Goal: Information Seeking & Learning: Compare options

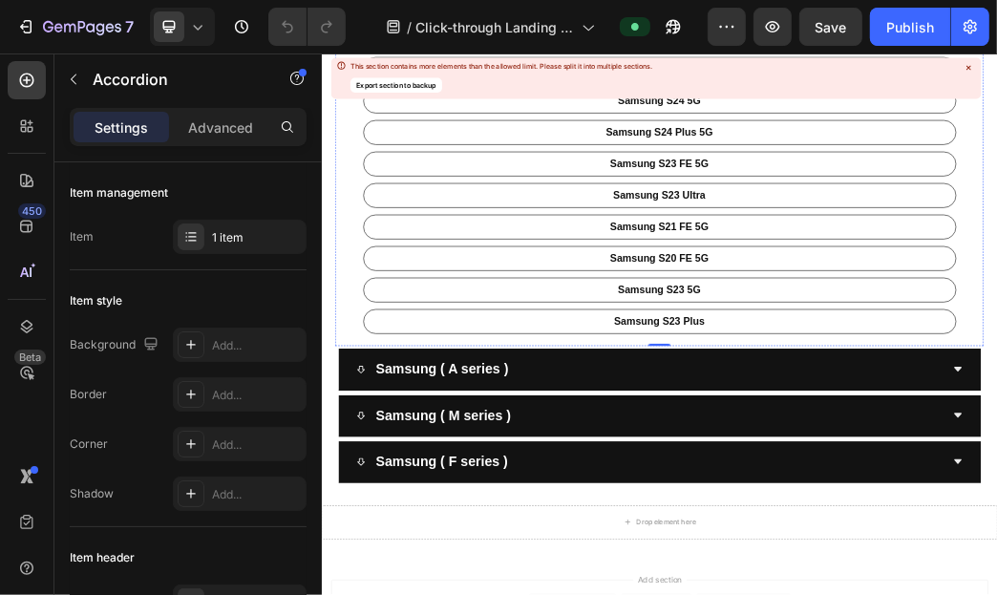
scroll to position [1050, 0]
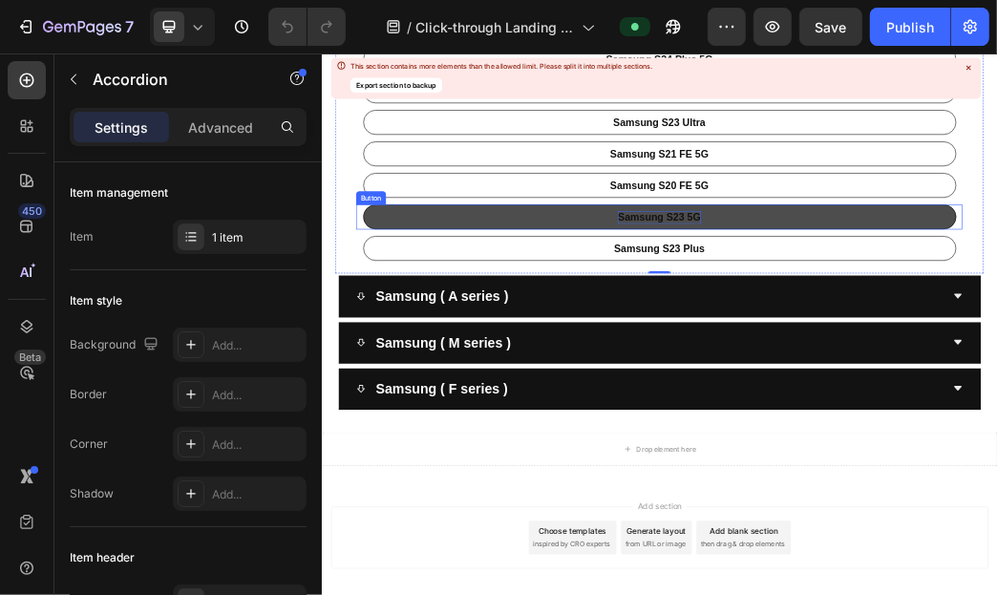
click at [914, 331] on p "Samsung S23 5G" at bounding box center [893, 331] width 140 height 22
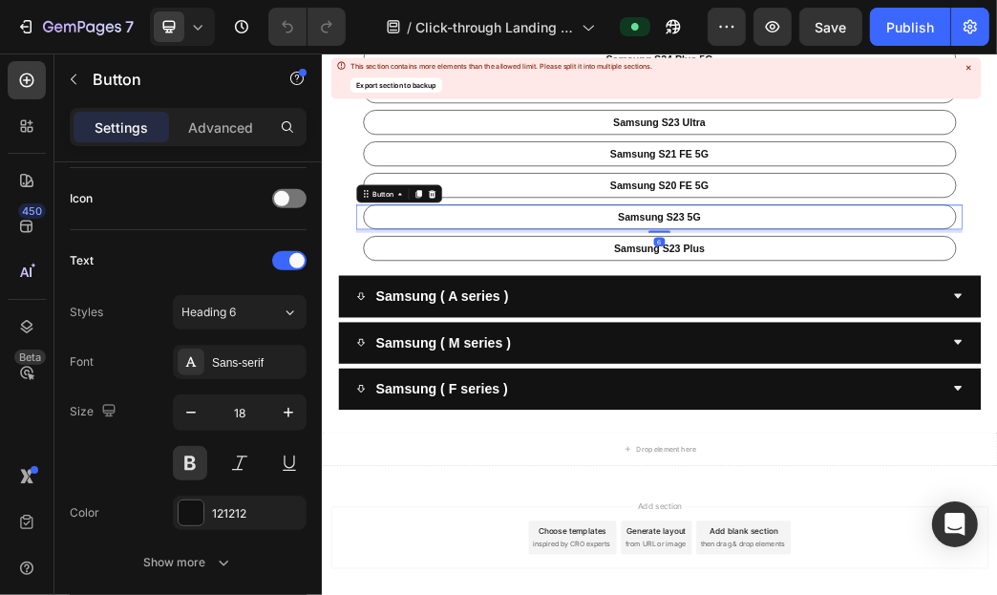
scroll to position [1029, 0]
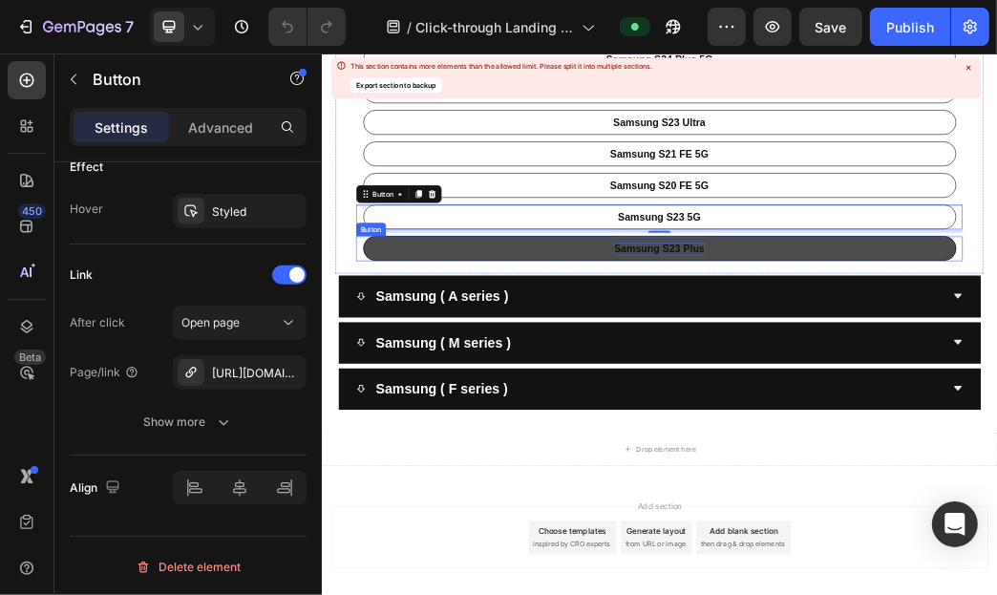
click at [873, 390] on p "Samsung S23 Plus" at bounding box center [893, 384] width 154 height 22
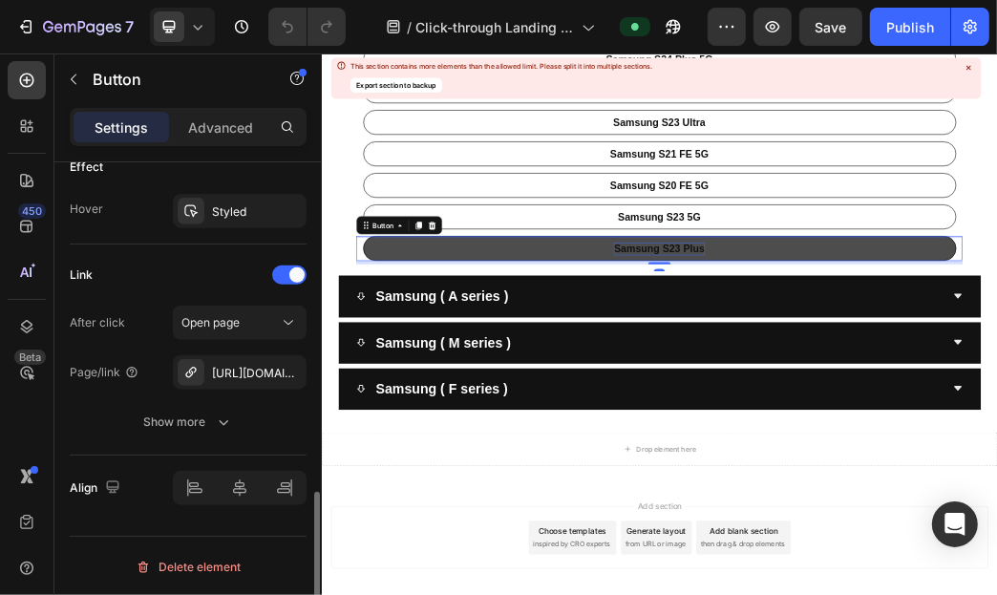
scroll to position [1028, 0]
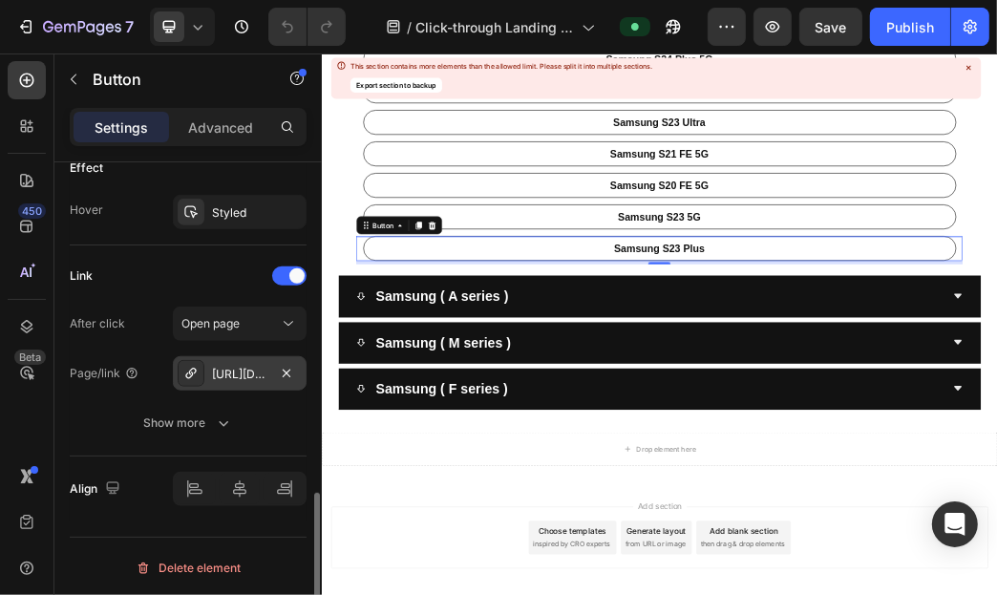
click at [265, 371] on div "[URL][DOMAIN_NAME]" at bounding box center [239, 374] width 55 height 17
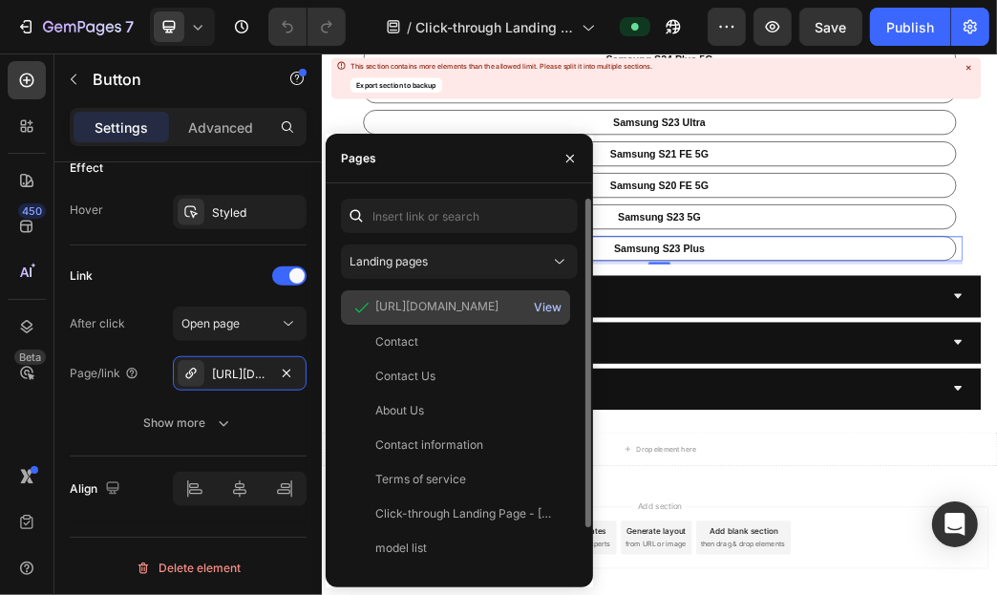
click at [542, 299] on div "View" at bounding box center [548, 307] width 28 height 17
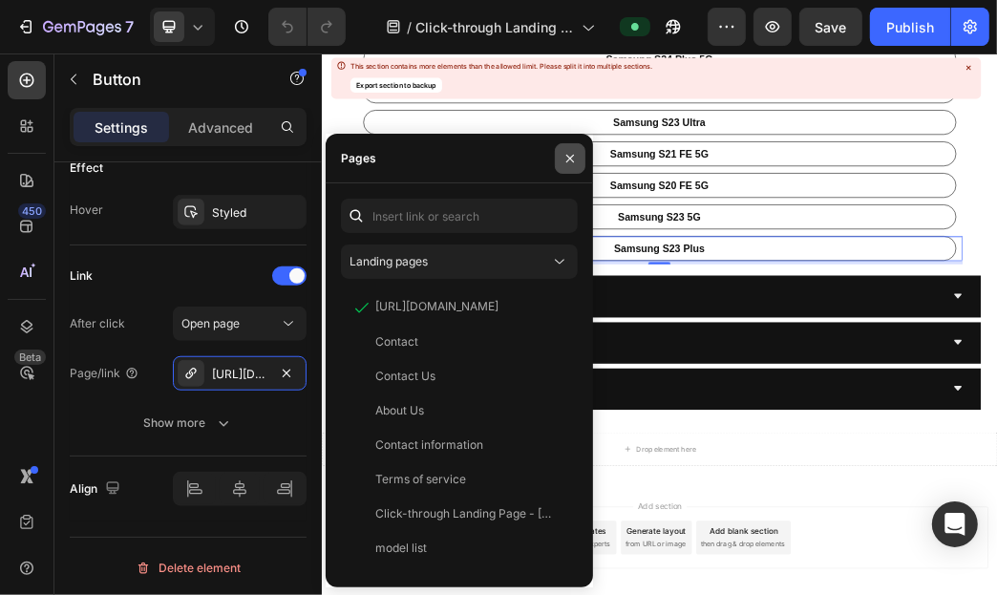
click at [574, 160] on icon "button" at bounding box center [569, 158] width 15 height 15
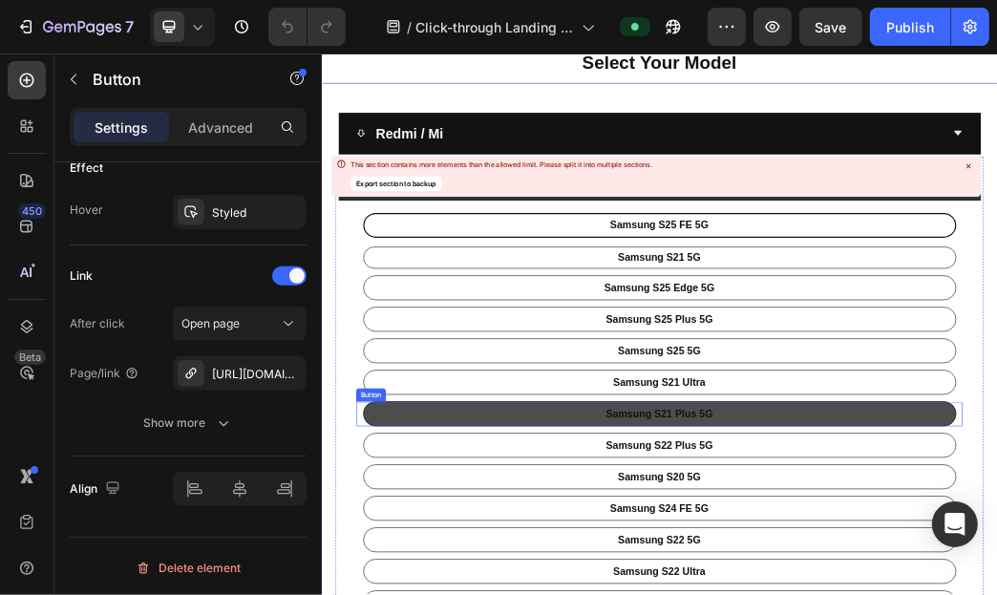
scroll to position [0, 0]
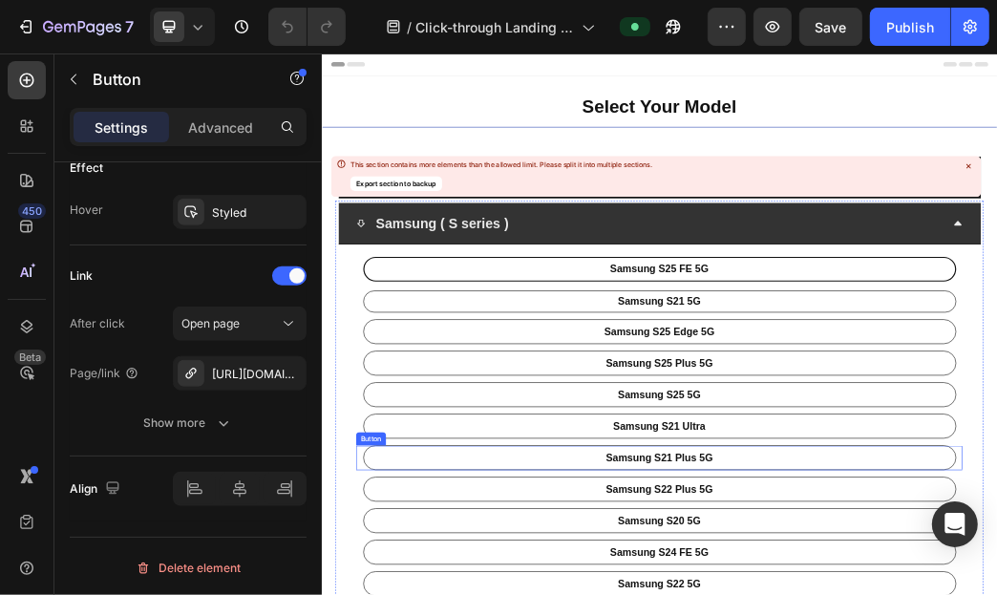
click at [763, 338] on div "Samsung ( S series )" at bounding box center [877, 341] width 997 height 47
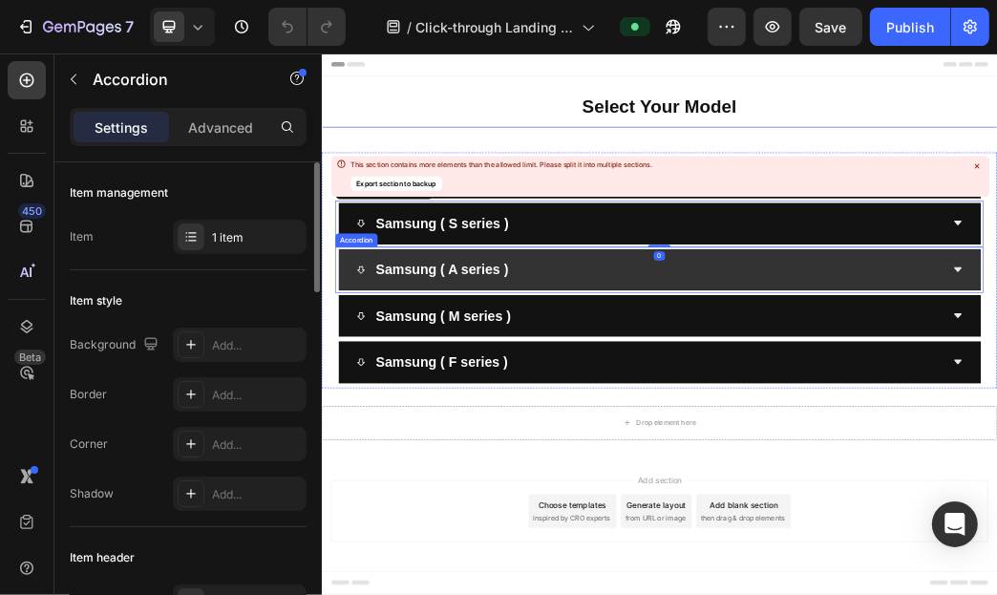
click at [792, 393] on div "Samsung ( A series )" at bounding box center [893, 420] width 1090 height 71
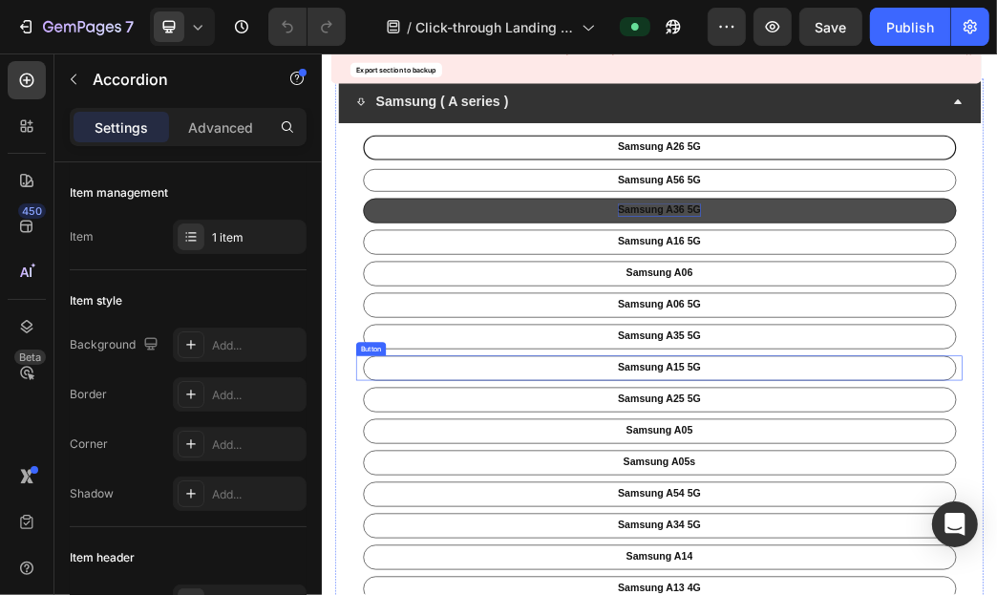
scroll to position [285, 0]
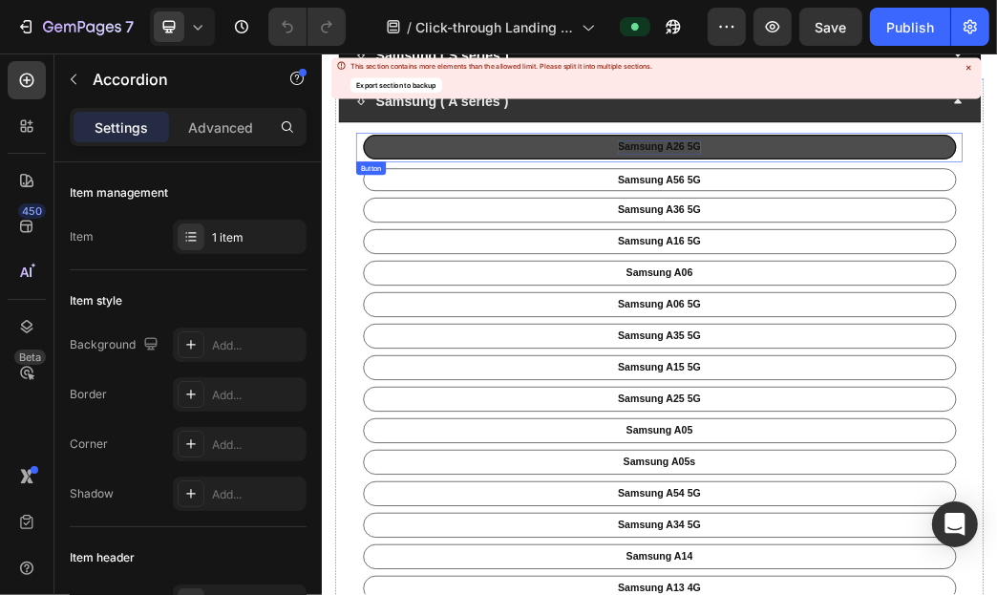
click at [912, 219] on p "Samsung A26 5G" at bounding box center [893, 211] width 140 height 22
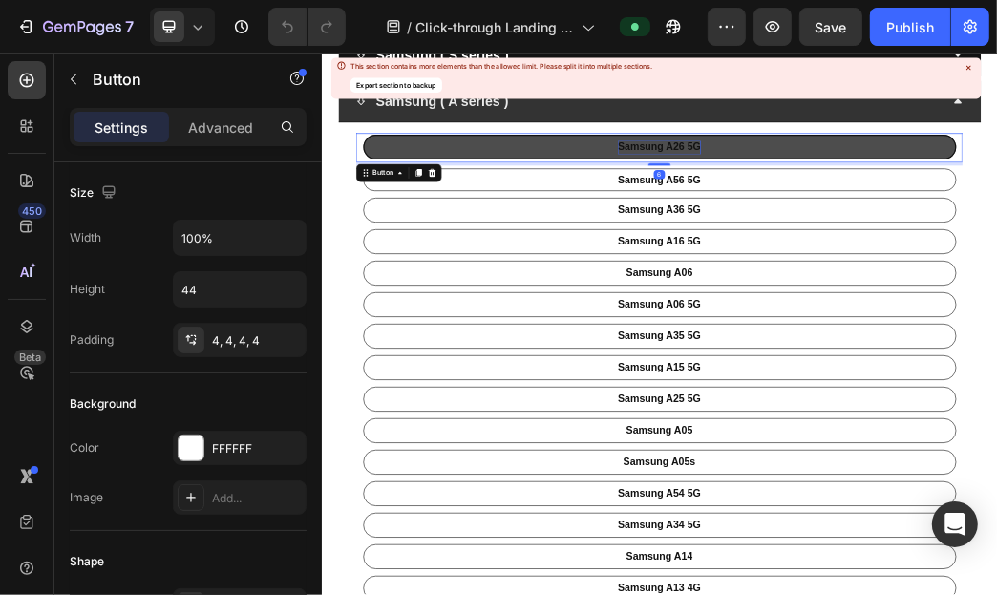
click at [896, 200] on p "Samsung A26 5G" at bounding box center [893, 211] width 140 height 22
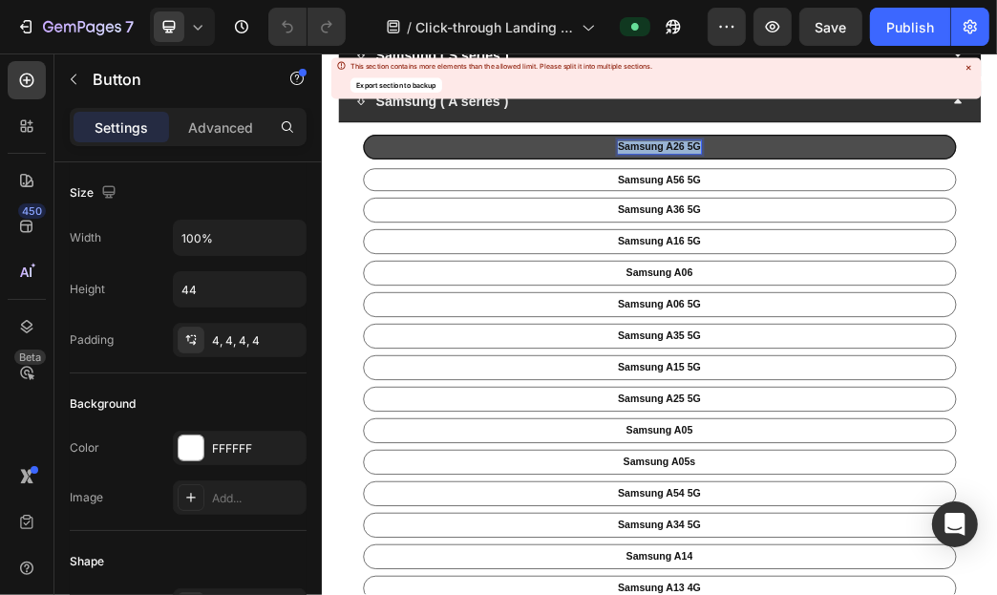
click at [896, 200] on p "Samsung A26 5G" at bounding box center [893, 211] width 140 height 22
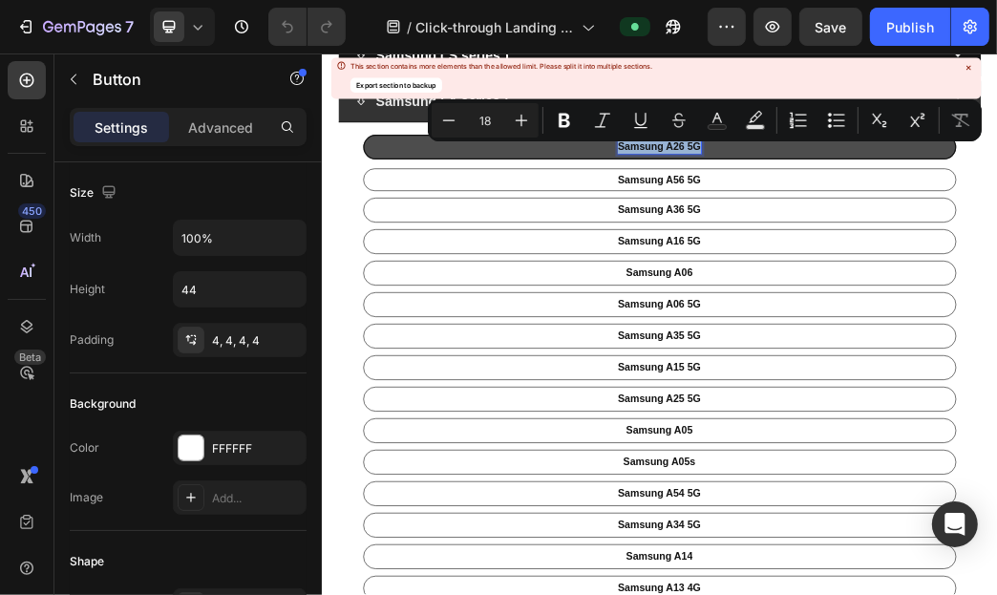
drag, startPoint x: 896, startPoint y: 201, endPoint x: 874, endPoint y: 216, distance: 26.2
copy p "Samsung A26 5G"
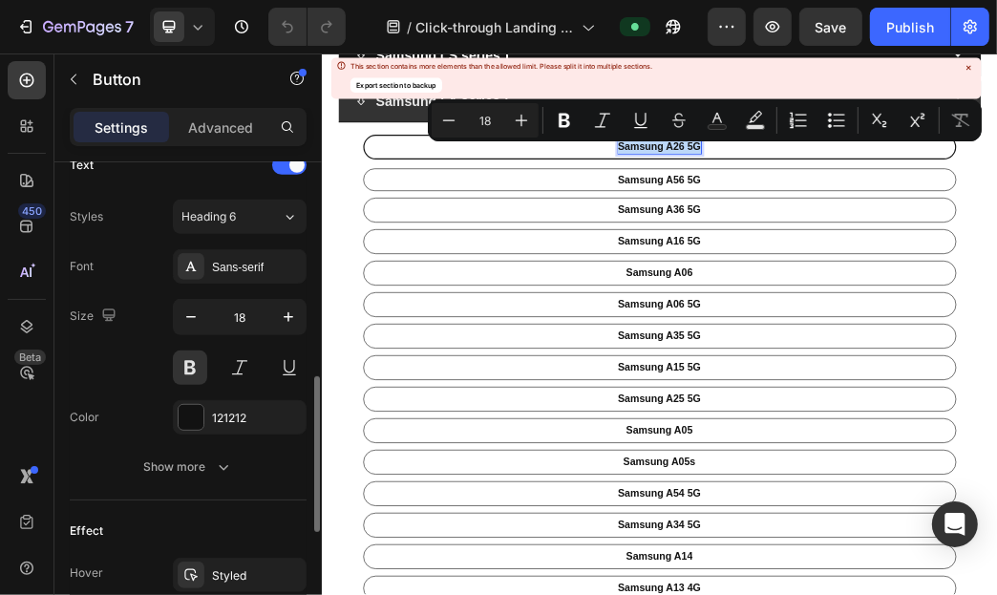
scroll to position [1029, 0]
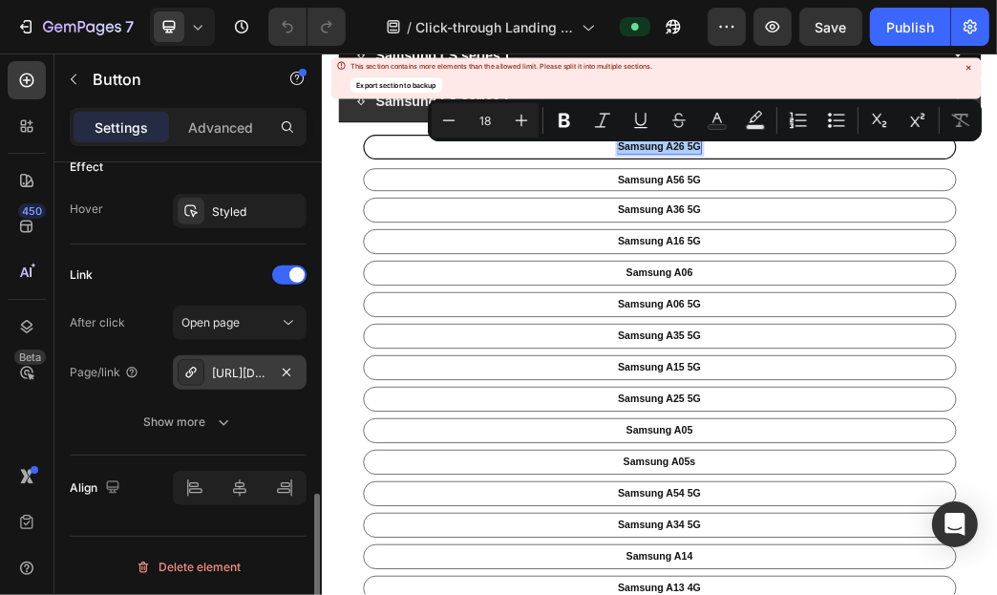
click at [219, 367] on div "[URL][DOMAIN_NAME]" at bounding box center [239, 373] width 55 height 17
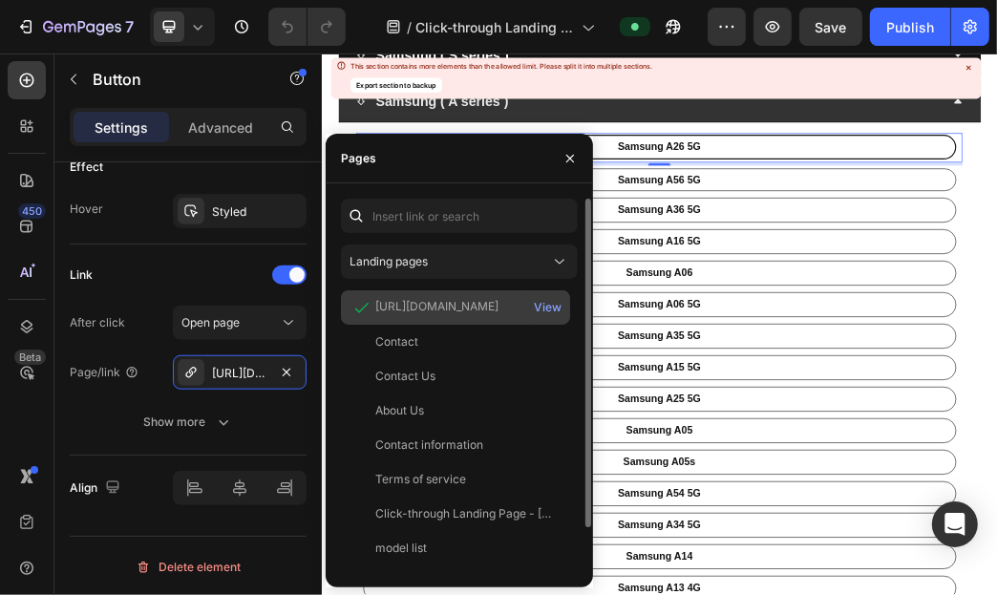
click at [489, 301] on div "[URL][DOMAIN_NAME]" at bounding box center [436, 306] width 123 height 17
click at [555, 305] on div "View" at bounding box center [548, 307] width 28 height 17
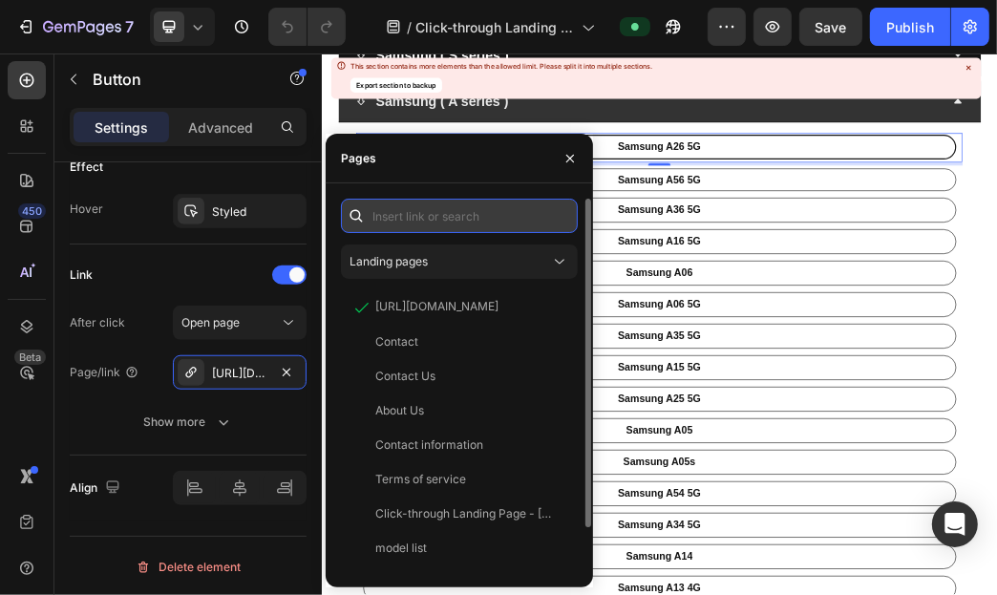
paste input "[URL][DOMAIN_NAME]"
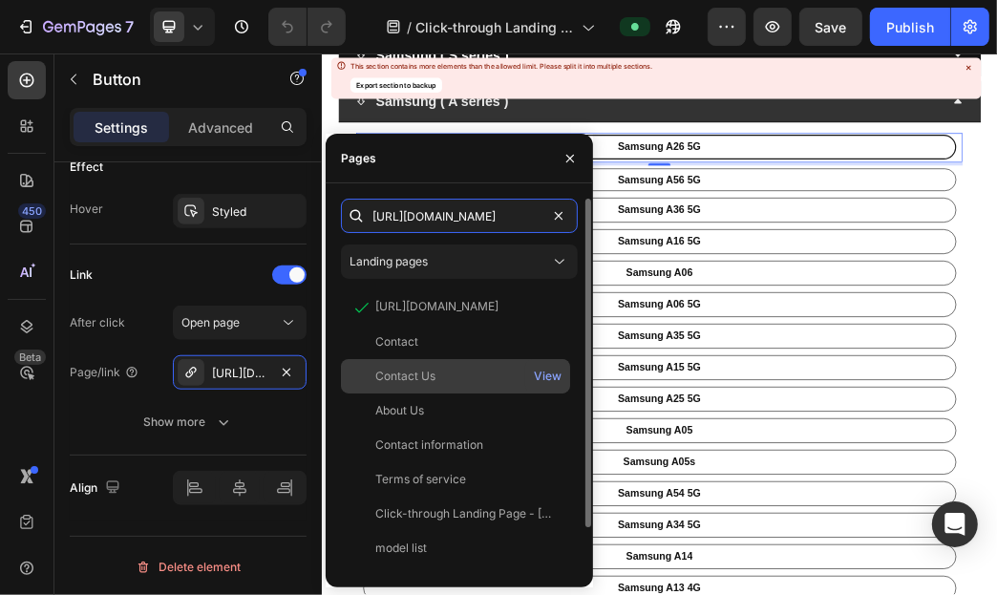
scroll to position [0, 104]
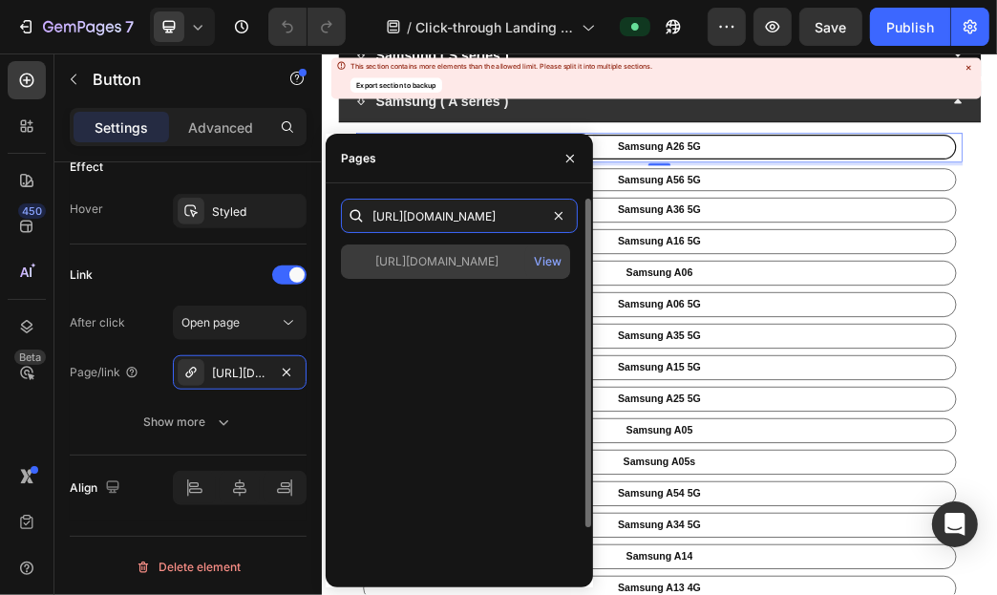
type input "[URL][DOMAIN_NAME]"
click at [486, 251] on div "[URL][DOMAIN_NAME] View" at bounding box center [455, 261] width 229 height 34
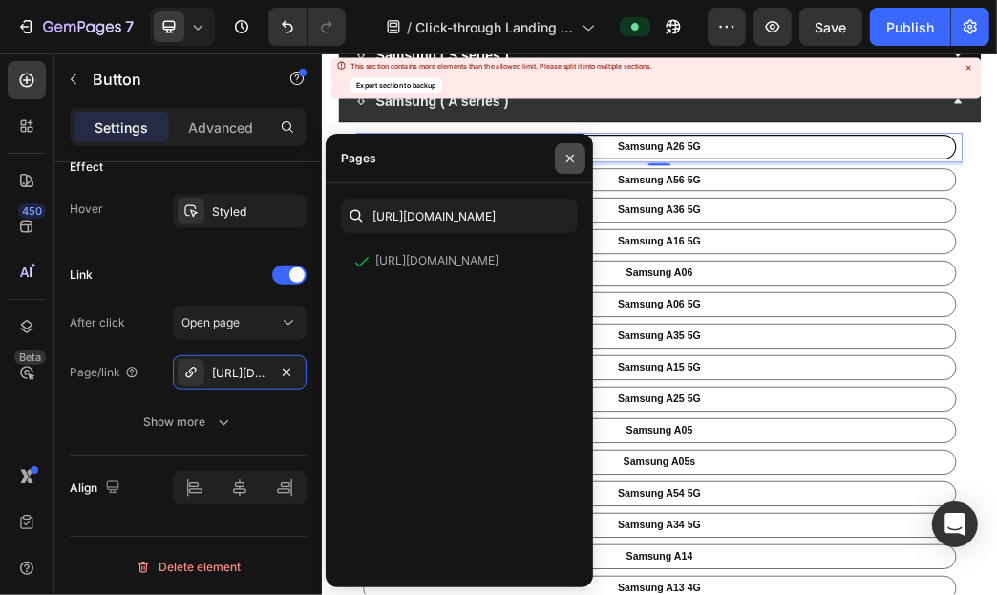
click at [565, 153] on icon "button" at bounding box center [569, 158] width 15 height 15
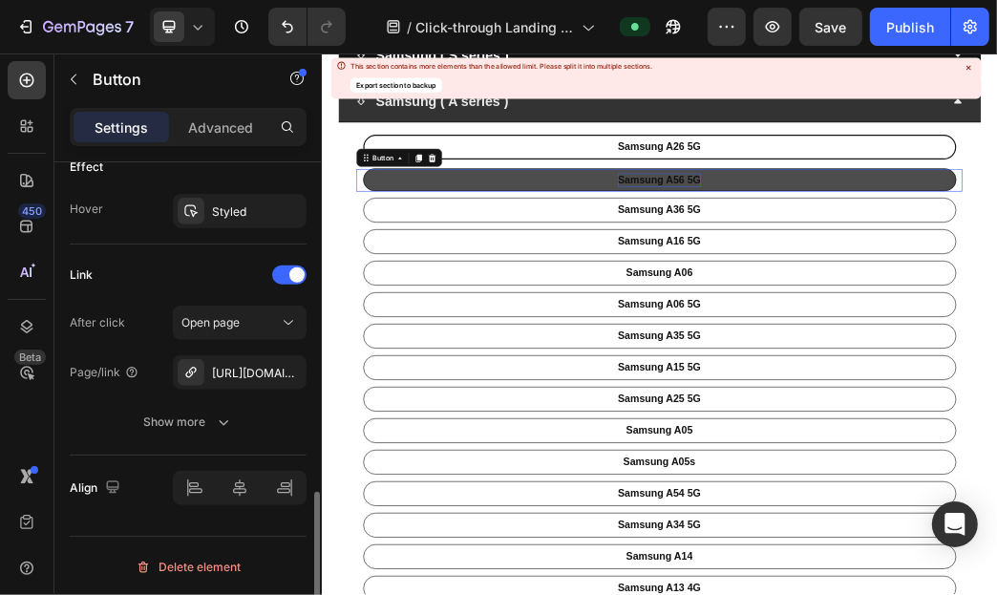
click at [864, 270] on p "Samsung A56 5G" at bounding box center [893, 267] width 140 height 22
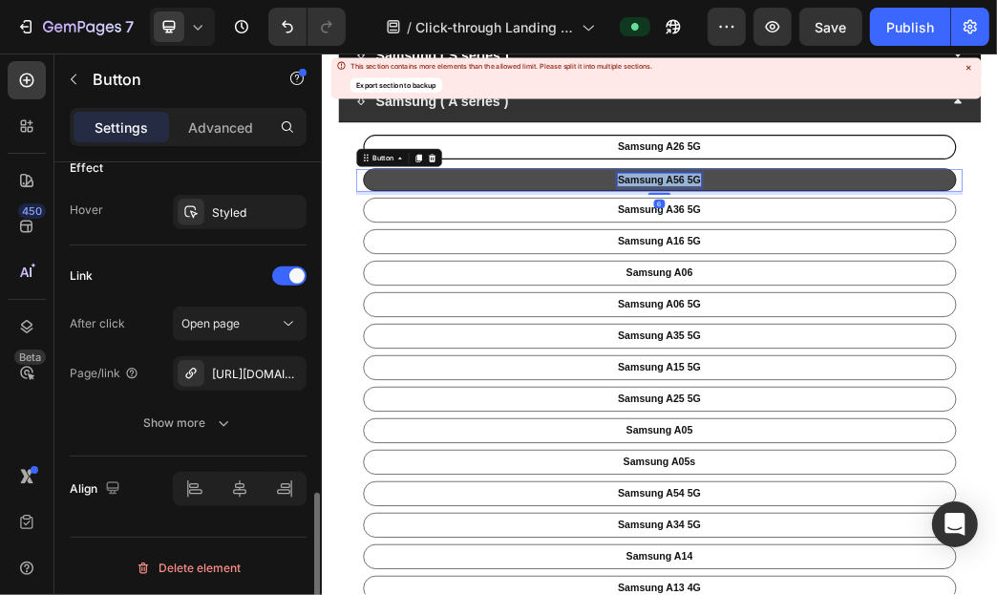
click at [864, 270] on p "Samsung A56 5G" at bounding box center [893, 267] width 140 height 22
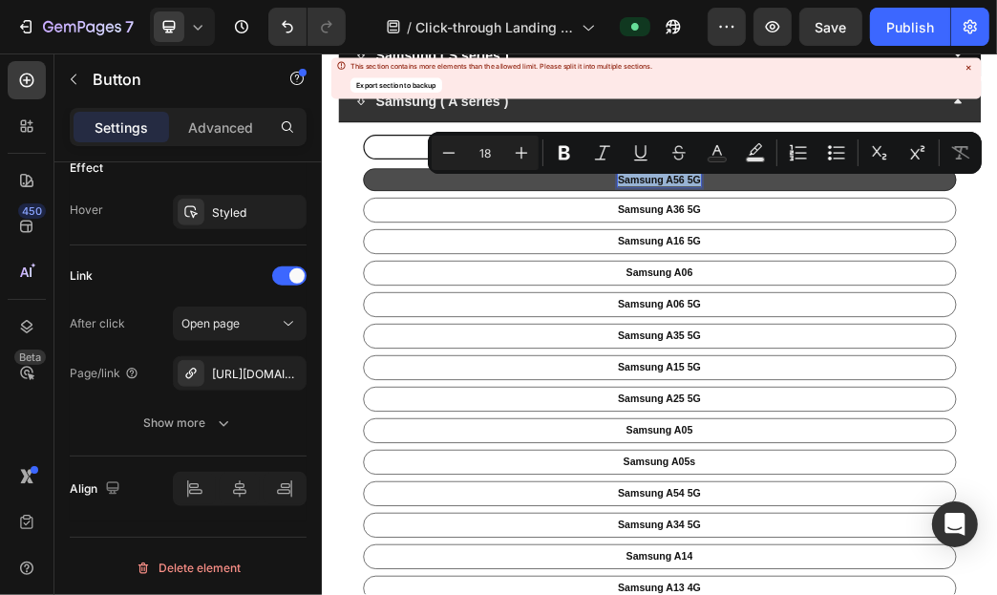
copy p "Samsung A56 5G"
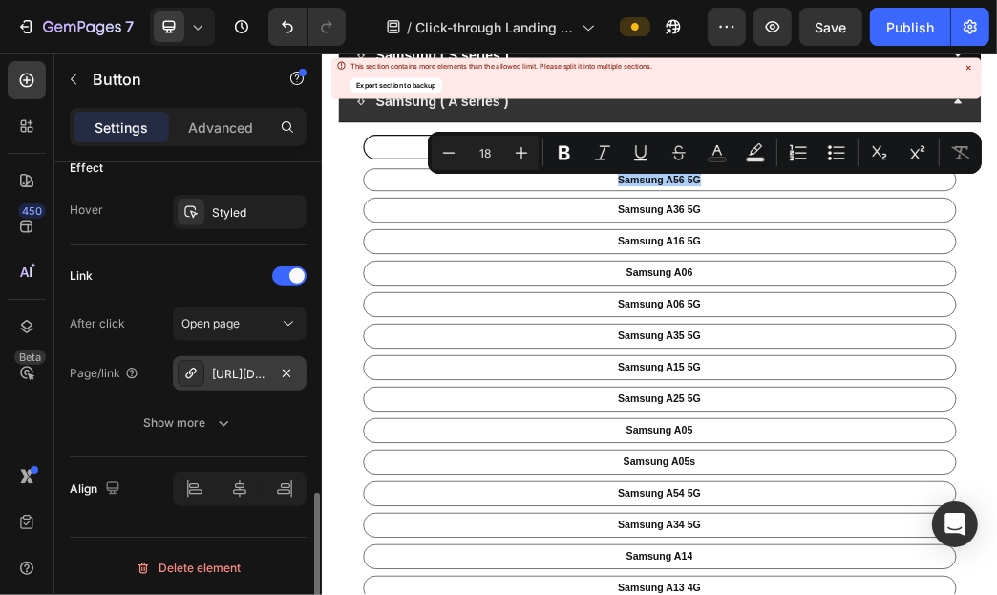
click at [237, 369] on div "[URL][DOMAIN_NAME]" at bounding box center [239, 374] width 55 height 17
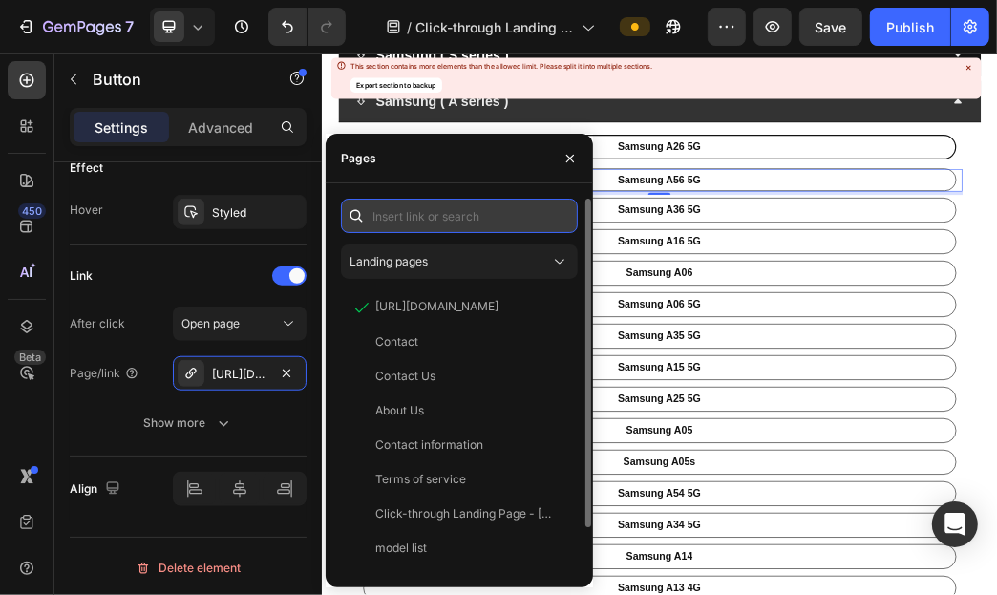
paste input "[URL][DOMAIN_NAME]"
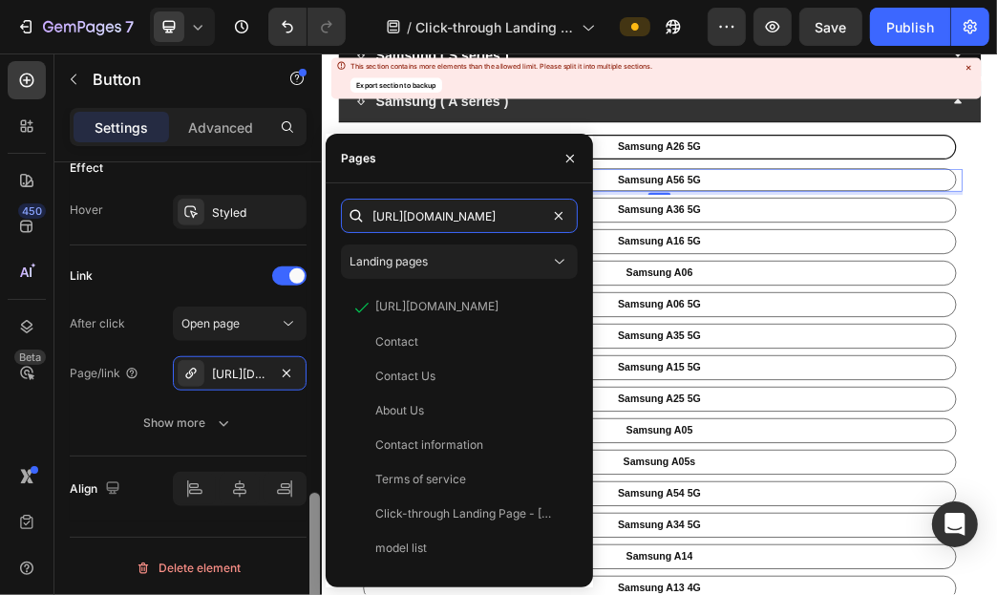
scroll to position [0, 85]
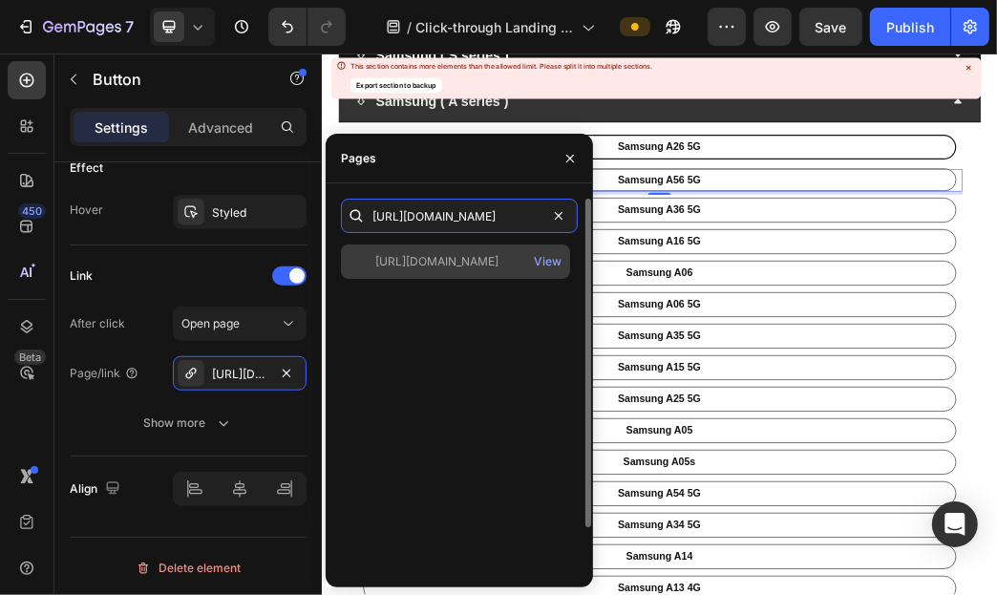
type input "[URL][DOMAIN_NAME]"
click at [498, 255] on div "[URL][DOMAIN_NAME]" at bounding box center [436, 261] width 123 height 17
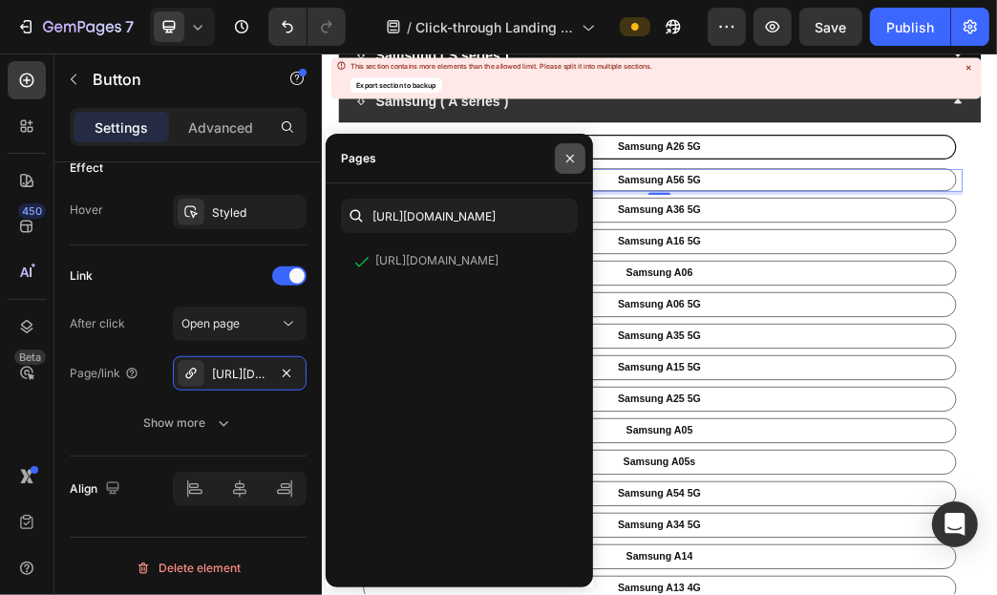
click at [575, 160] on icon "button" at bounding box center [569, 158] width 15 height 15
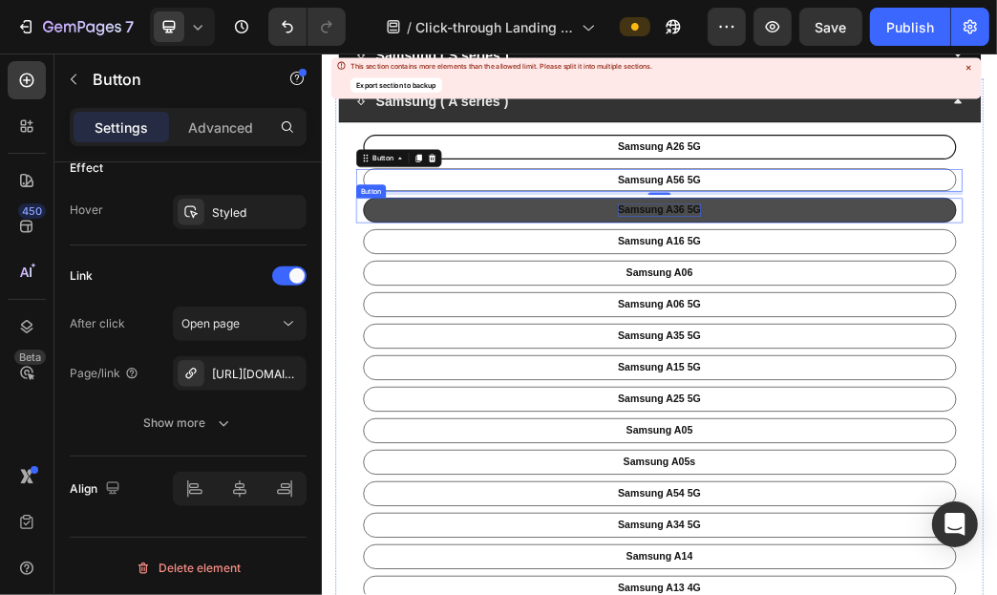
click at [854, 316] on p "Samsung A36 5G" at bounding box center [893, 318] width 140 height 22
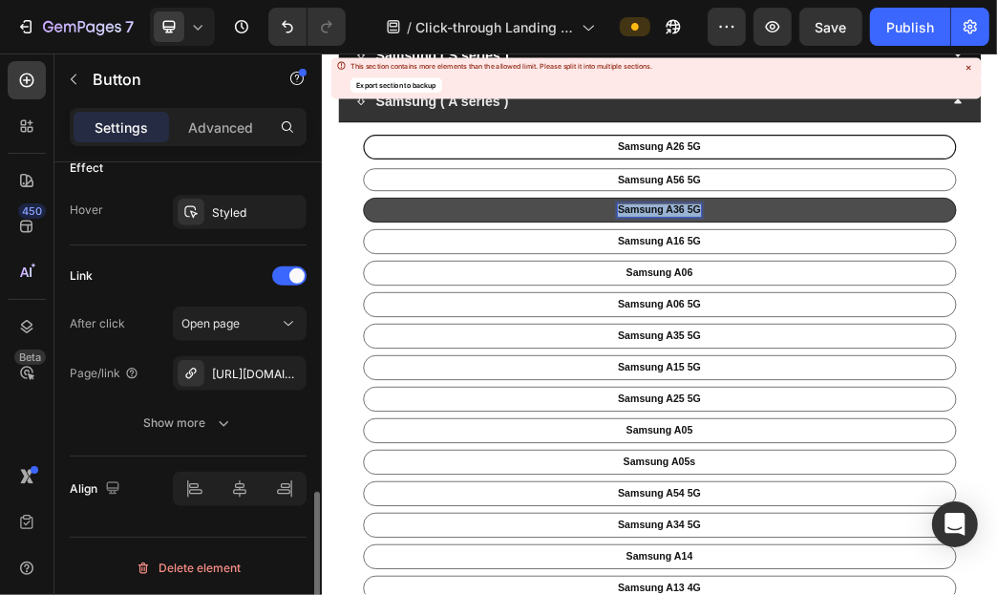
scroll to position [1027, 0]
click at [854, 316] on p "Samsung A36 5G" at bounding box center [893, 318] width 140 height 22
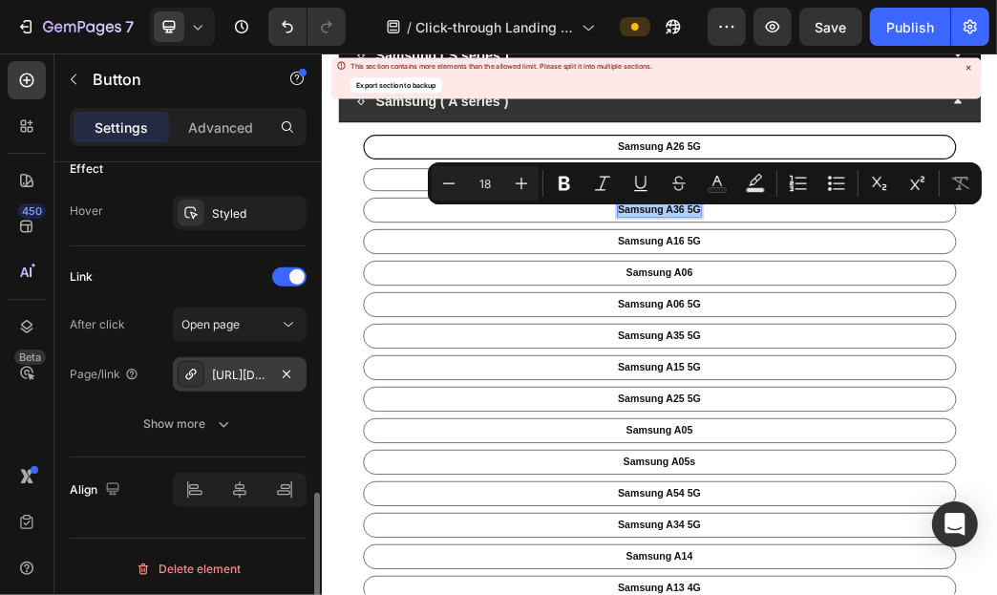
click at [246, 372] on div "[URL][DOMAIN_NAME]" at bounding box center [239, 375] width 55 height 17
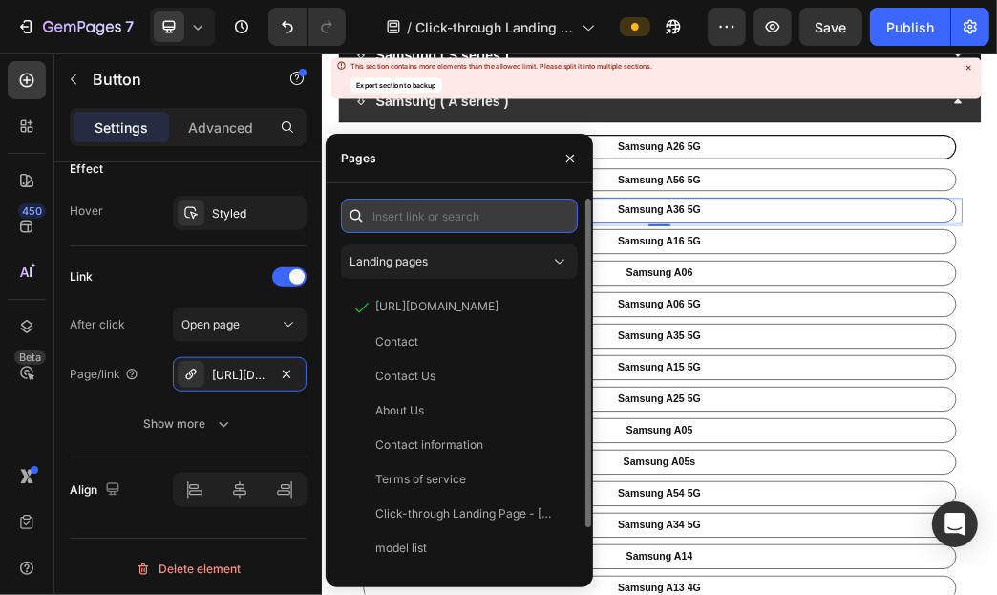
paste input "[URL][DOMAIN_NAME]"
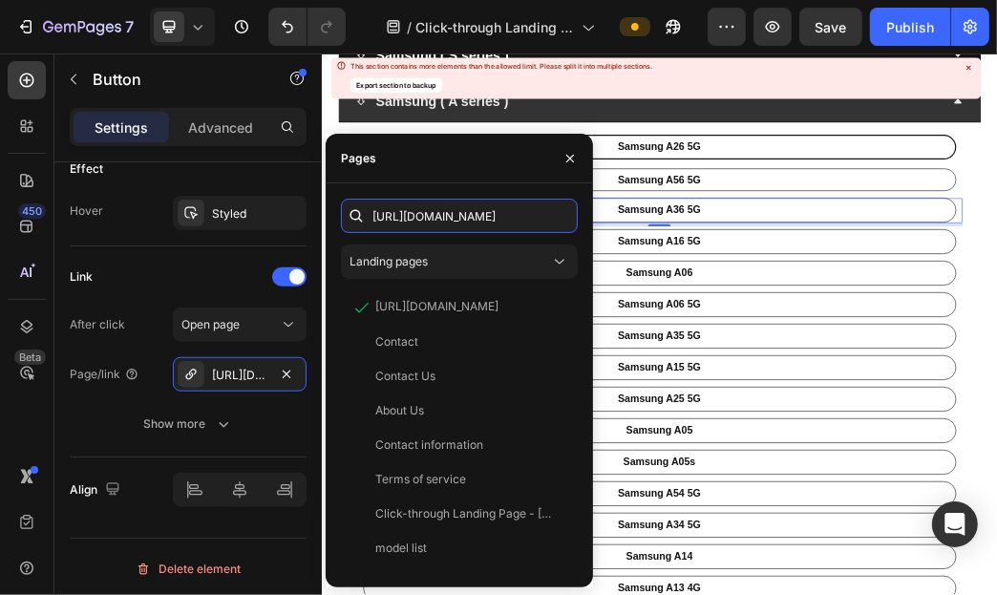
scroll to position [0, 104]
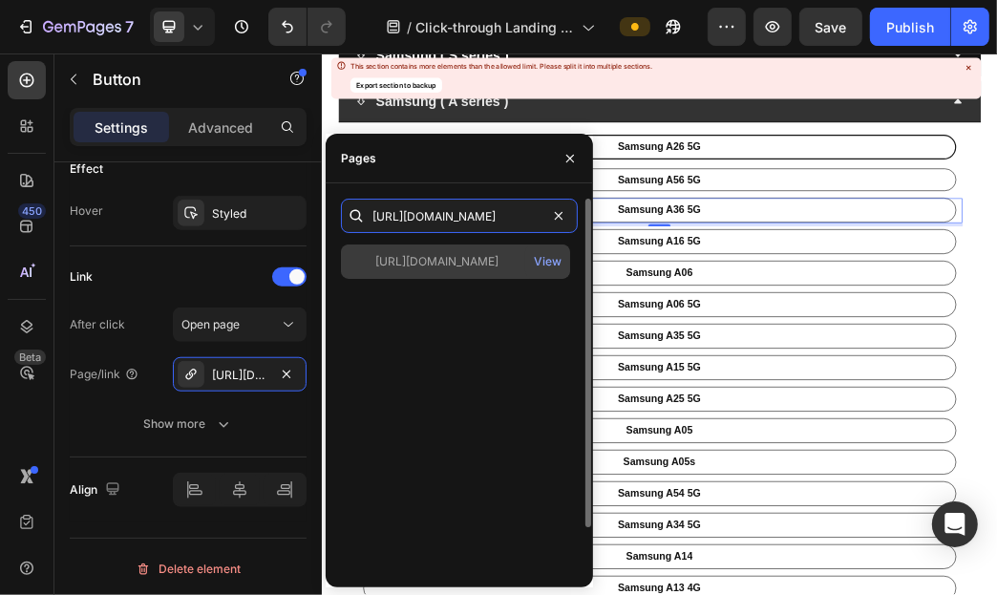
type input "[URL][DOMAIN_NAME]"
click at [489, 267] on div "[URL][DOMAIN_NAME]" at bounding box center [436, 261] width 123 height 17
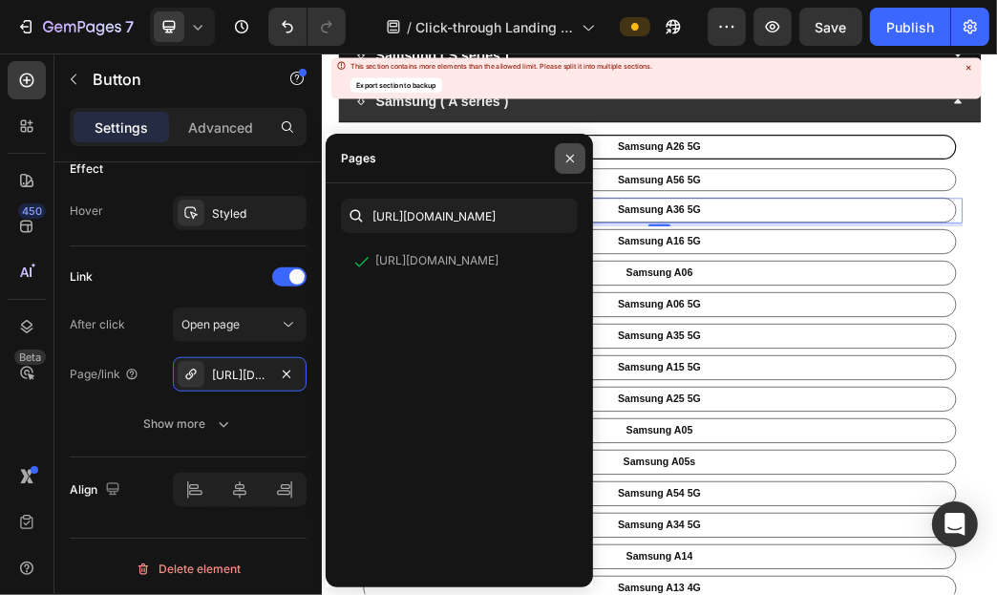
click at [568, 164] on icon "button" at bounding box center [569, 158] width 15 height 15
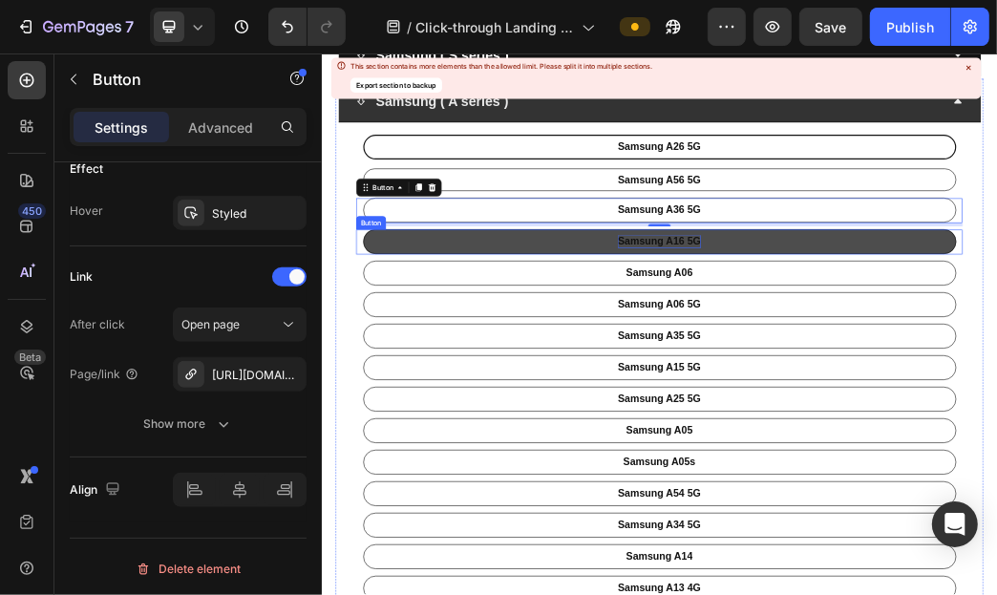
click at [901, 372] on p "Samsung A16 5G" at bounding box center [893, 372] width 140 height 22
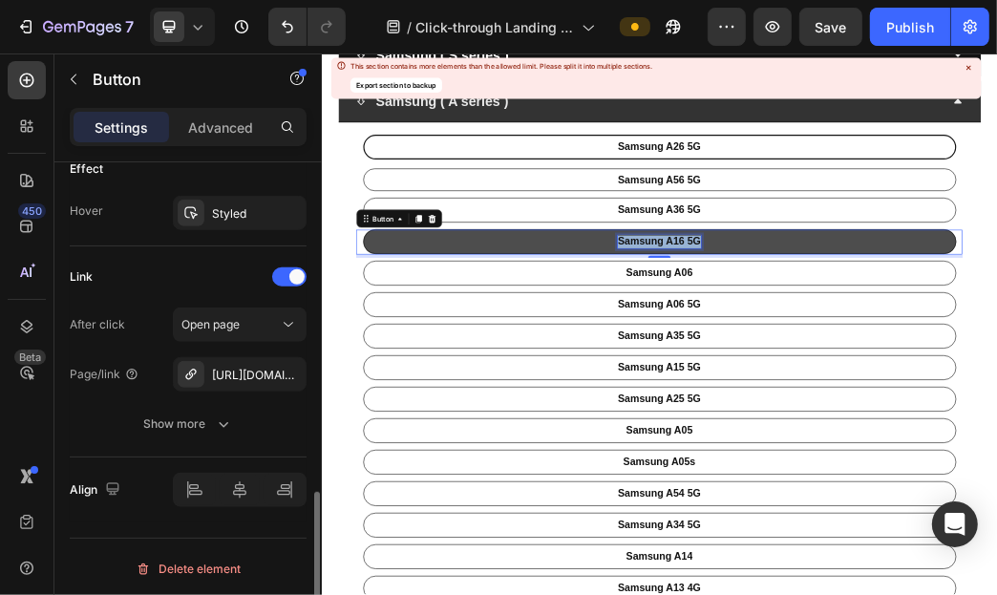
scroll to position [1026, 0]
click at [901, 372] on p "Samsung A16 5G" at bounding box center [893, 372] width 140 height 22
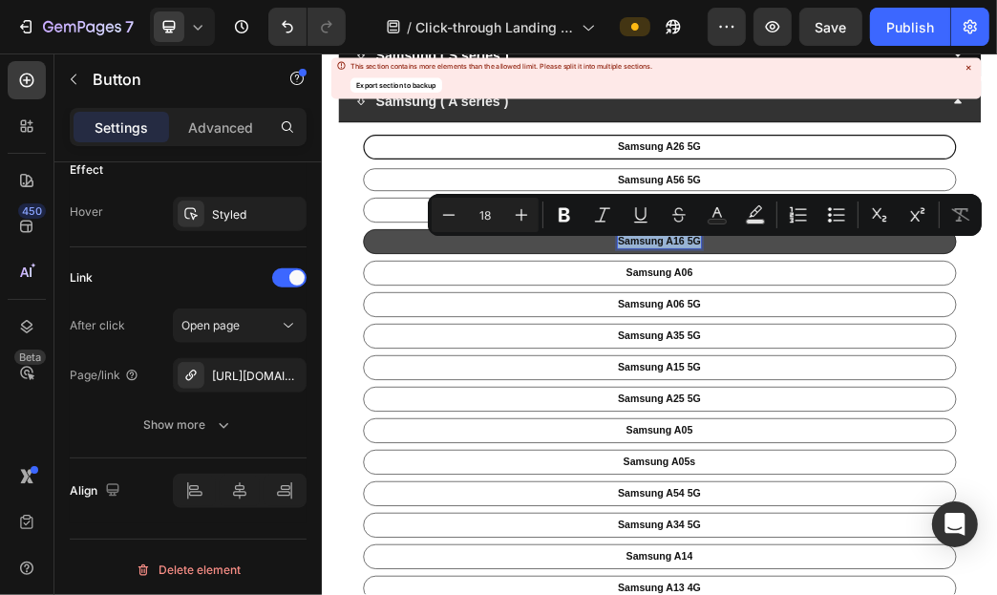
copy p "Samsung A16 5G"
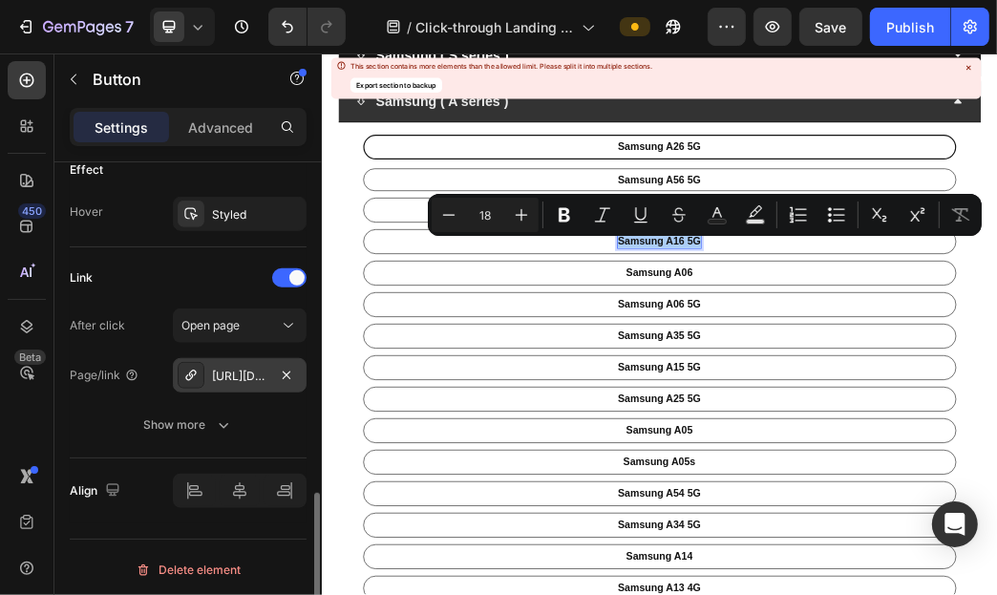
click at [271, 364] on div "[URL][DOMAIN_NAME]" at bounding box center [240, 375] width 134 height 34
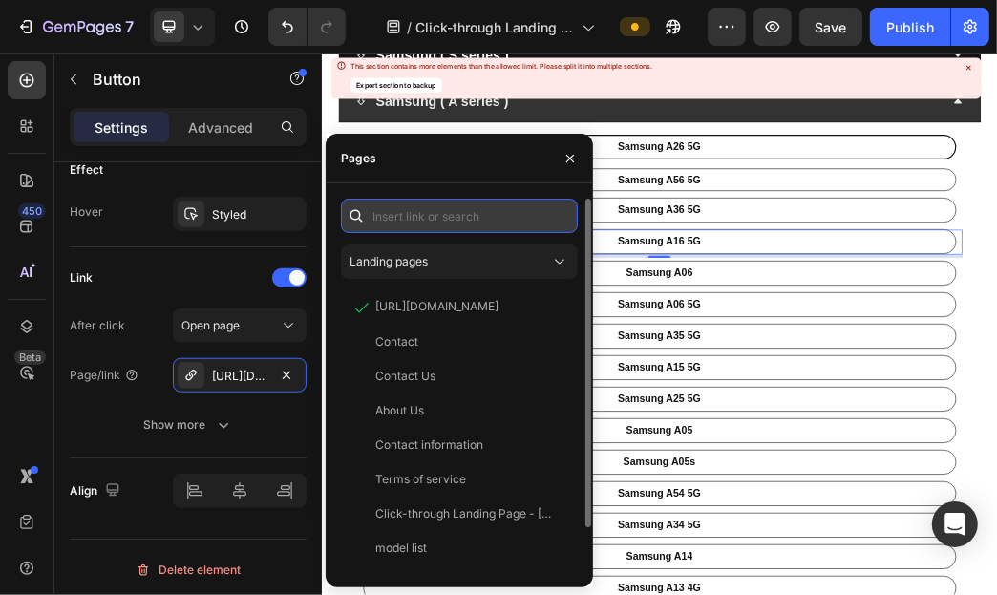
click at [461, 201] on input "text" at bounding box center [459, 216] width 237 height 34
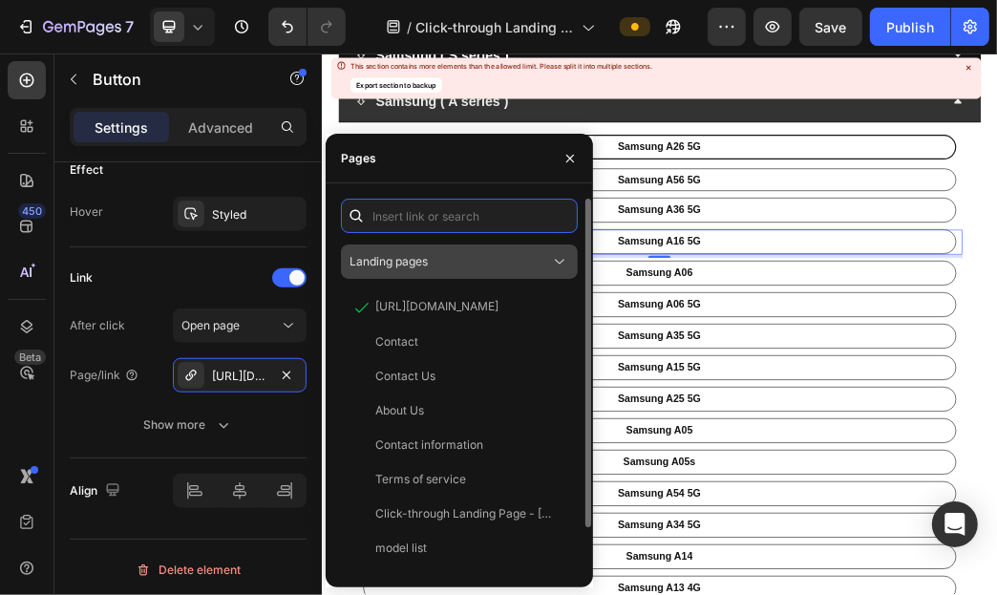
paste input "[URL][DOMAIN_NAME]"
type input "[URL][DOMAIN_NAME]"
paste input "[URL][DOMAIN_NAME]"
type input "[URL][DOMAIN_NAME]"
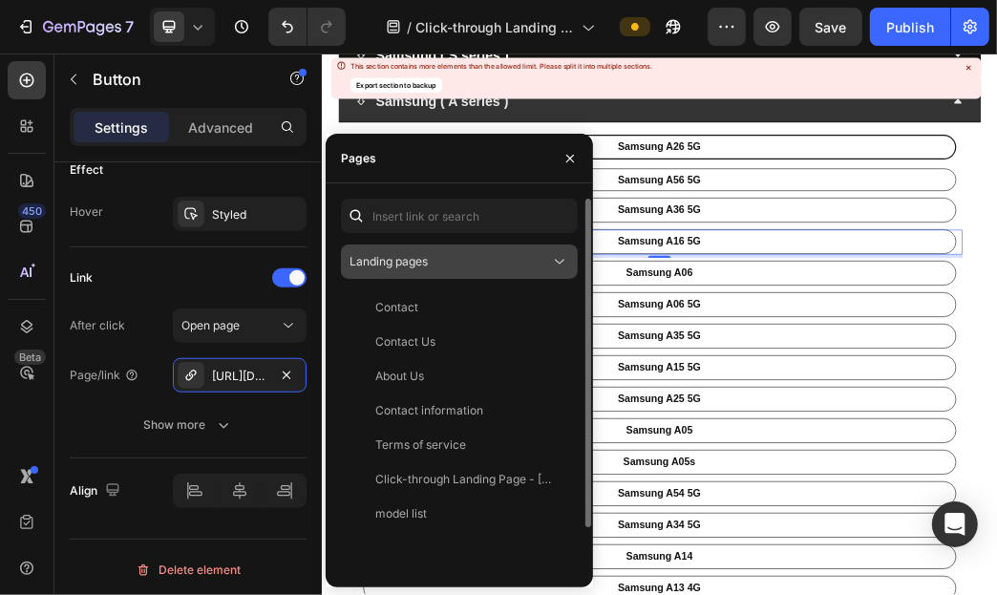
type input "[URL][DOMAIN_NAME]"
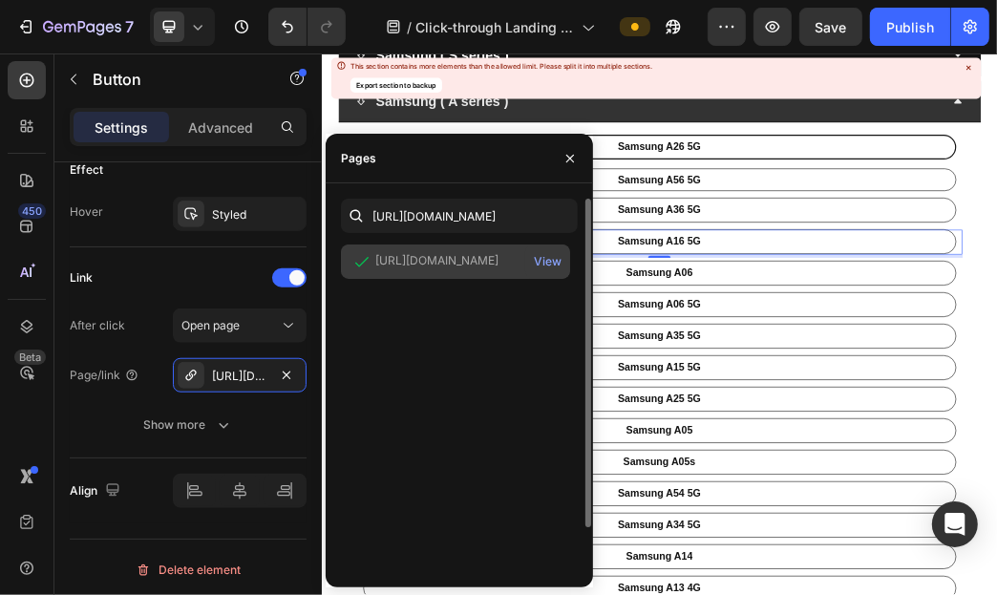
click at [498, 262] on div "[URL][DOMAIN_NAME]" at bounding box center [436, 260] width 123 height 17
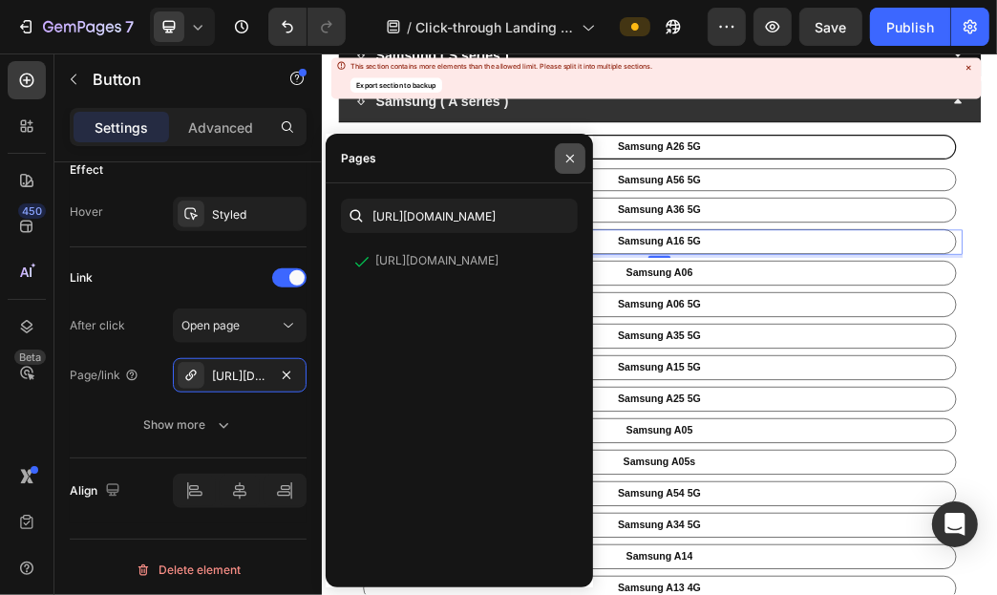
click at [574, 151] on icon "button" at bounding box center [569, 158] width 15 height 15
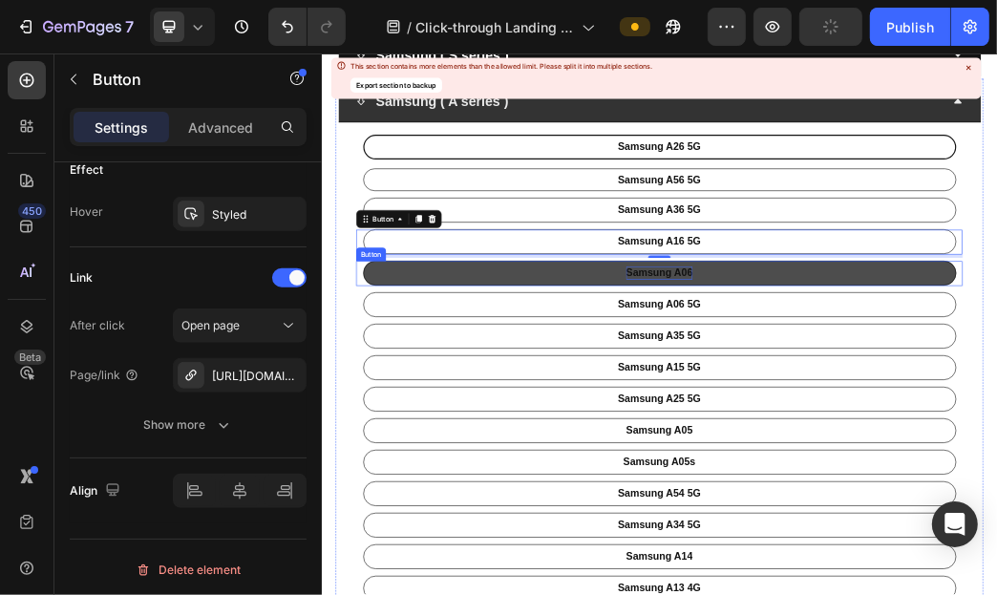
click at [873, 430] on p "Samsung A06" at bounding box center [893, 425] width 113 height 22
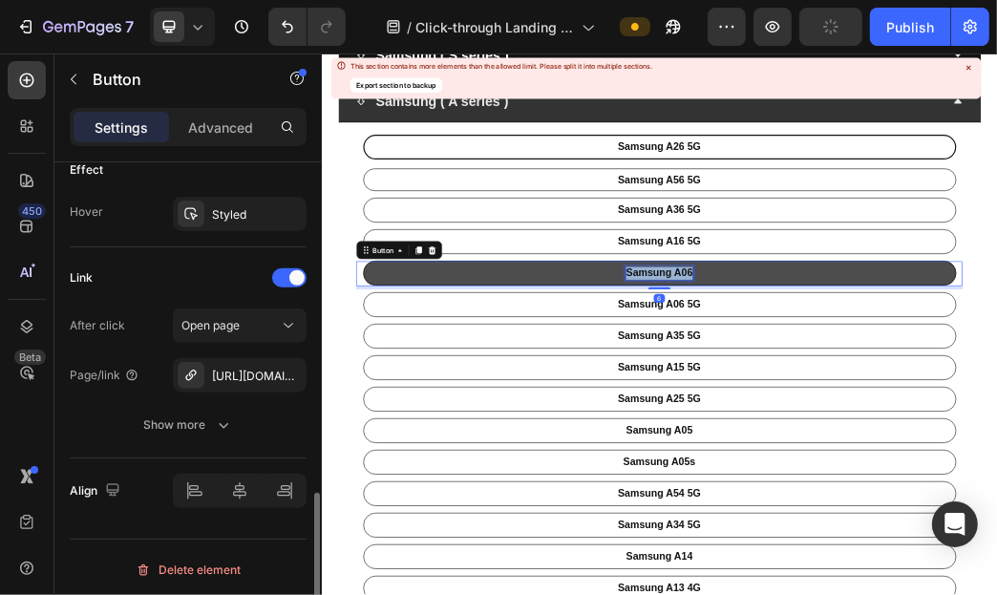
click at [873, 430] on p "Samsung A06" at bounding box center [893, 425] width 113 height 22
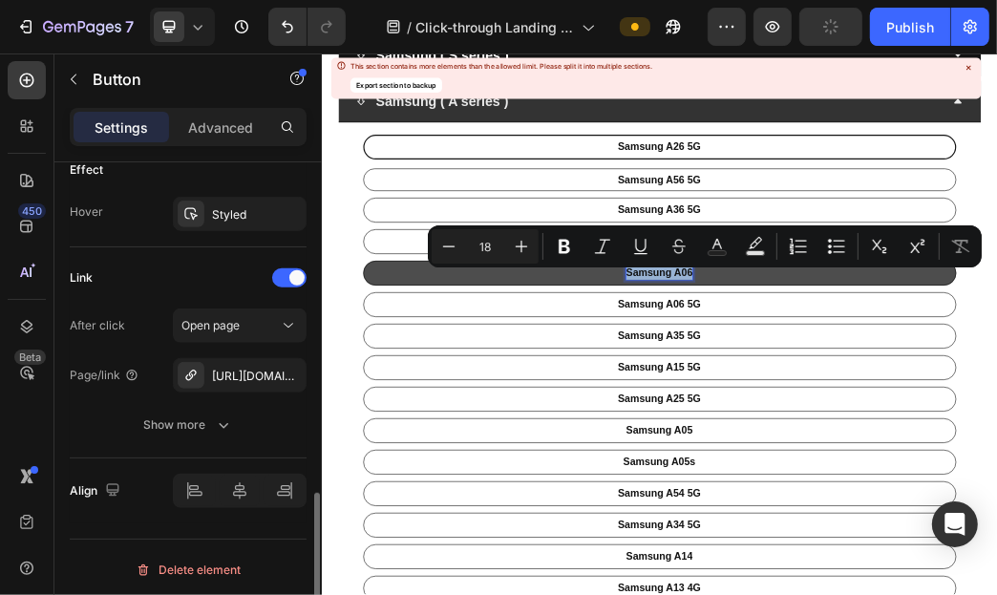
copy p "Samsung A06"
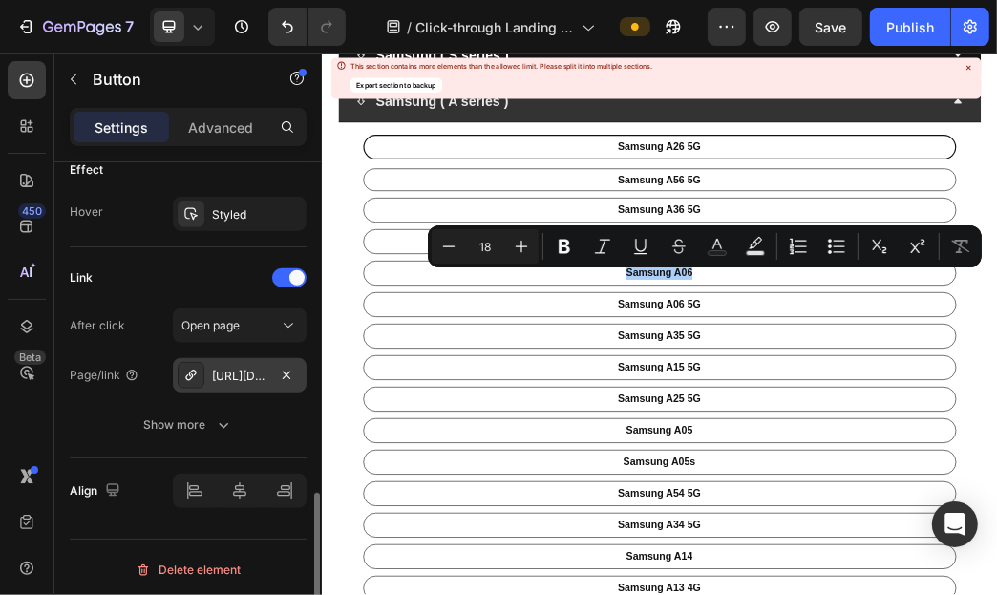
click at [212, 376] on div "[URL][DOMAIN_NAME]" at bounding box center [239, 375] width 55 height 17
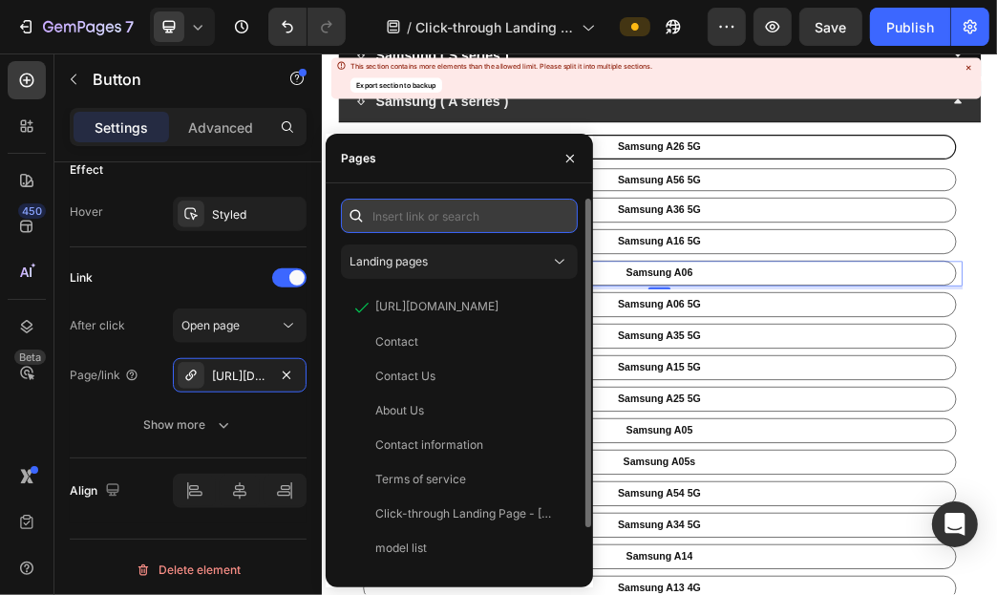
click at [480, 228] on input "text" at bounding box center [459, 216] width 237 height 34
paste input "Samsung A06"
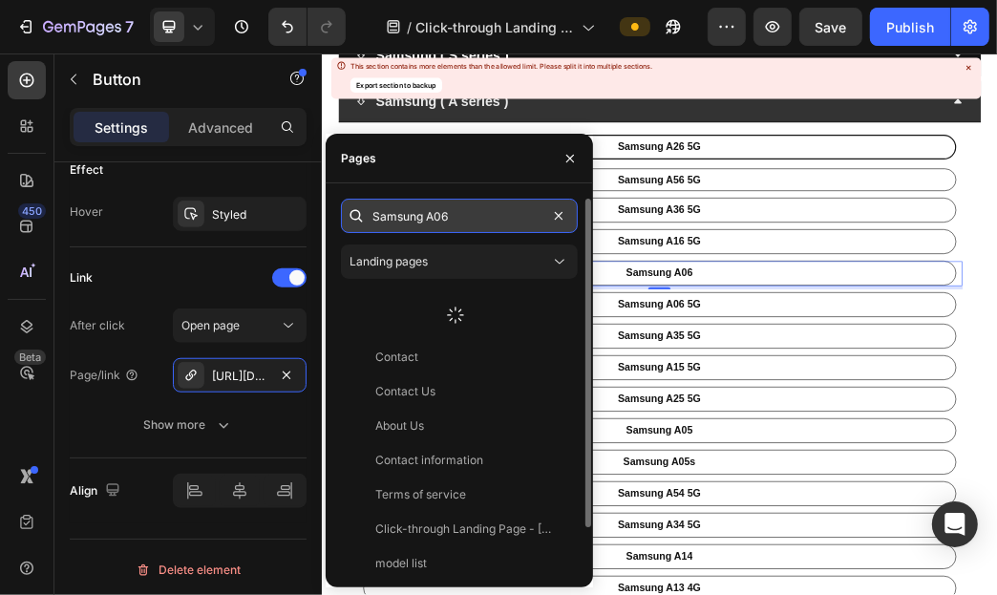
click at [490, 227] on input "Samsung A06" at bounding box center [459, 216] width 237 height 34
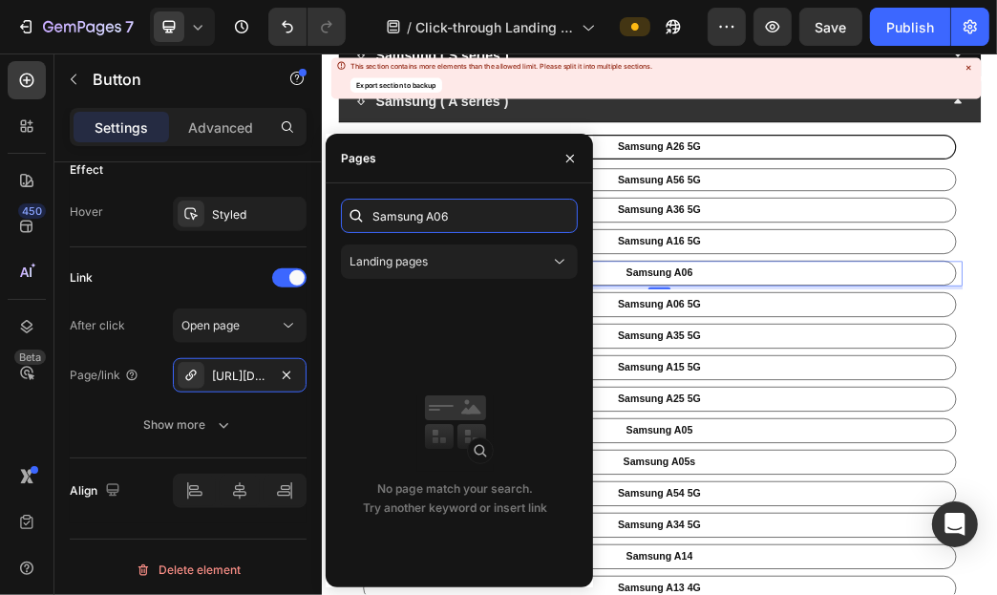
paste input "[URL][DOMAIN_NAME]"
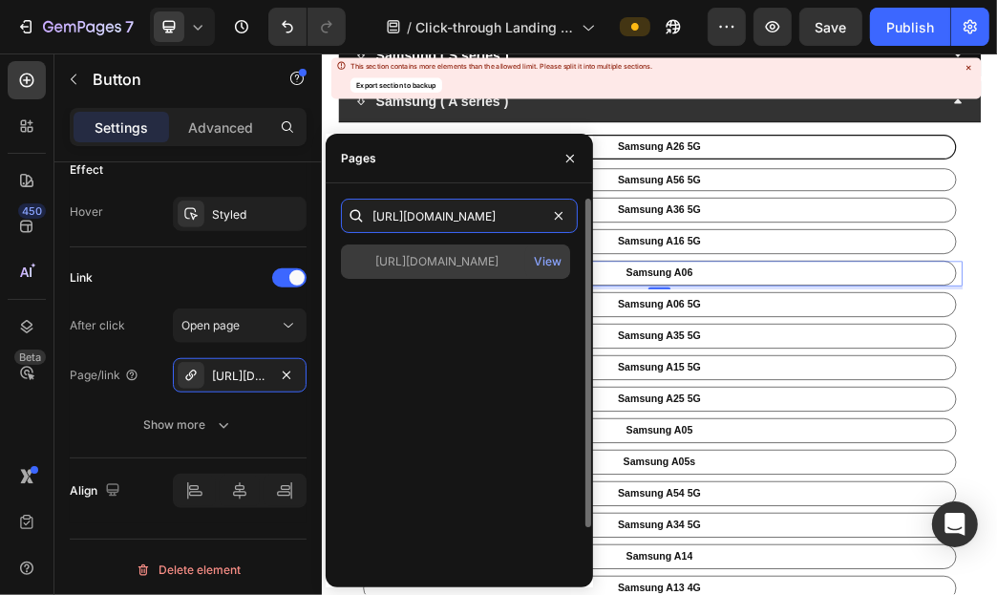
type input "[URL][DOMAIN_NAME]"
click at [478, 251] on div "[URL][DOMAIN_NAME] View" at bounding box center [455, 261] width 229 height 34
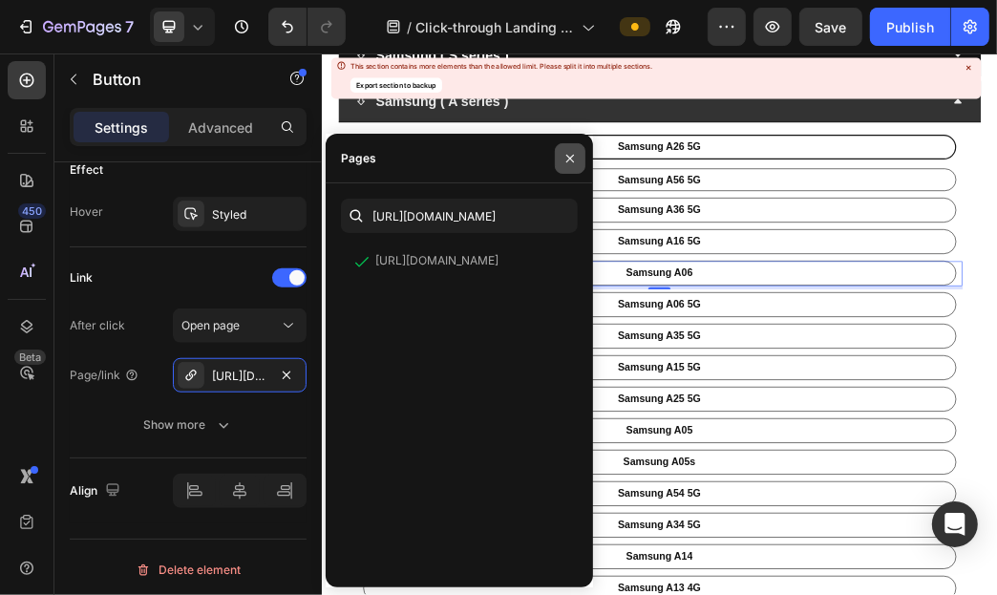
click at [568, 168] on button "button" at bounding box center [570, 158] width 31 height 31
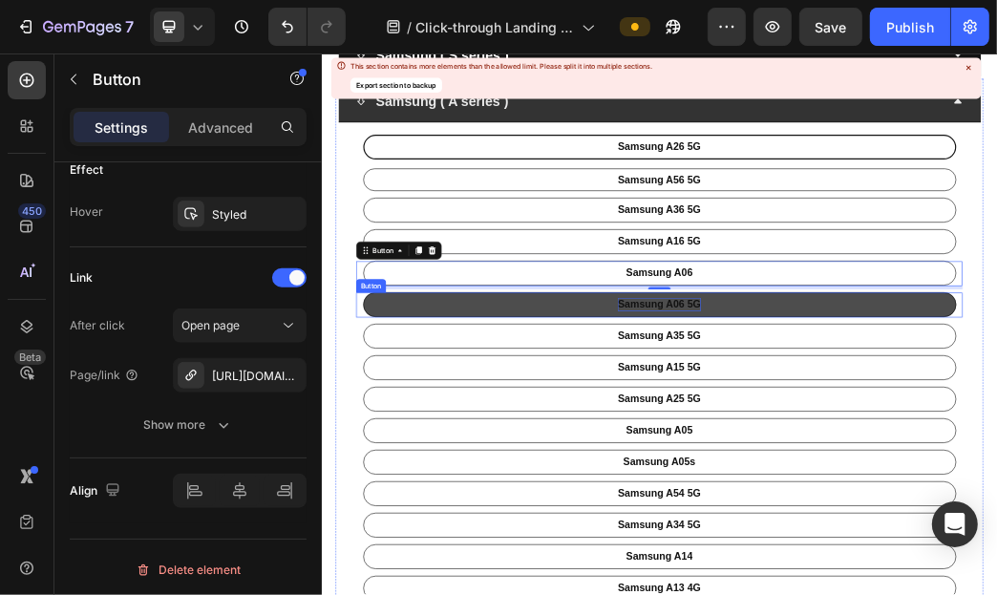
click at [892, 480] on p "Samsung A06 5G" at bounding box center [893, 479] width 140 height 22
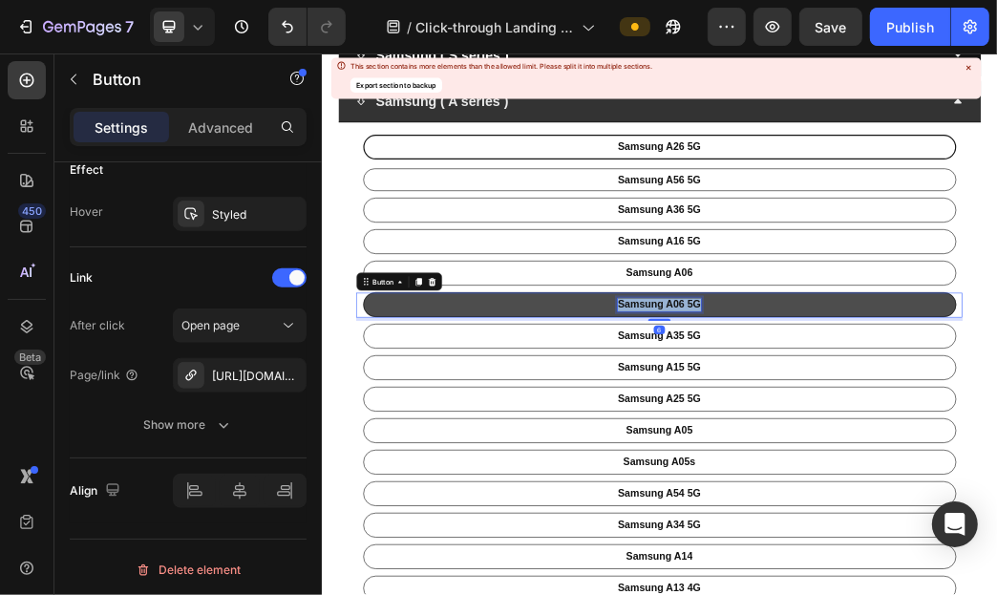
click at [892, 480] on p "Samsung A06 5G" at bounding box center [893, 479] width 140 height 22
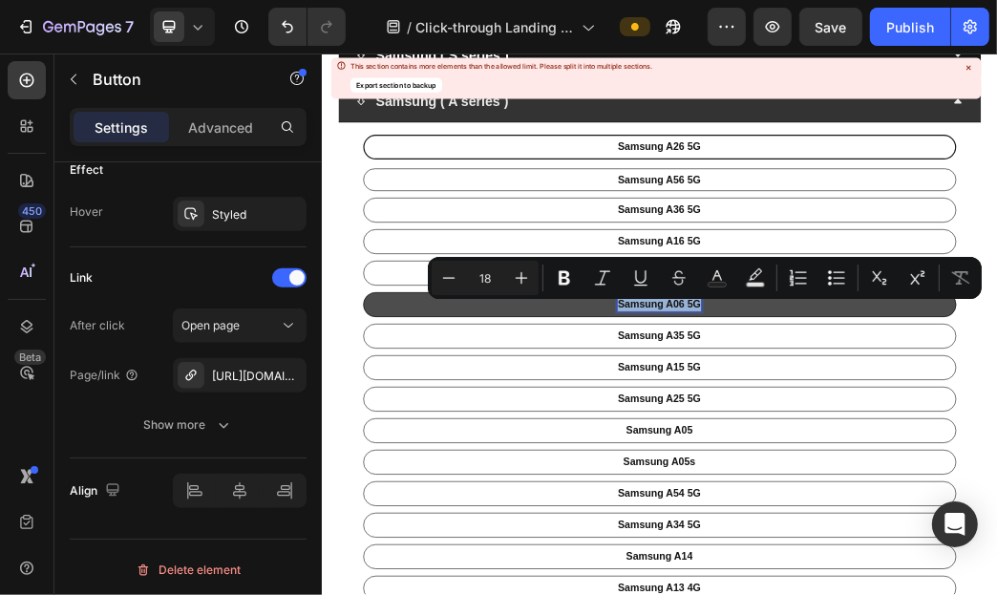
click at [996, 484] on link "Samsung A06 5G" at bounding box center [893, 479] width 1006 height 42
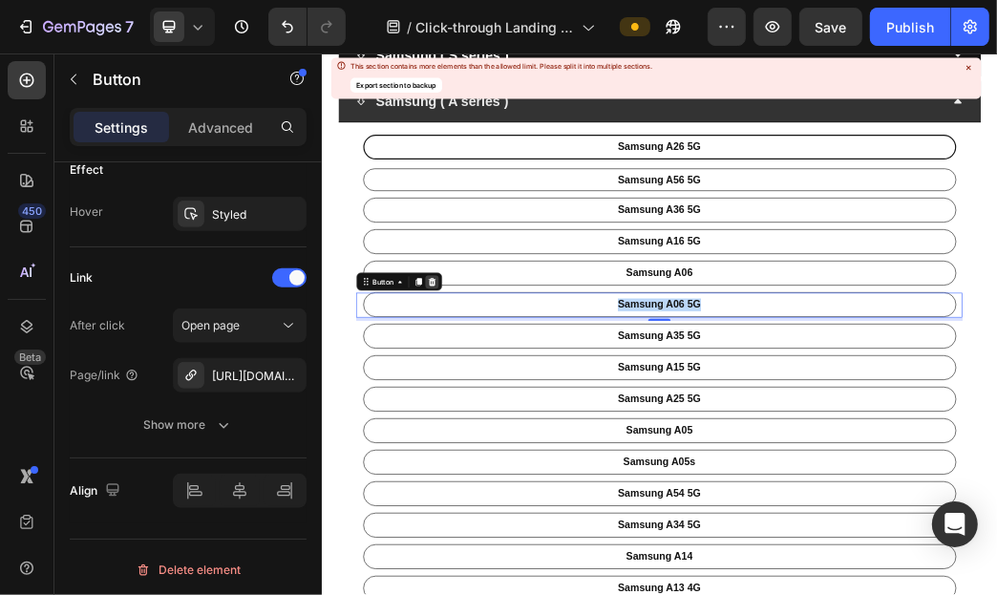
click at [513, 439] on icon at bounding box center [508, 438] width 12 height 13
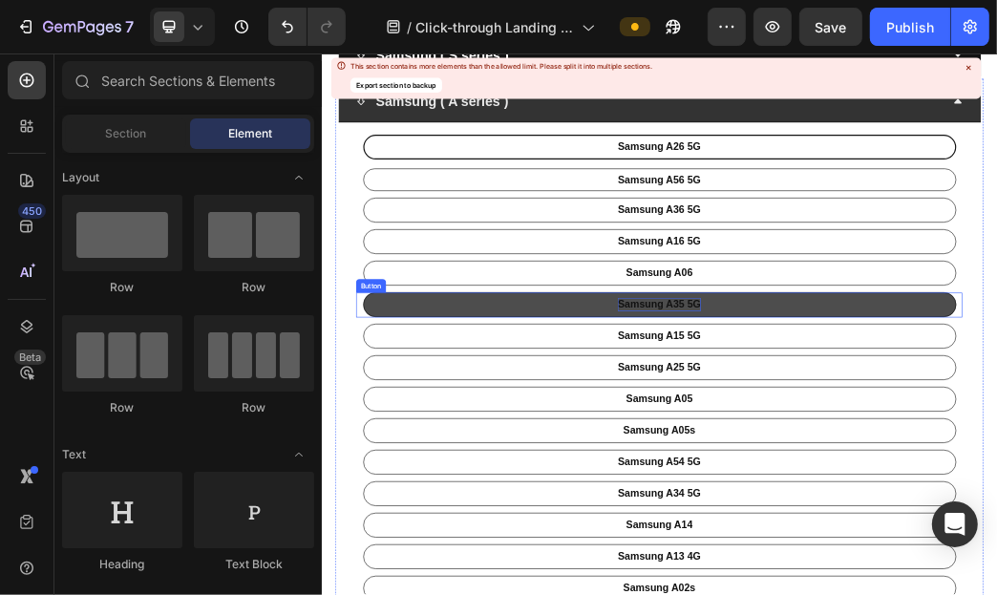
click at [913, 471] on p "Samsung A35 5G" at bounding box center [893, 479] width 140 height 22
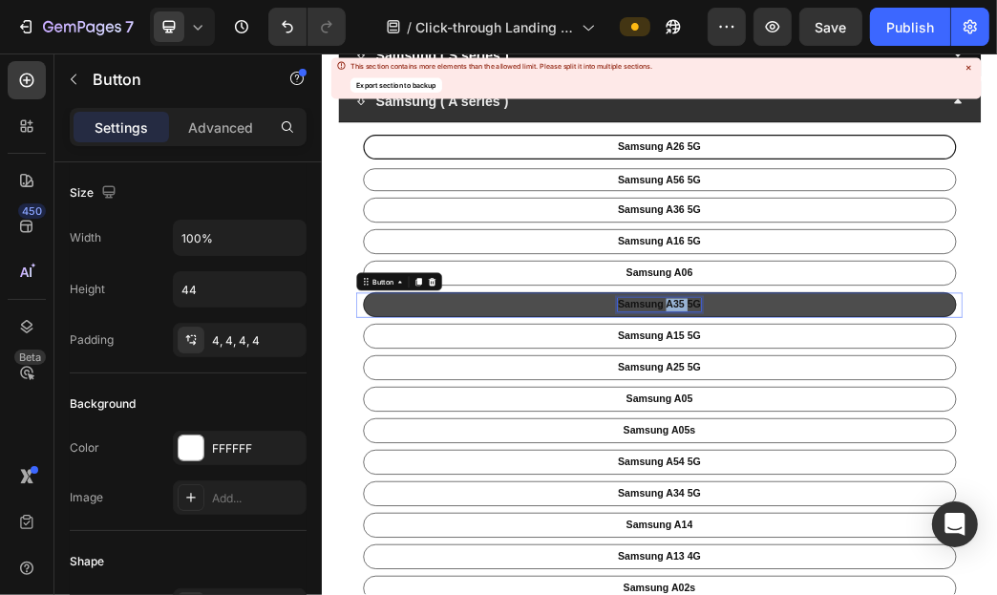
click at [913, 471] on p "Samsung A35 5G" at bounding box center [893, 479] width 140 height 22
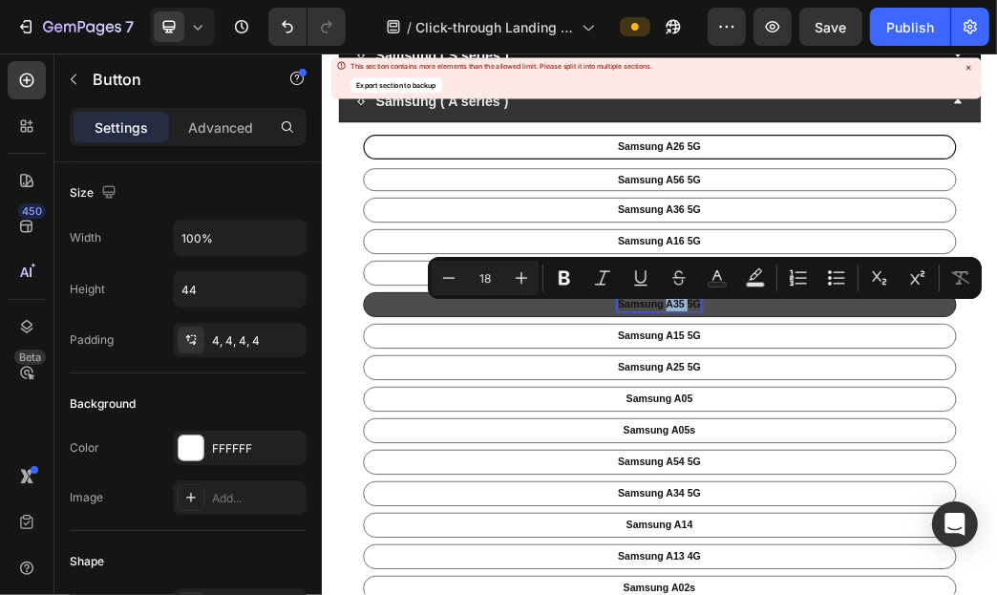
click at [913, 471] on p "Samsung A35 5G" at bounding box center [893, 479] width 140 height 22
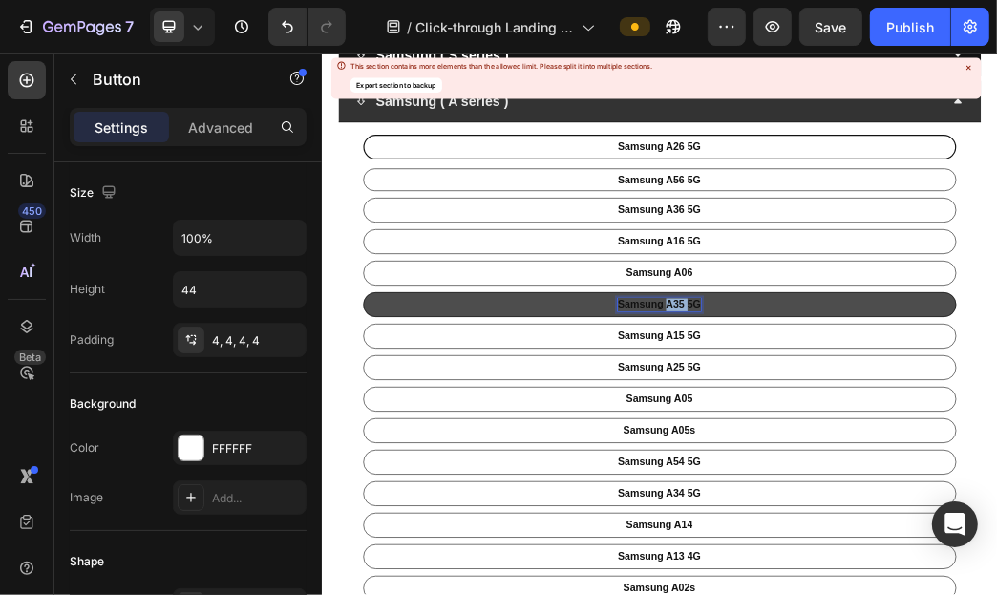
click at [913, 471] on p "Samsung A35 5G" at bounding box center [893, 479] width 140 height 22
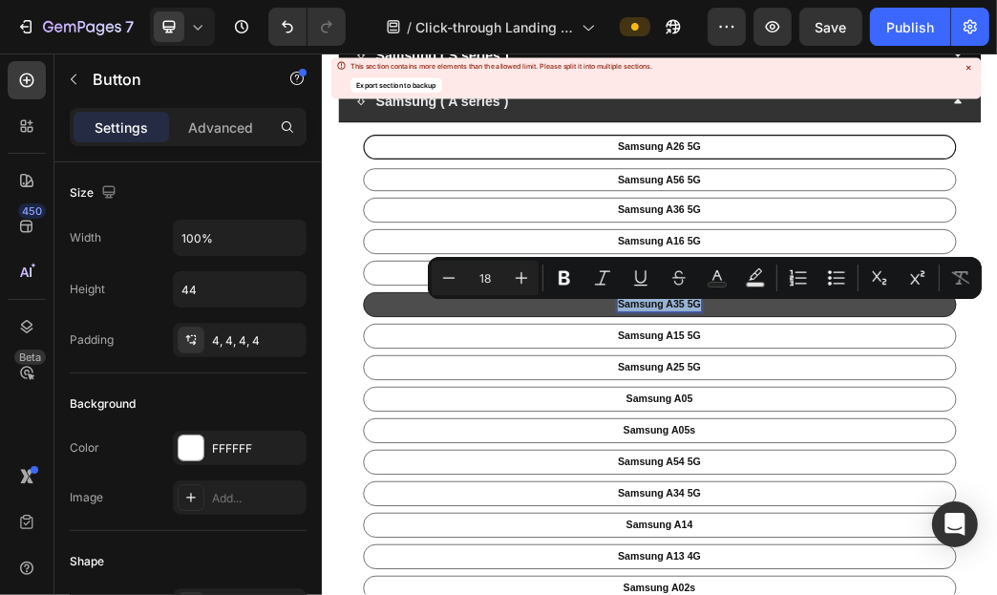
click at [913, 471] on p "Samsung A35 5G" at bounding box center [893, 479] width 140 height 22
copy p "Samsung A35 5G"
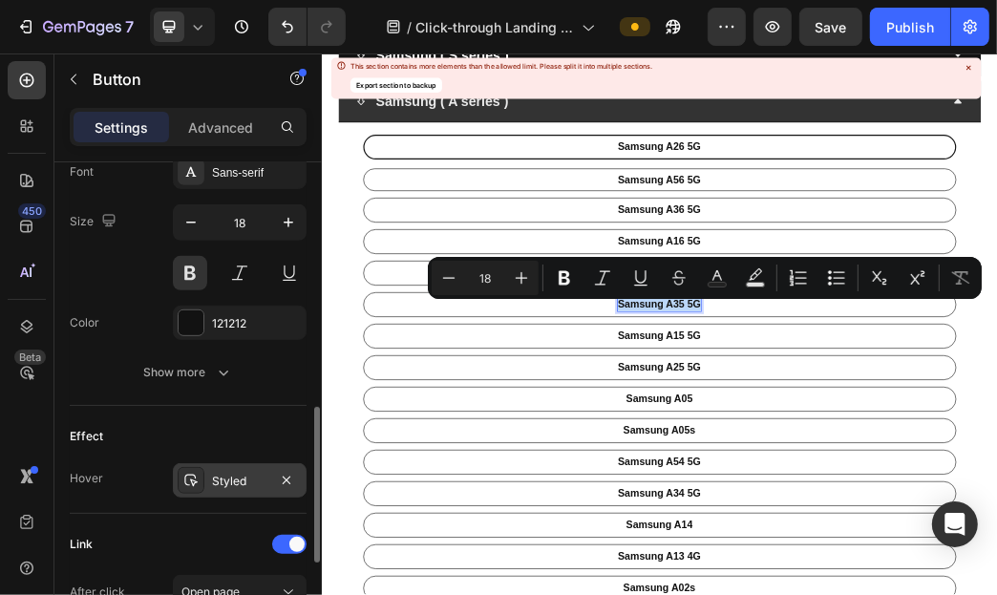
scroll to position [1029, 0]
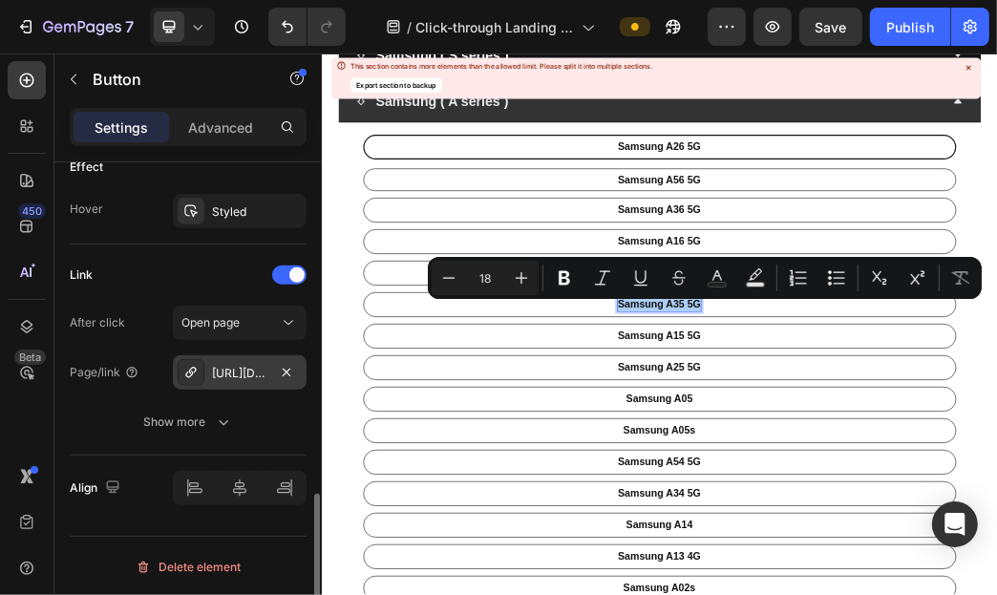
click at [244, 367] on div "[URL][DOMAIN_NAME]" at bounding box center [239, 373] width 55 height 17
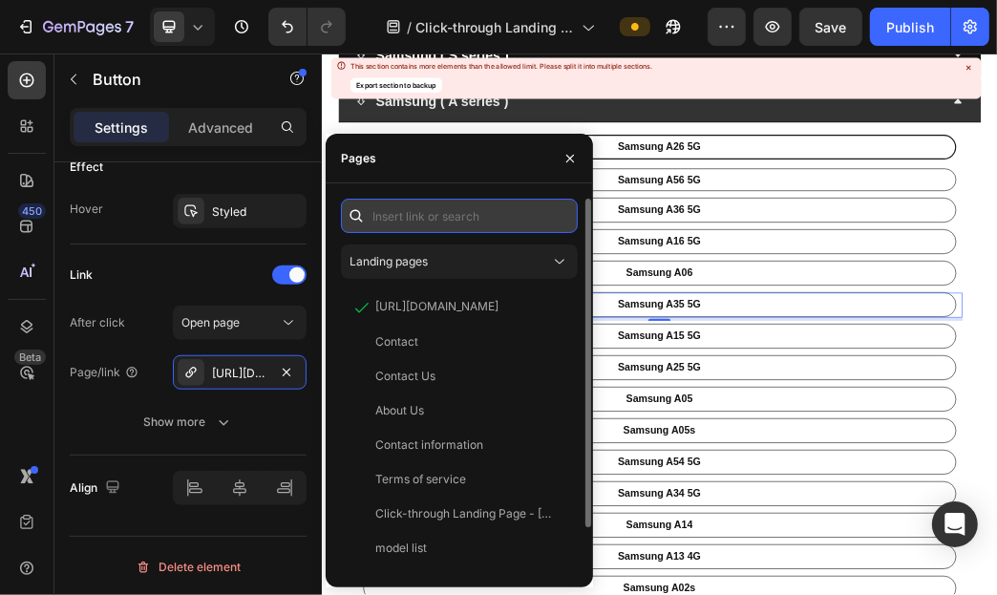
click at [458, 232] on input "text" at bounding box center [459, 216] width 237 height 34
paste input "Samsung A35 5G"
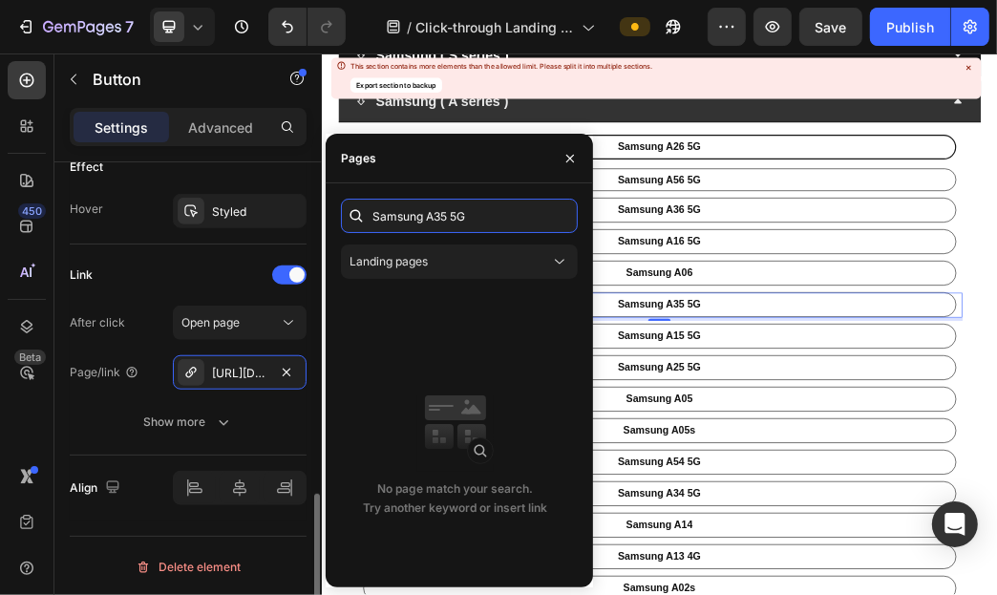
paste input "[URL][DOMAIN_NAME]"
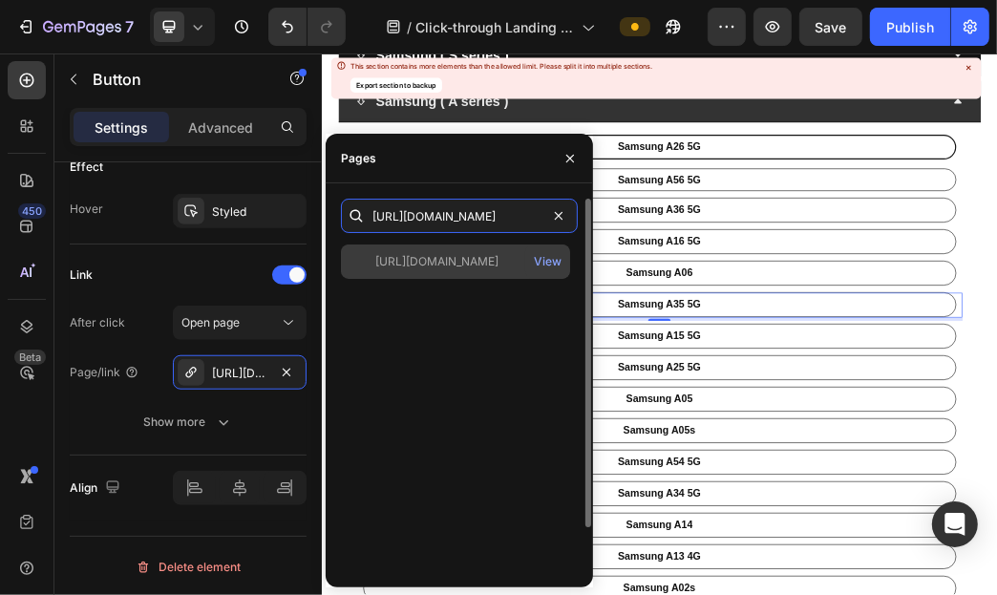
type input "[URL][DOMAIN_NAME]"
click at [498, 256] on div "[URL][DOMAIN_NAME]" at bounding box center [436, 261] width 123 height 17
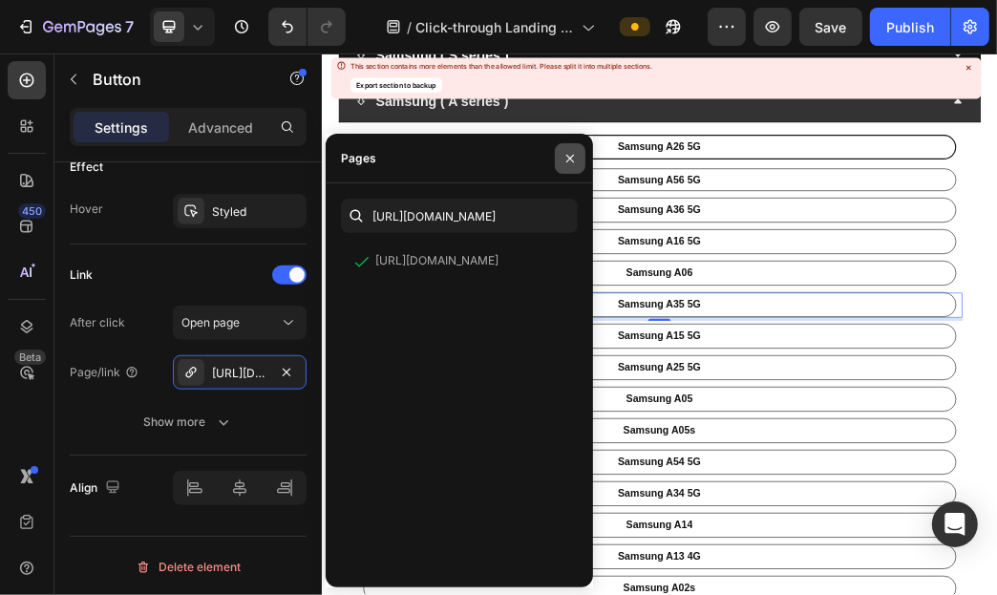
click at [582, 165] on button "button" at bounding box center [570, 158] width 31 height 31
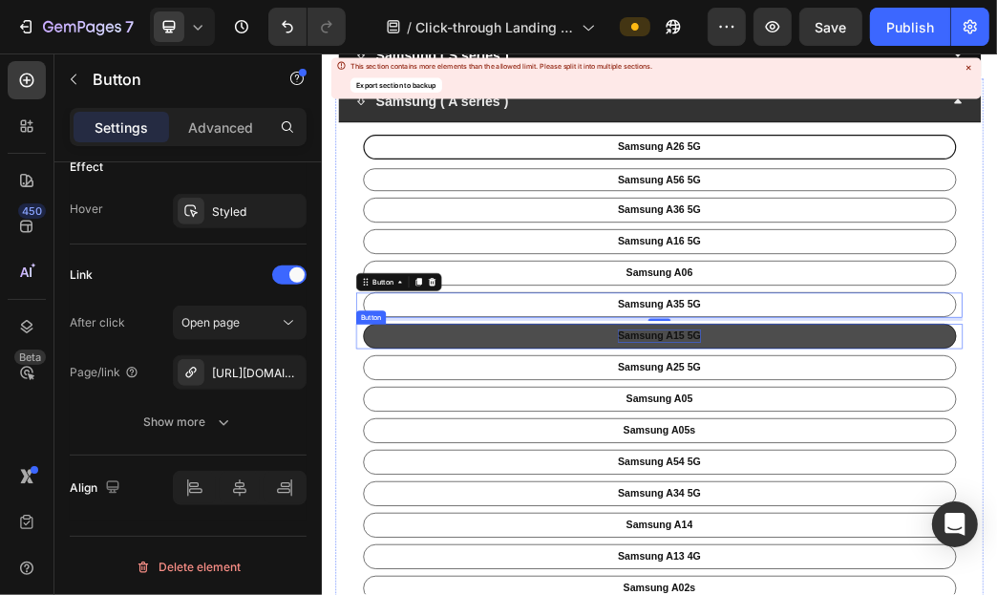
click at [910, 533] on p "Samsung A15 5G" at bounding box center [893, 532] width 140 height 22
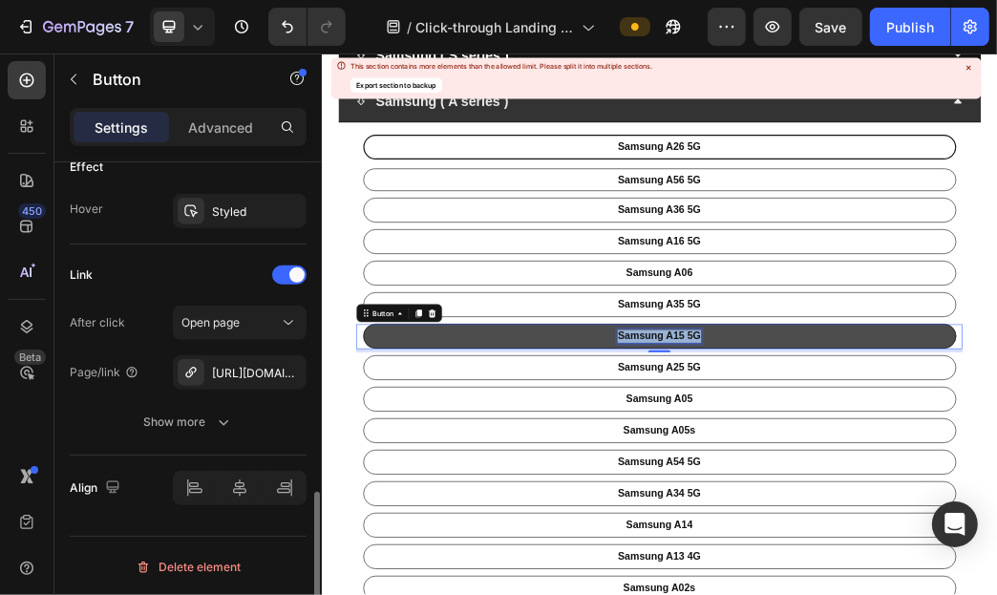
scroll to position [1028, 0]
click at [910, 533] on p "Samsung A15 5G" at bounding box center [893, 532] width 140 height 22
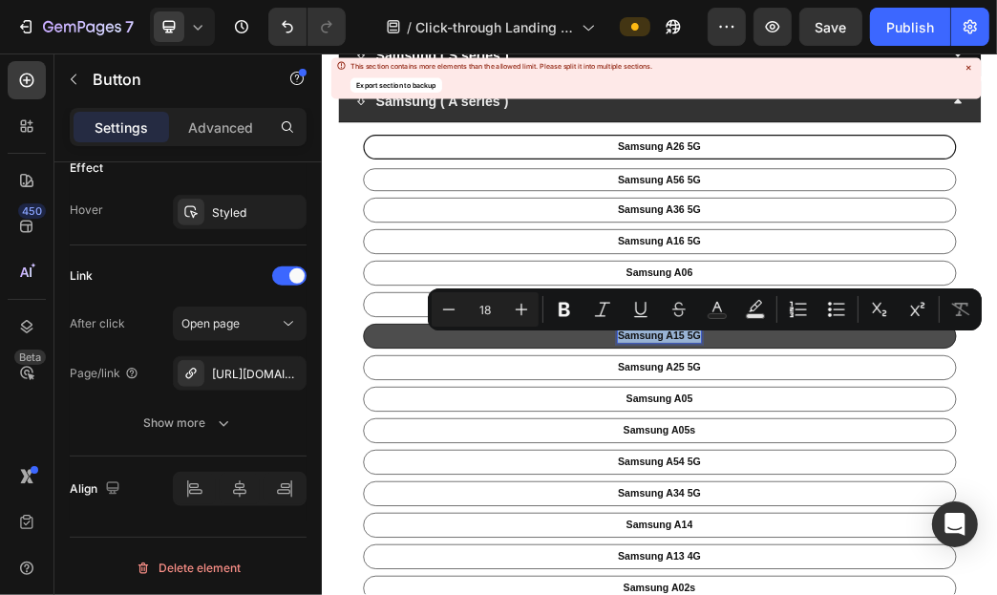
copy p "Samsung A15 5G"
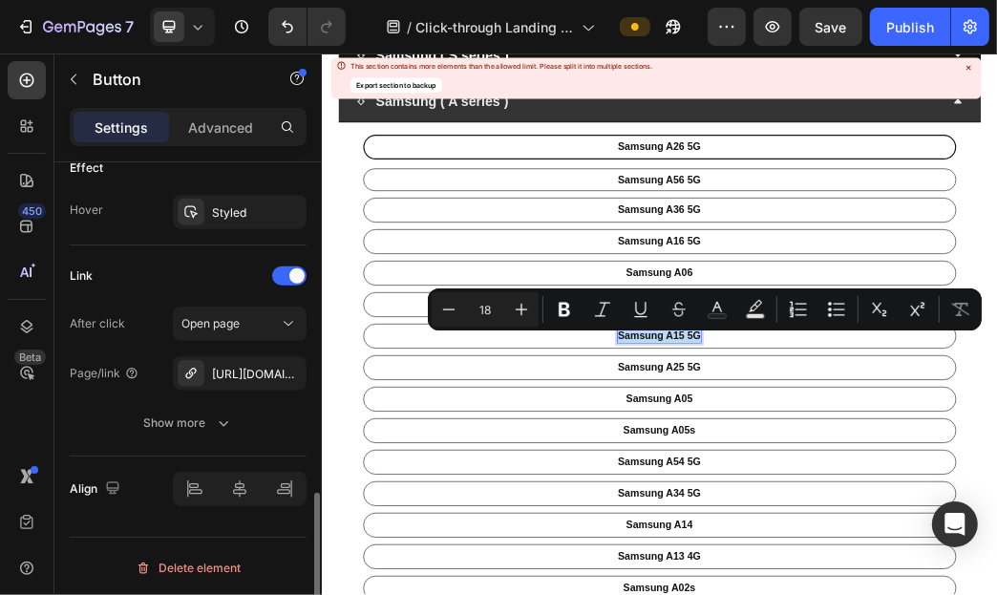
scroll to position [1029, 0]
click at [240, 369] on div "[URL][DOMAIN_NAME]" at bounding box center [239, 373] width 55 height 17
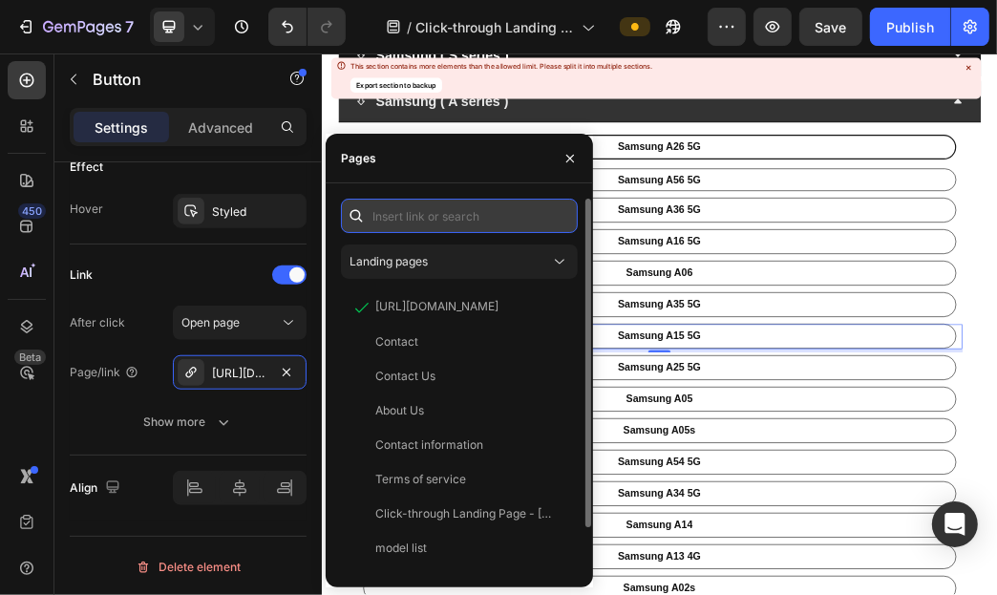
click at [421, 218] on input "text" at bounding box center [459, 216] width 237 height 34
paste input "Samsung A15 5G"
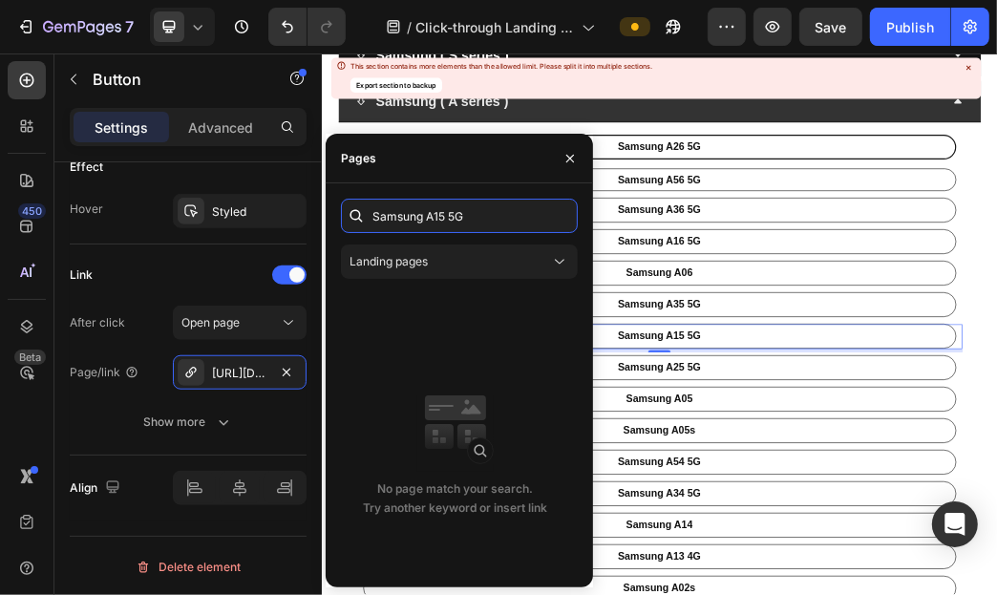
paste input "[URL][DOMAIN_NAME]"
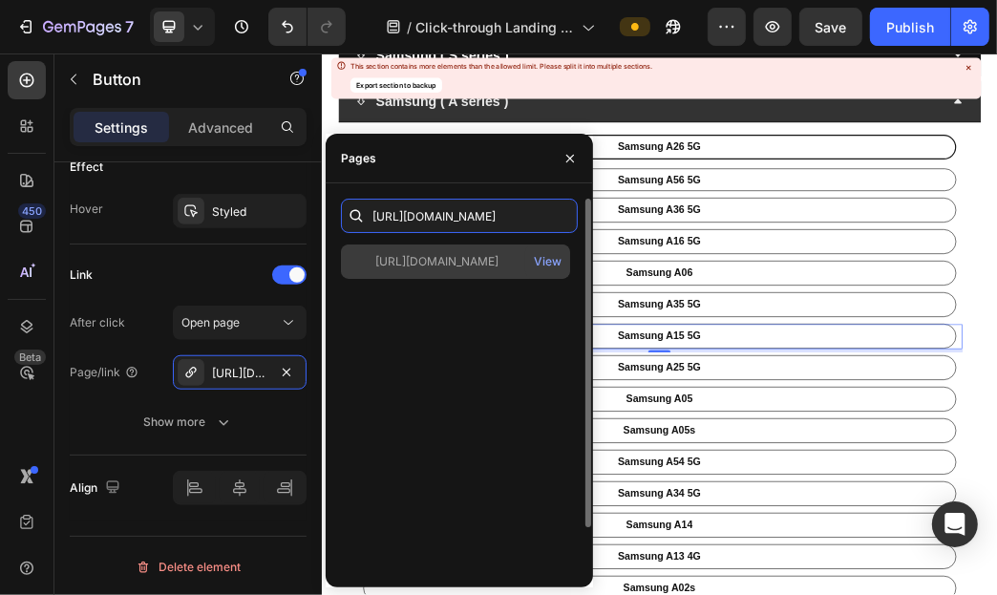
type input "[URL][DOMAIN_NAME]"
click at [443, 263] on div "[URL][DOMAIN_NAME]" at bounding box center [436, 261] width 123 height 17
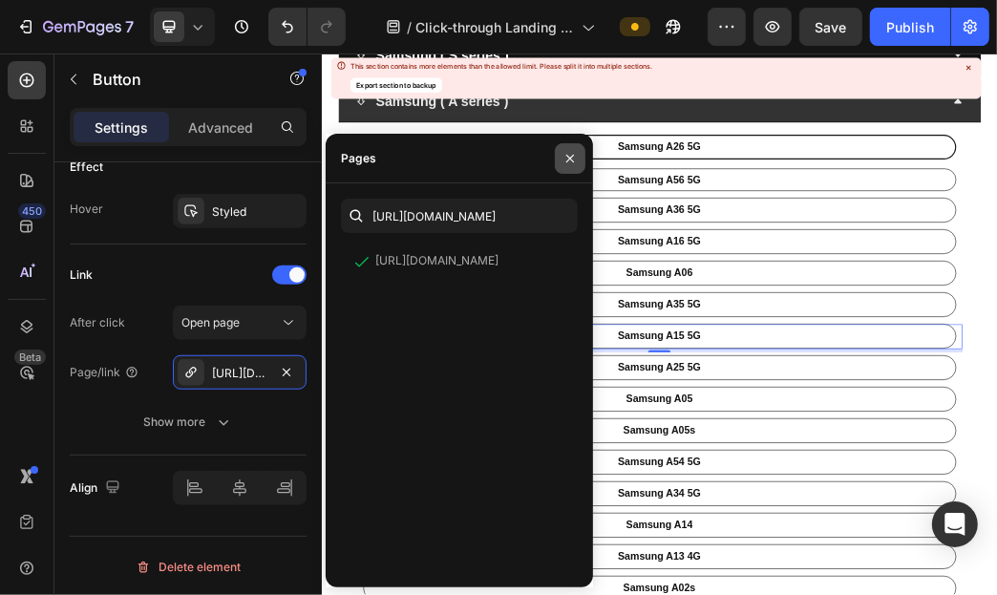
click at [567, 169] on button "button" at bounding box center [570, 158] width 31 height 31
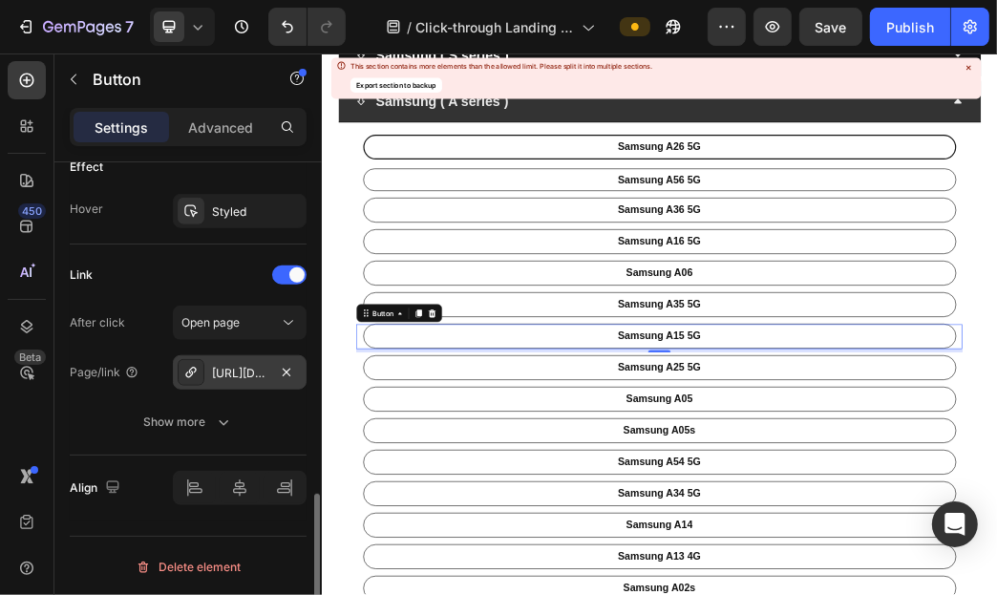
click at [205, 378] on div "[URL][DOMAIN_NAME]" at bounding box center [240, 372] width 134 height 34
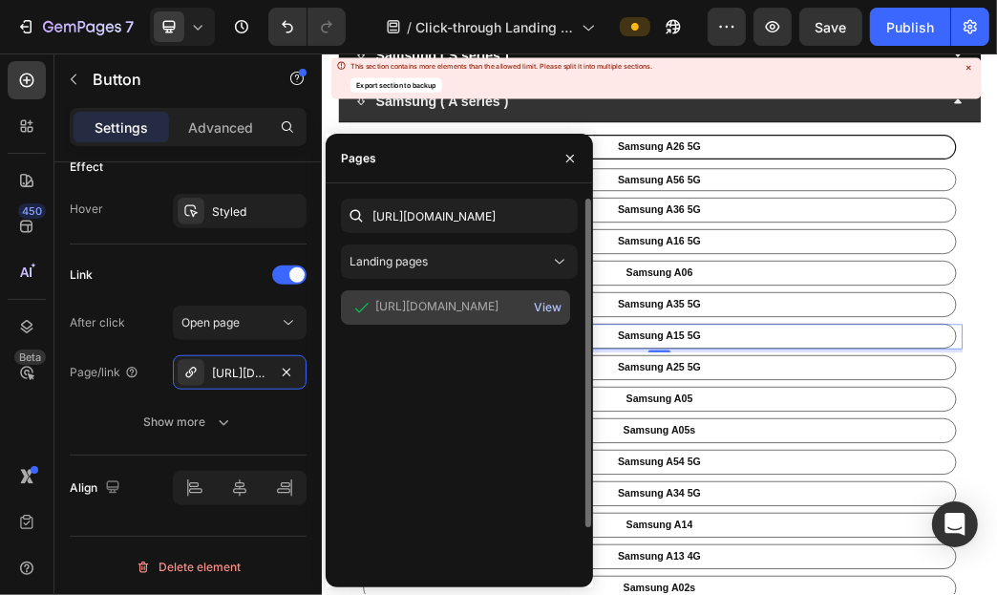
click at [549, 304] on div "View" at bounding box center [548, 307] width 28 height 17
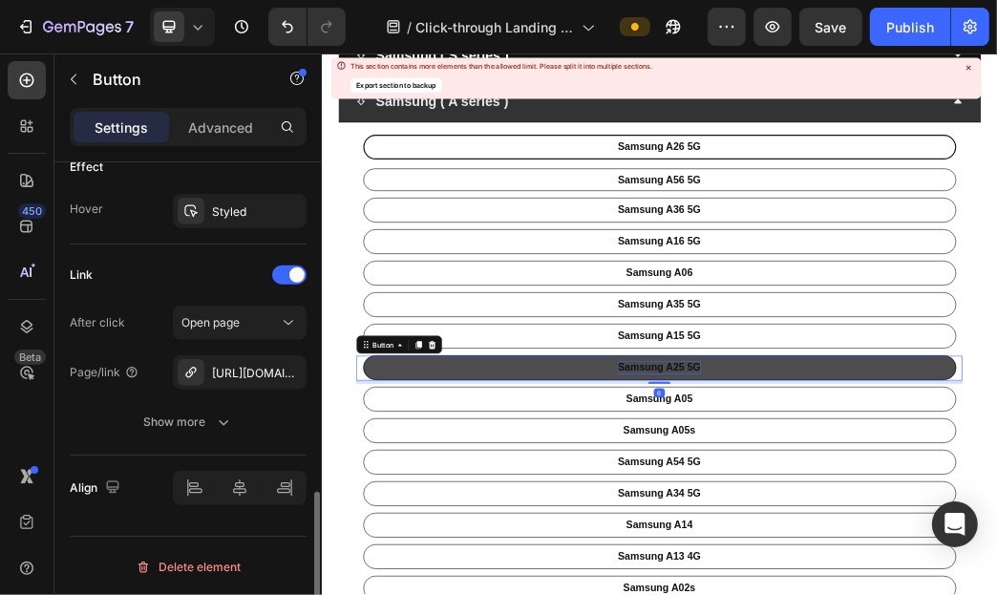
click at [888, 592] on p "Samsung A25 5G" at bounding box center [893, 586] width 140 height 22
click at [887, 592] on p "Samsung A25 5G" at bounding box center [893, 586] width 140 height 22
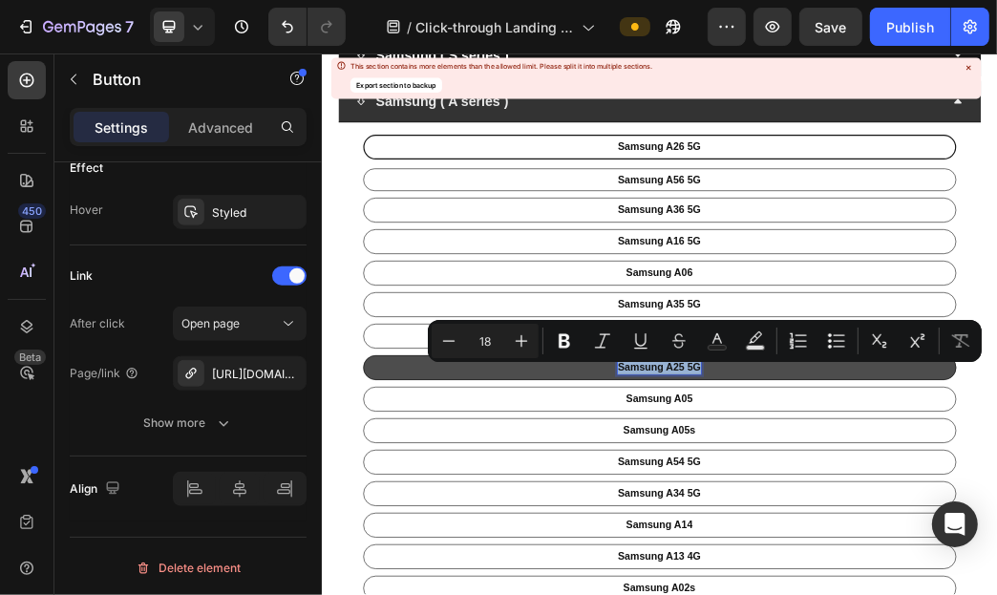
copy p "Samsung A25 5G"
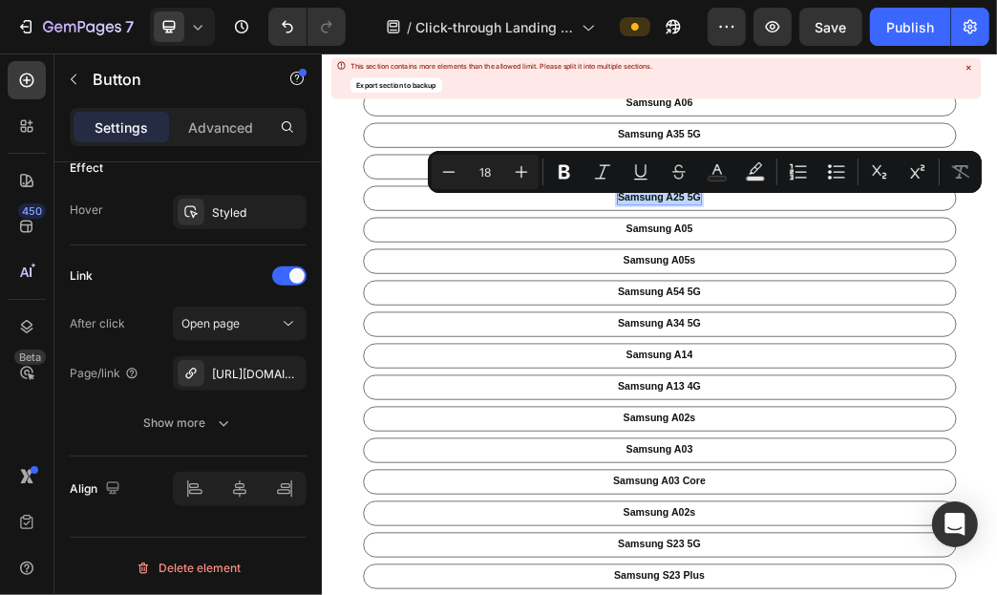
scroll to position [668, 0]
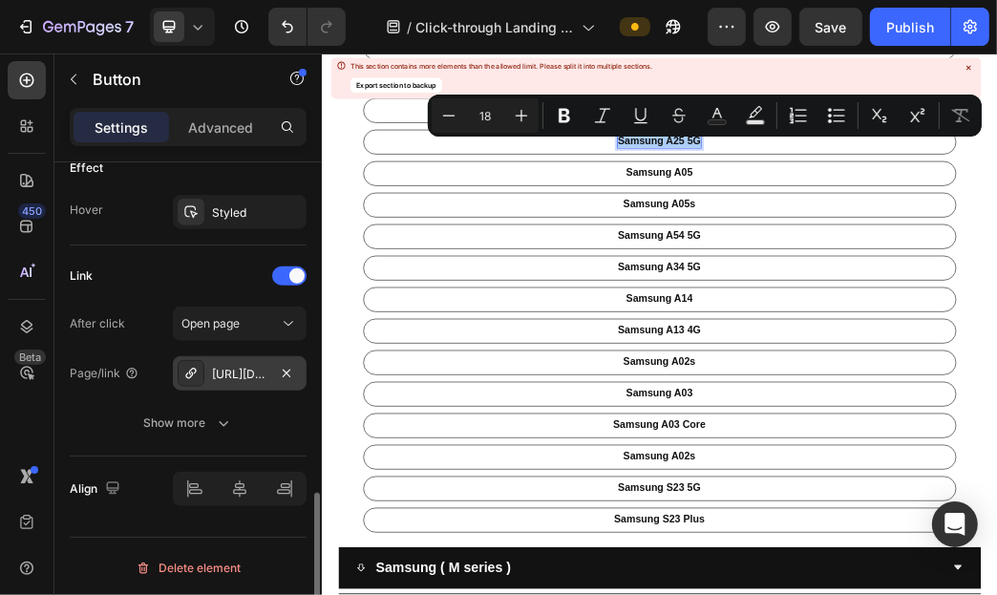
click at [244, 379] on div "[URL][DOMAIN_NAME]" at bounding box center [239, 374] width 55 height 17
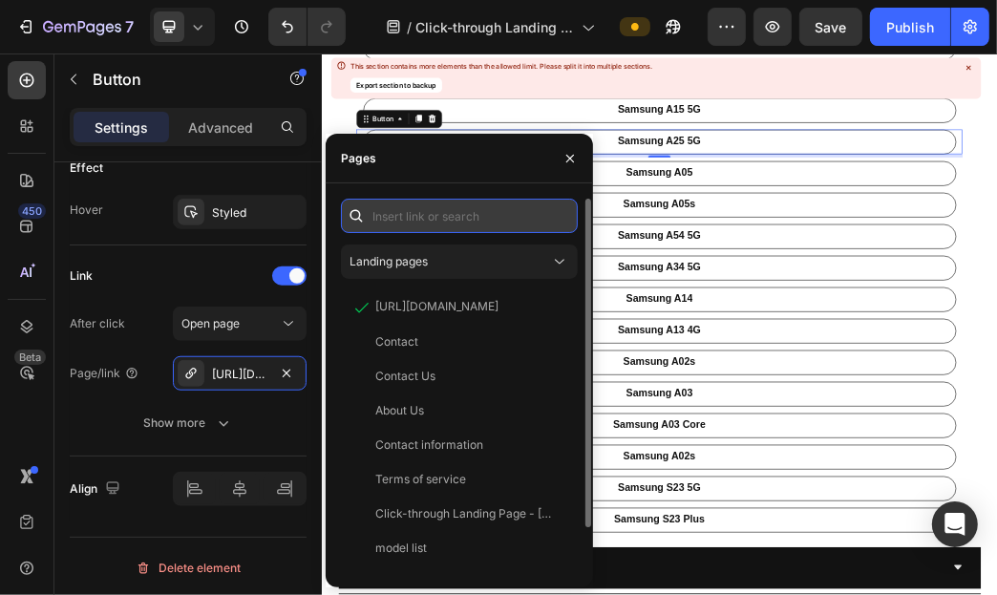
click at [496, 204] on input "text" at bounding box center [459, 216] width 237 height 34
paste input "[URL][DOMAIN_NAME]"
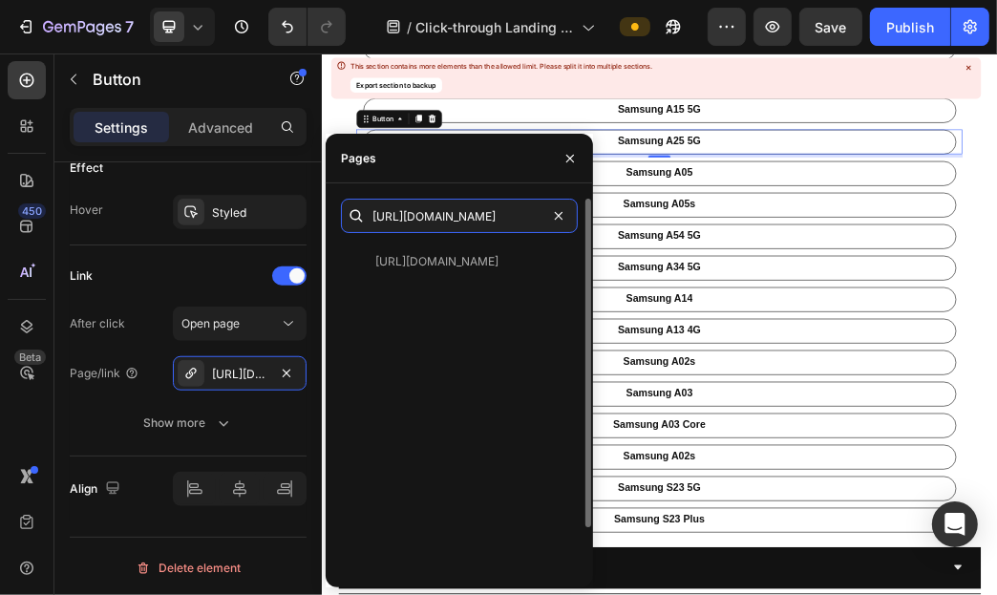
type input "[URL][DOMAIN_NAME]"
click at [524, 241] on div "[URL][DOMAIN_NAME] [URL][DOMAIN_NAME] View" at bounding box center [459, 411] width 237 height 424
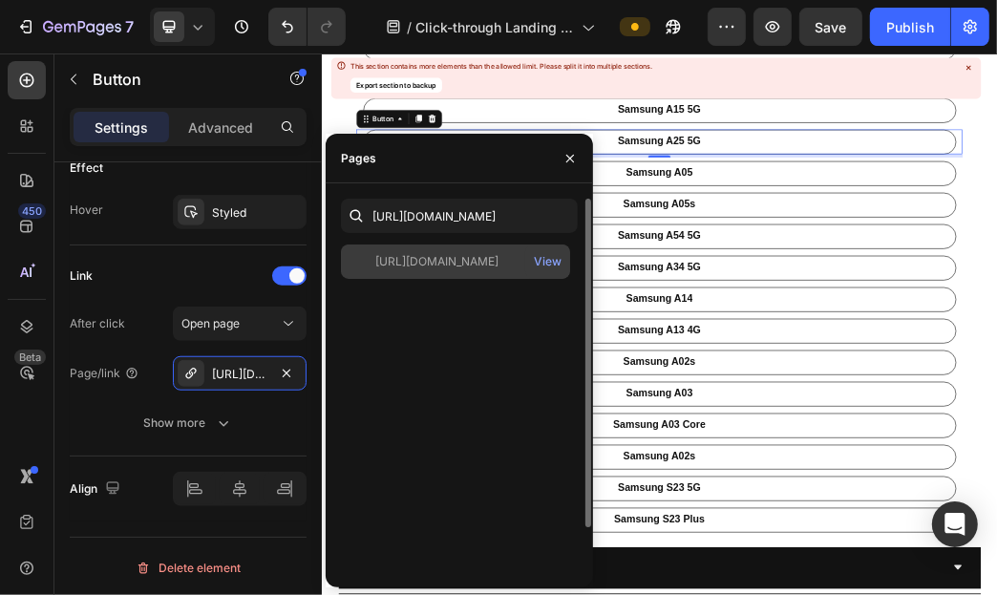
click at [525, 244] on div "[URL][DOMAIN_NAME] View" at bounding box center [455, 261] width 229 height 34
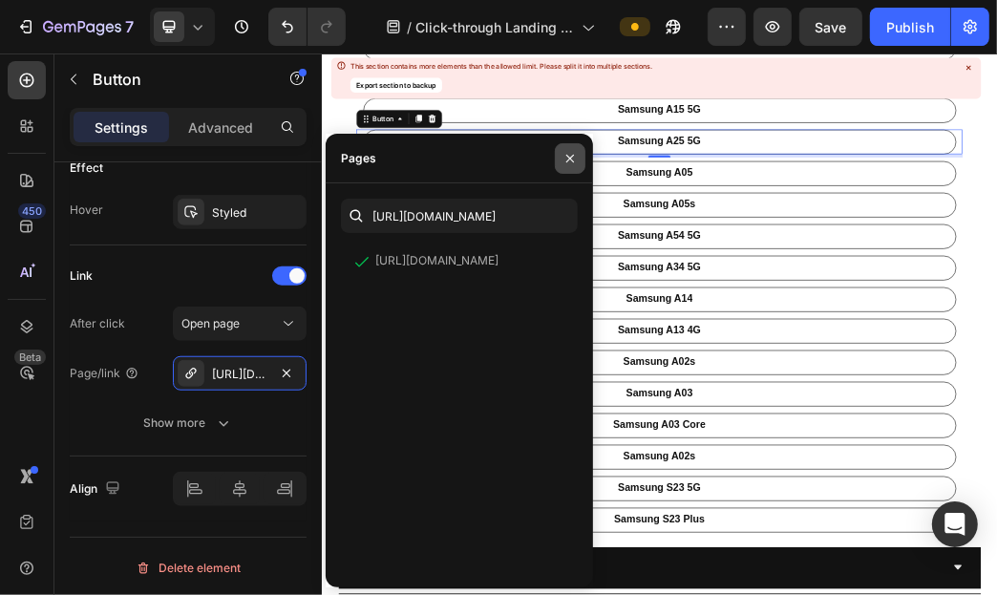
click at [557, 163] on button "button" at bounding box center [570, 158] width 31 height 31
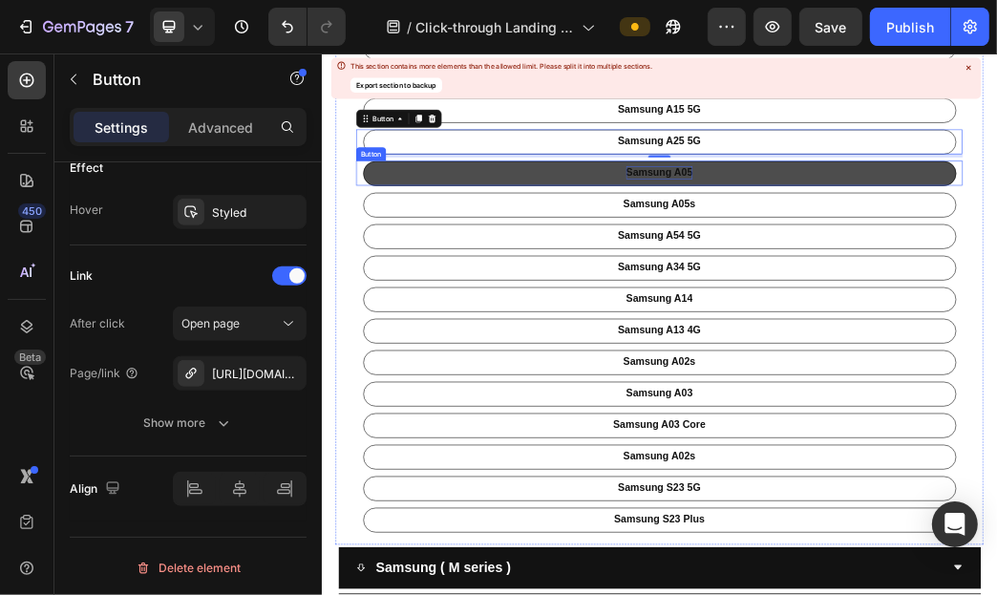
click at [895, 260] on p "Samsung A05" at bounding box center [893, 256] width 113 height 22
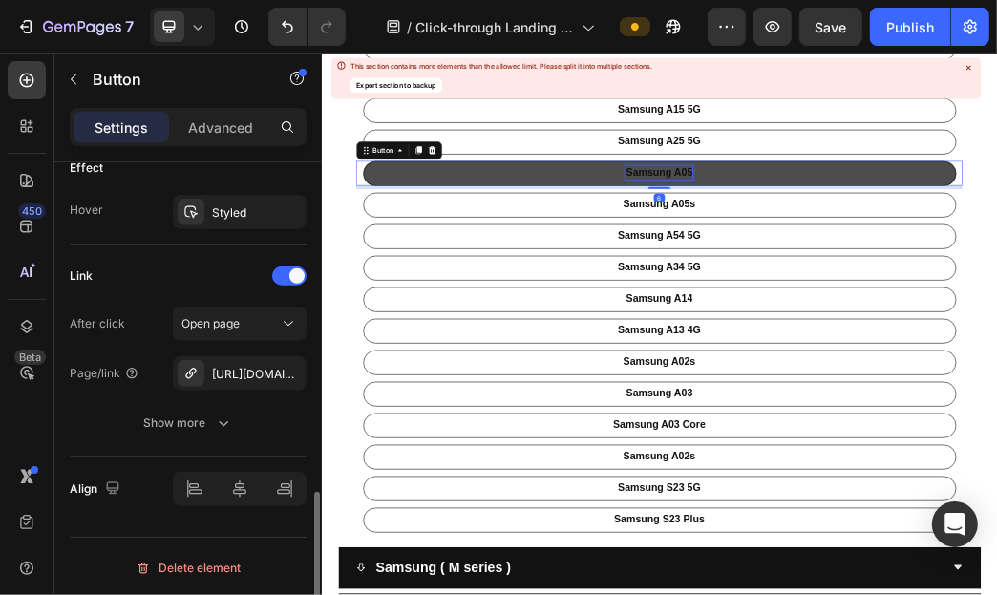
click at [895, 260] on p "Samsung A05" at bounding box center [893, 256] width 113 height 22
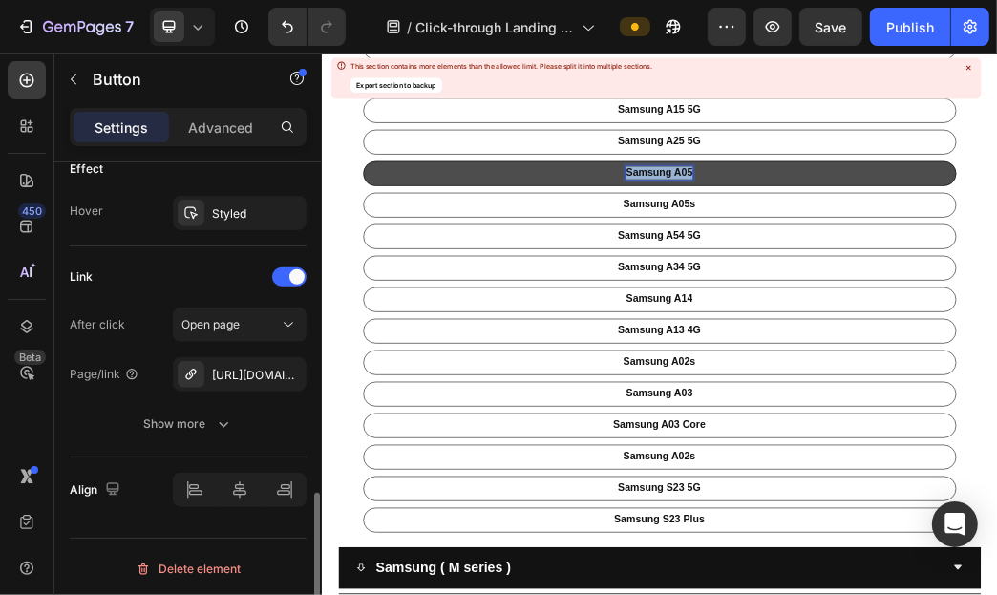
click at [895, 260] on p "Samsung A05" at bounding box center [893, 256] width 113 height 22
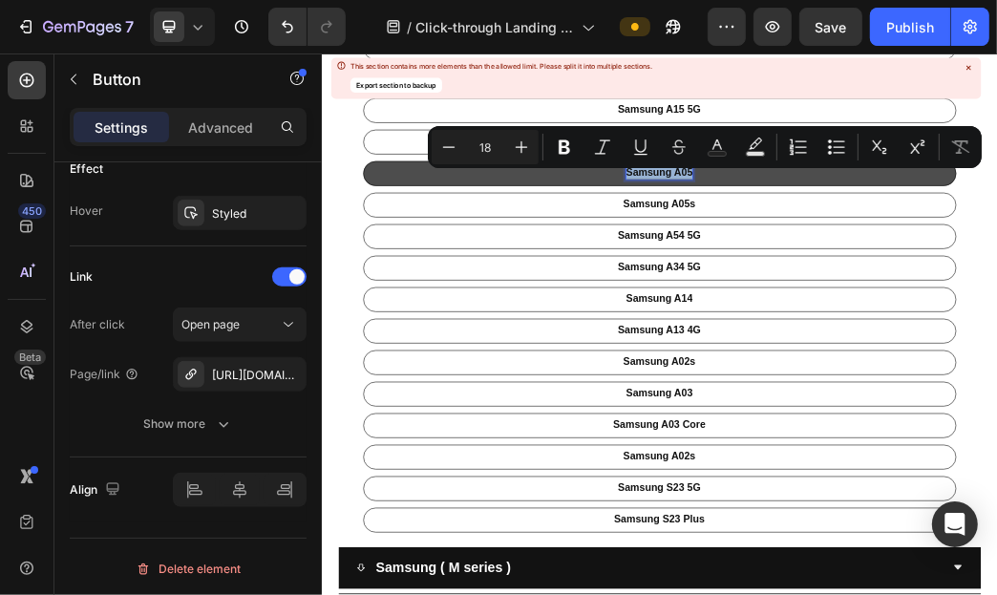
copy p "Samsung A05"
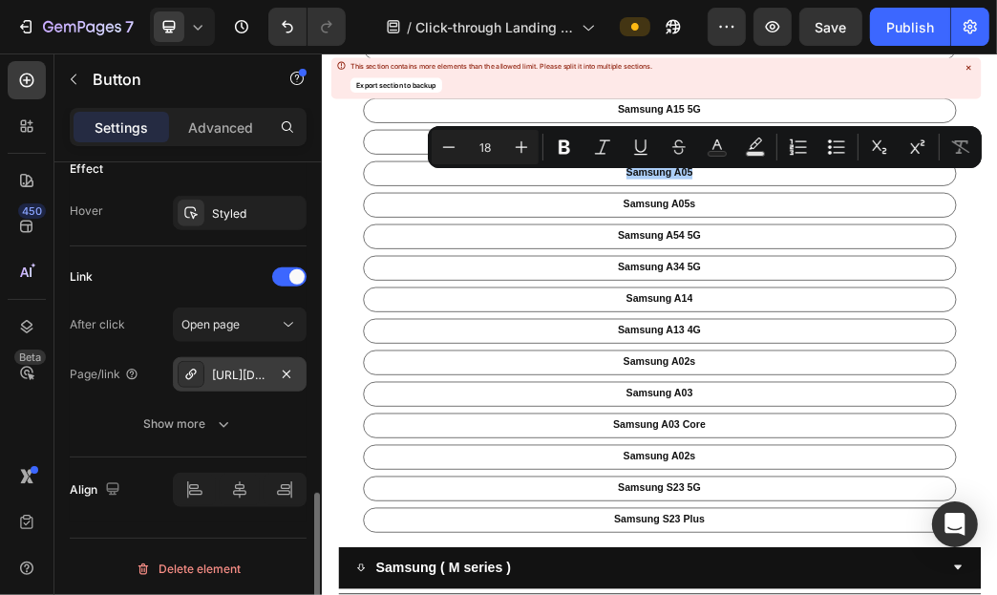
click at [259, 382] on div "[URL][DOMAIN_NAME]" at bounding box center [240, 374] width 134 height 34
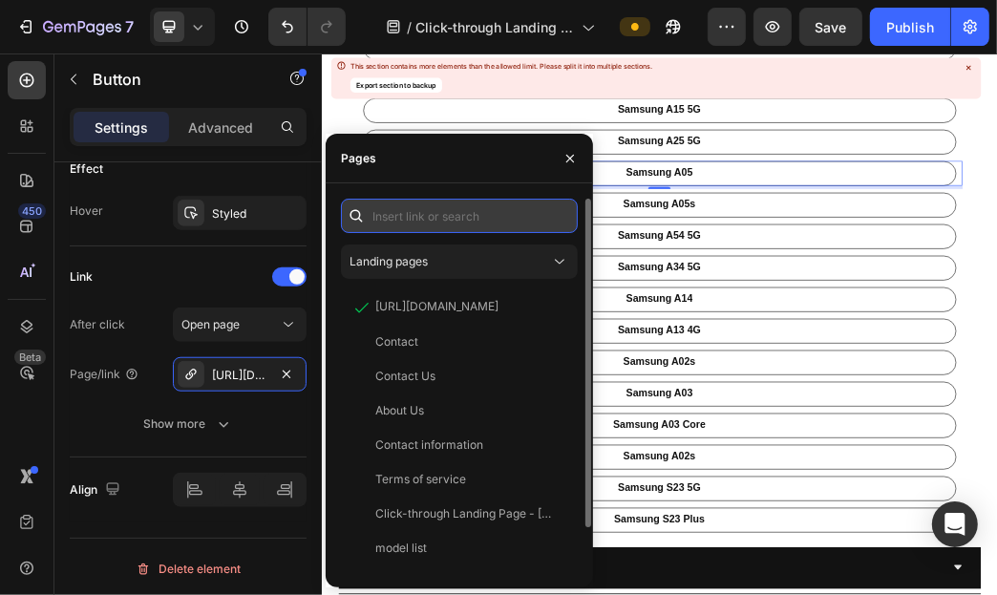
click at [498, 214] on input "text" at bounding box center [459, 216] width 237 height 34
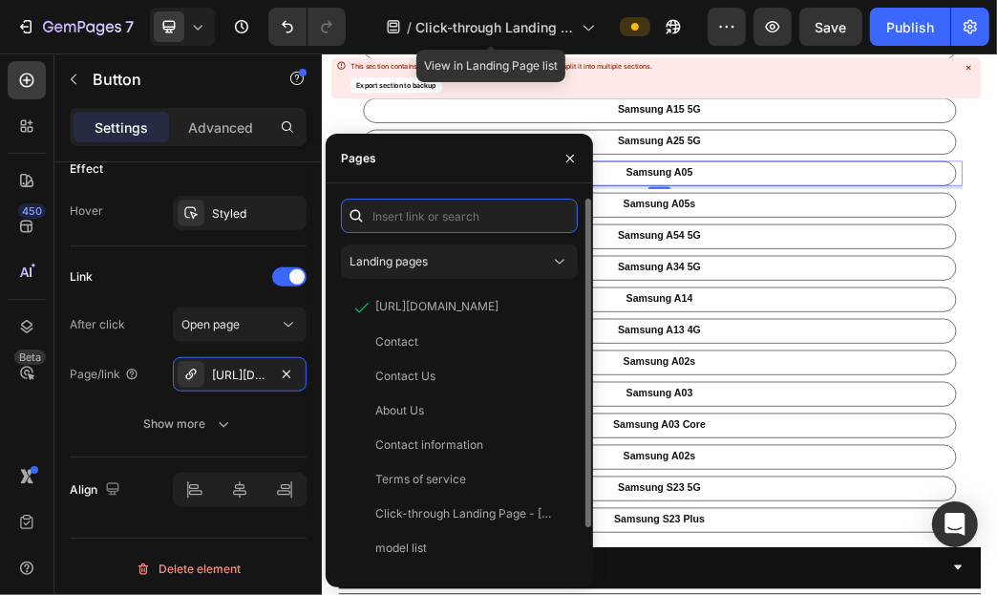
paste input "[URL][DOMAIN_NAME]"
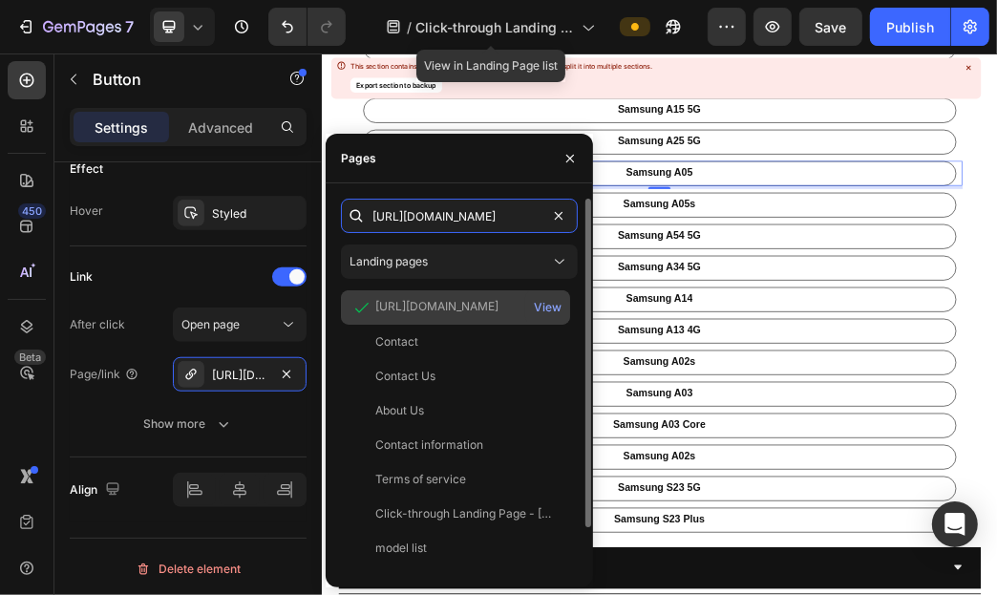
scroll to position [0, 85]
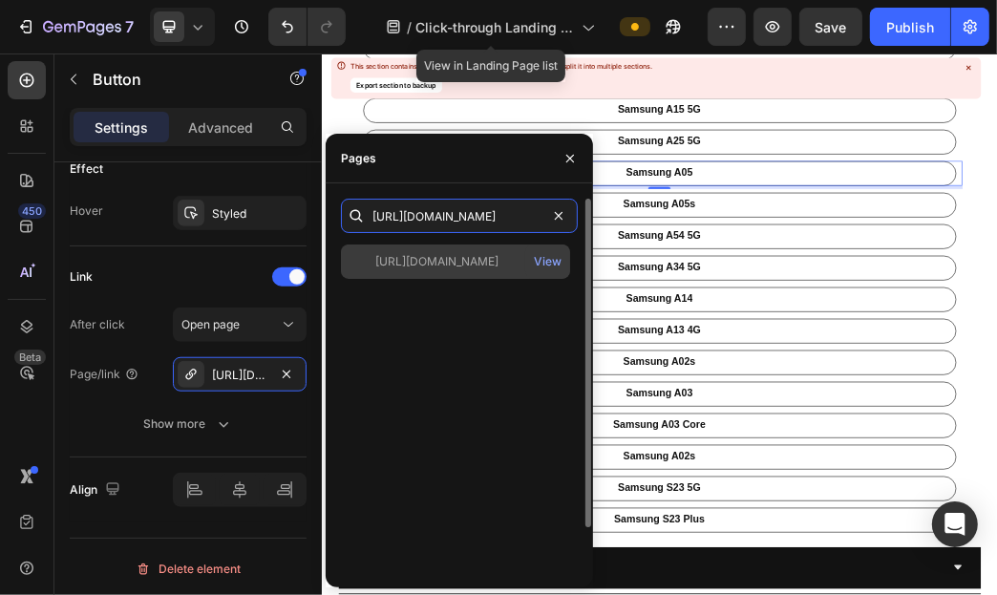
type input "[URL][DOMAIN_NAME]"
click at [493, 260] on div "[URL][DOMAIN_NAME]" at bounding box center [436, 261] width 123 height 17
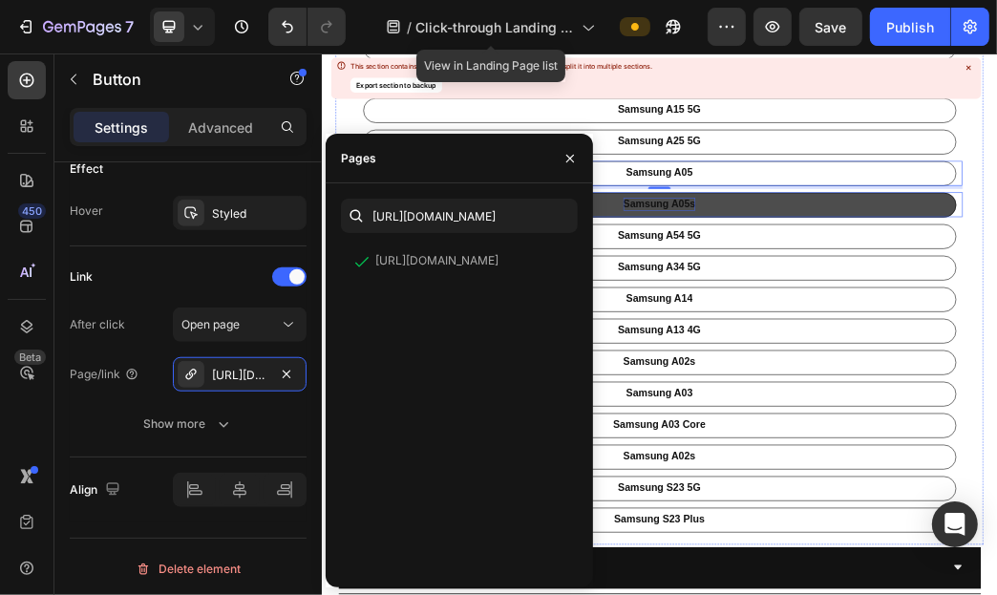
click at [892, 309] on p "Samsung A05s" at bounding box center [893, 310] width 122 height 22
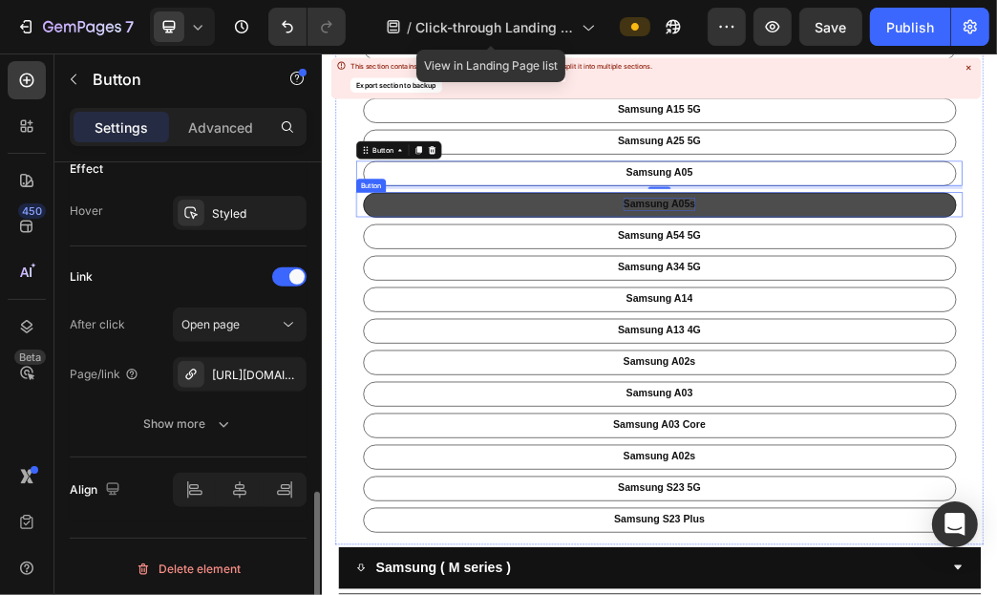
click at [892, 309] on p "Samsung A05s" at bounding box center [893, 310] width 122 height 22
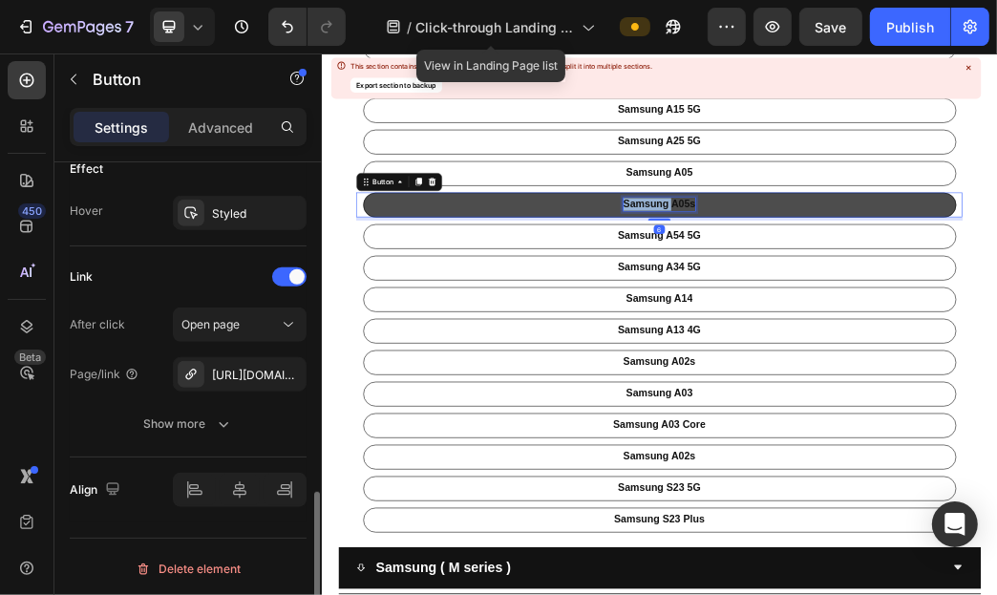
scroll to position [1026, 0]
click at [892, 309] on p "Samsung A05s" at bounding box center [893, 310] width 122 height 22
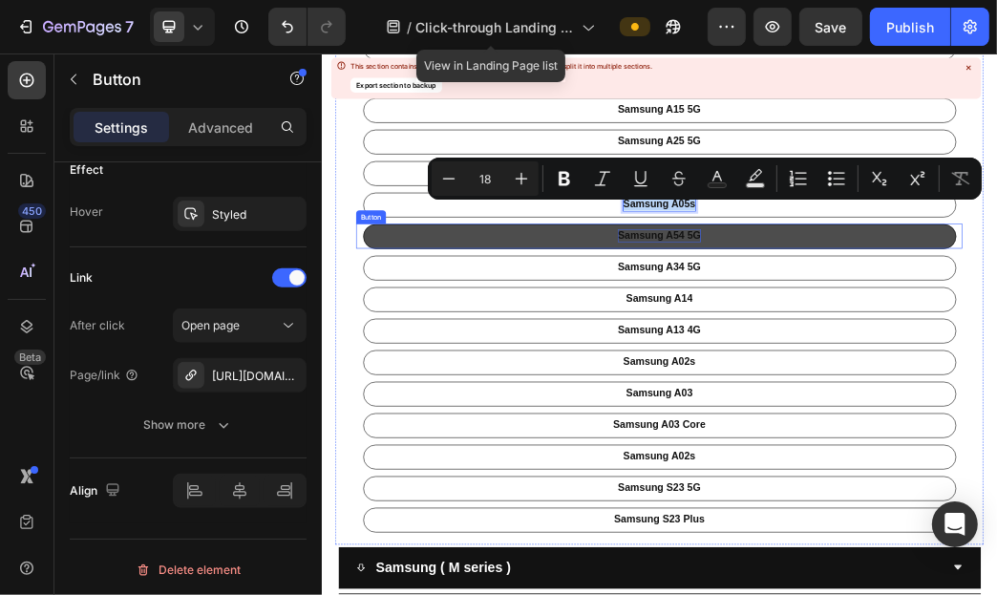
copy p "Samsung A05s"
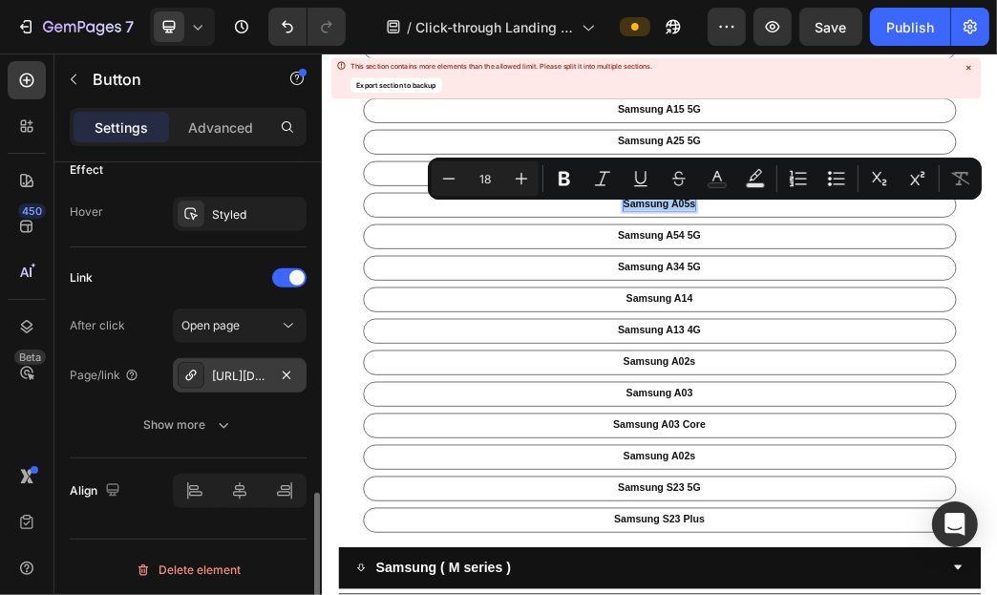
click at [201, 379] on div at bounding box center [191, 375] width 27 height 27
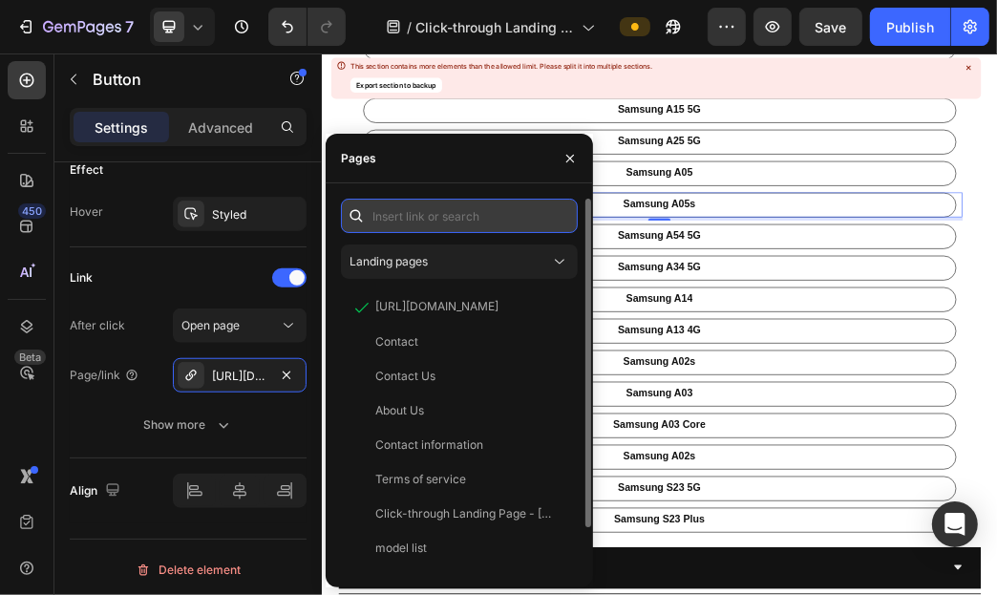
click at [481, 217] on input "text" at bounding box center [459, 216] width 237 height 34
paste input "[URL][DOMAIN_NAME]"
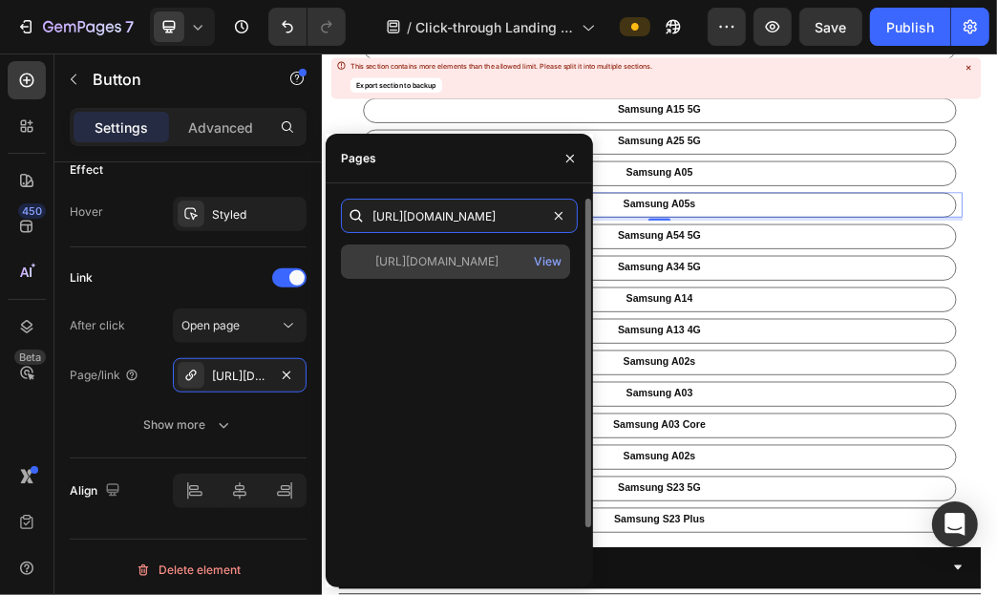
type input "[URL][DOMAIN_NAME]"
click at [488, 261] on div "[URL][DOMAIN_NAME]" at bounding box center [436, 261] width 123 height 17
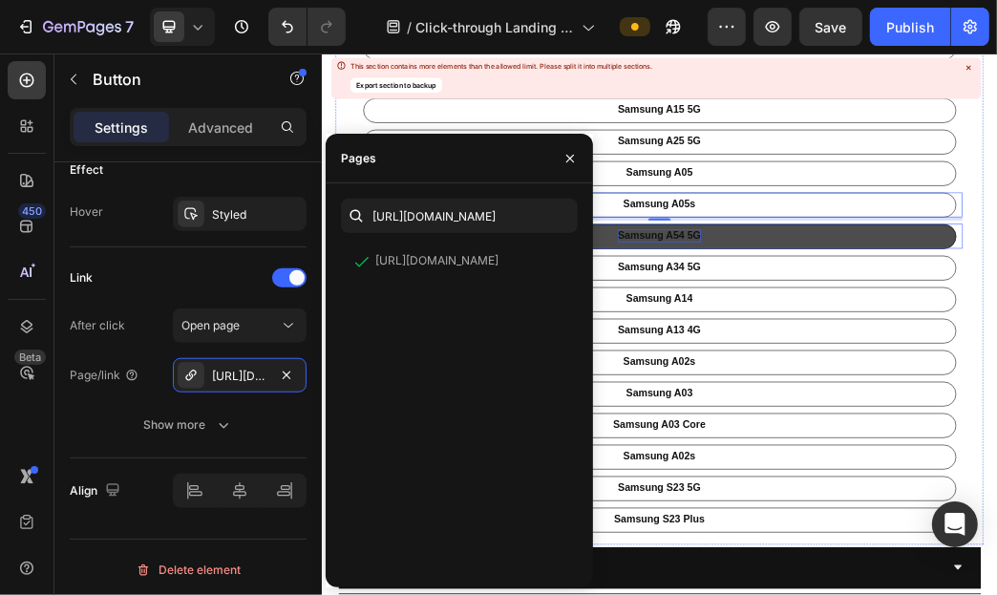
click at [880, 372] on p "Samsung A54 5G" at bounding box center [893, 363] width 140 height 22
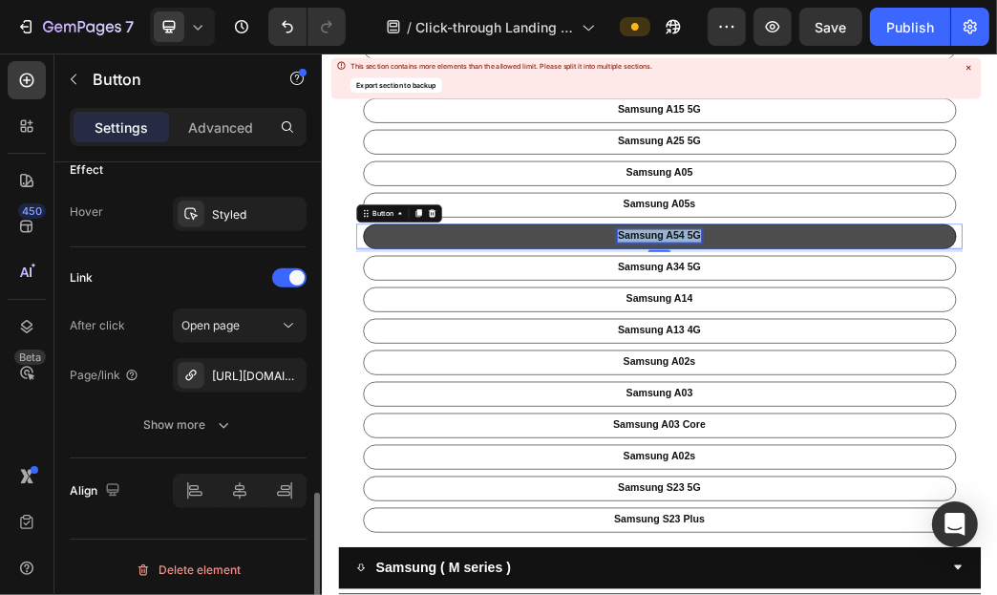
scroll to position [1026, 0]
click at [880, 372] on p "Samsung A54 5G" at bounding box center [893, 363] width 140 height 22
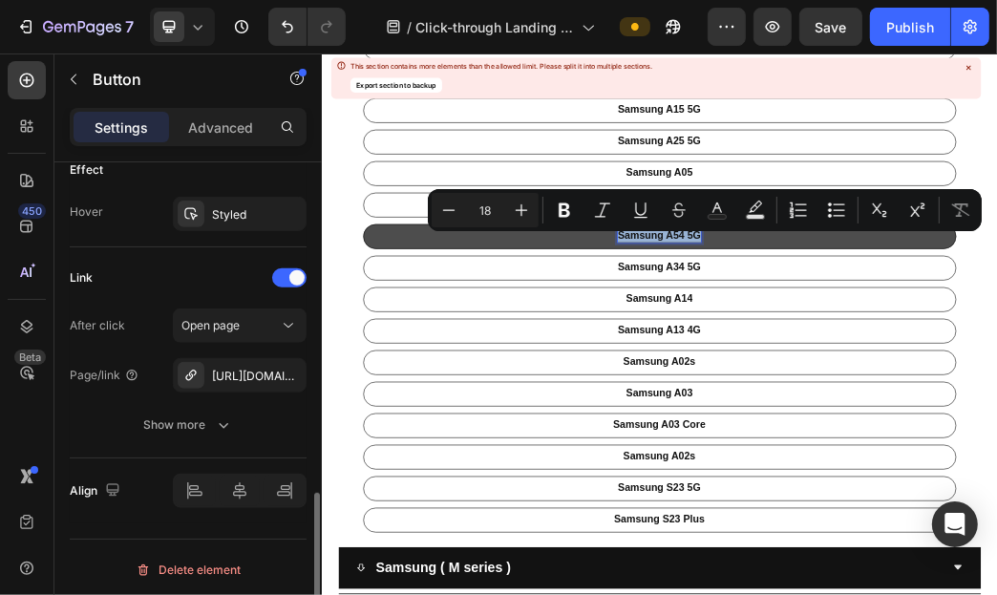
copy p "Samsung A54 5G"
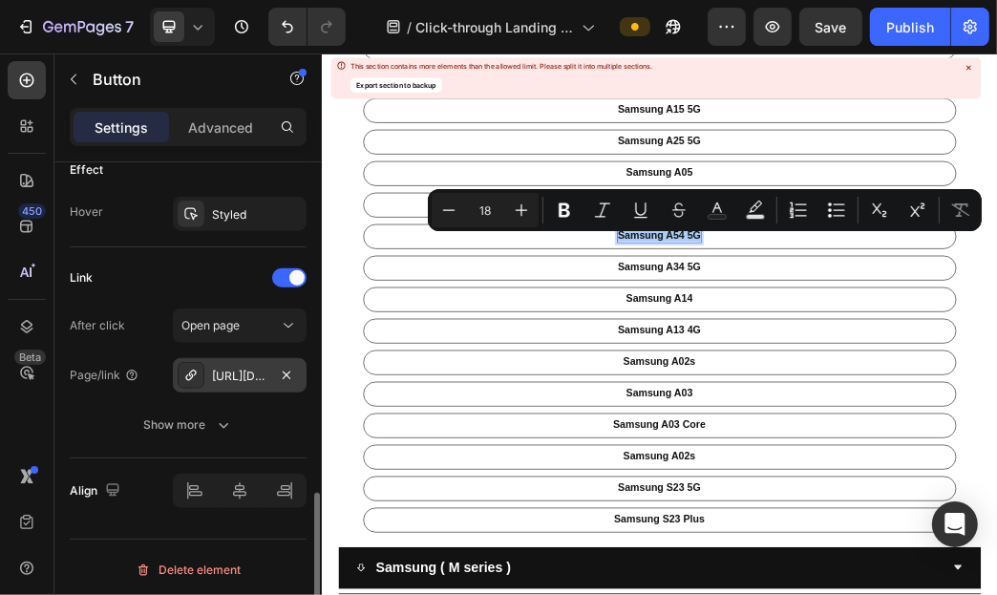
click at [217, 389] on div "[URL][DOMAIN_NAME]" at bounding box center [240, 375] width 134 height 34
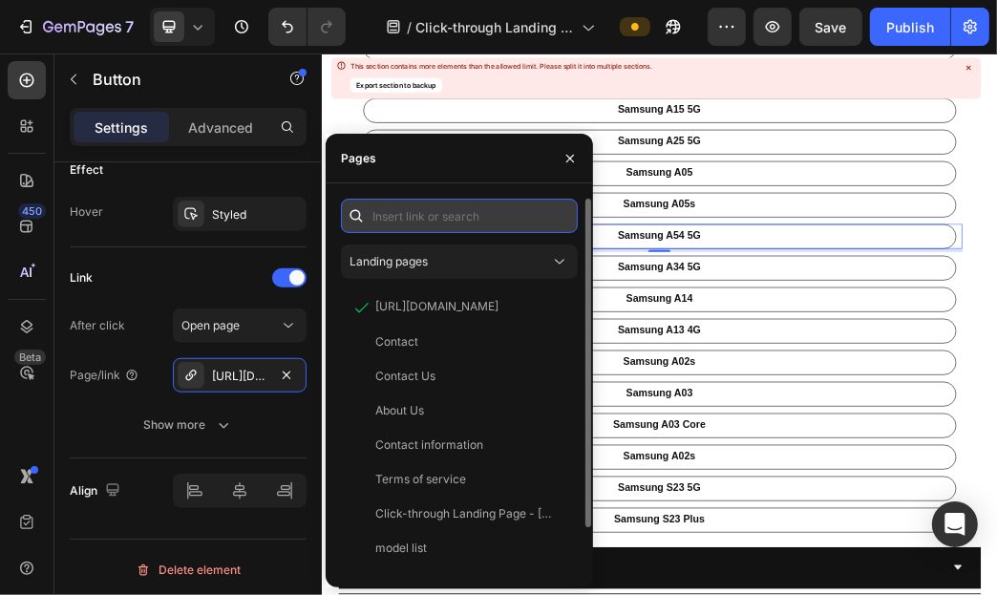
paste input "[URL][DOMAIN_NAME]"
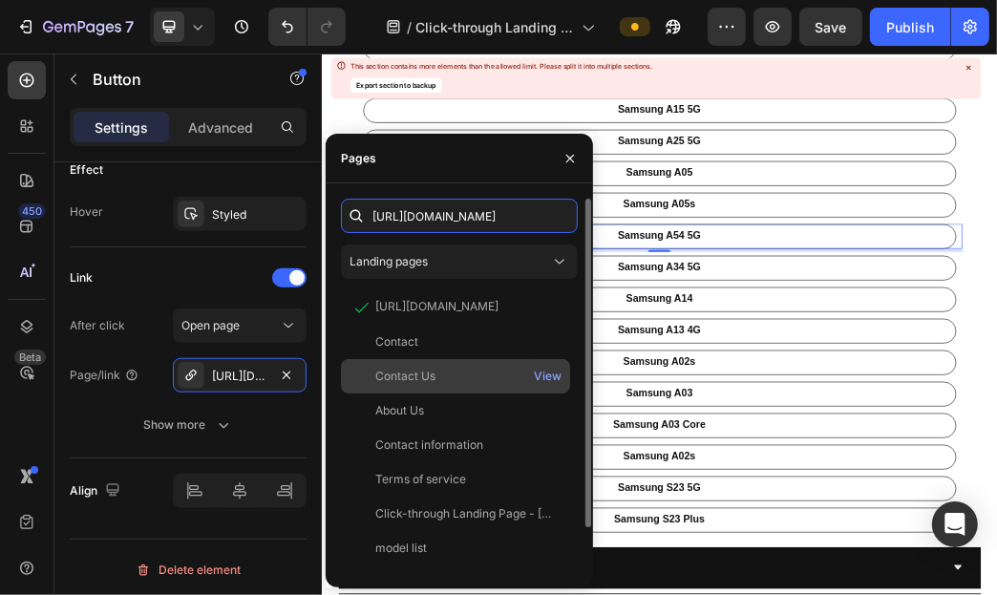
scroll to position [0, 104]
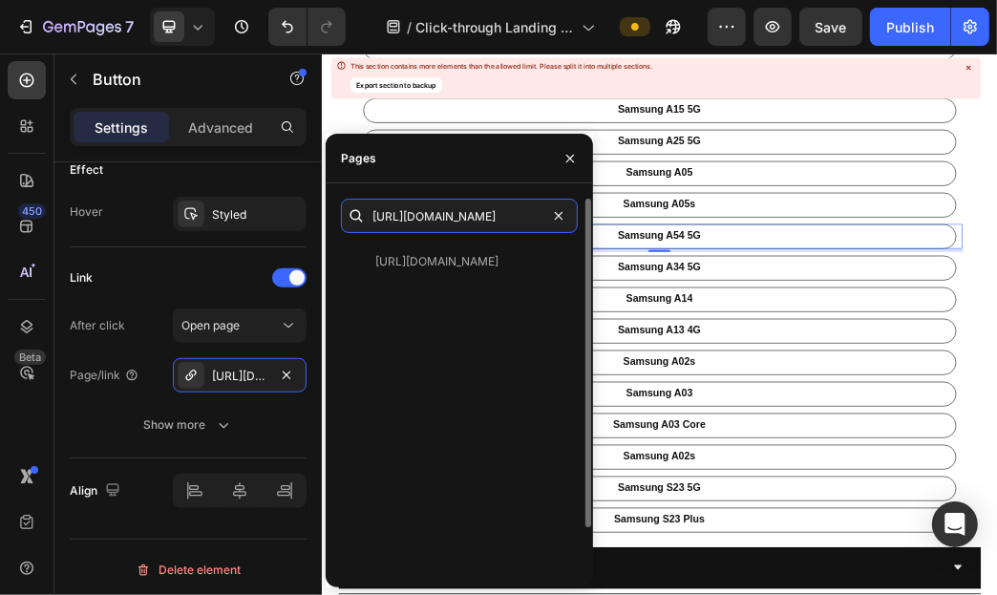
click at [520, 232] on input "[URL][DOMAIN_NAME]" at bounding box center [459, 216] width 237 height 34
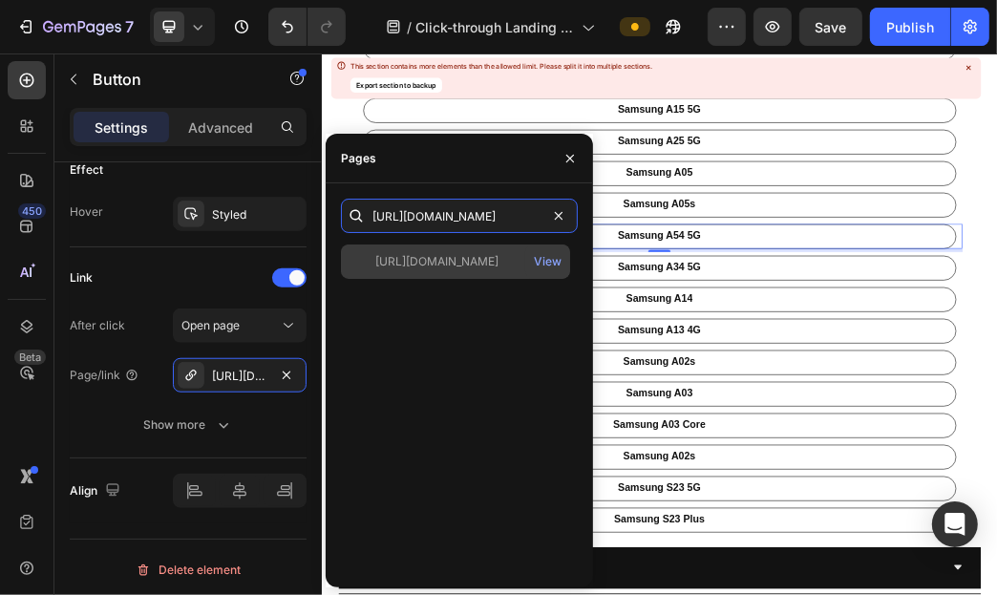
type input "[URL][DOMAIN_NAME]"
click at [498, 258] on div "[URL][DOMAIN_NAME]" at bounding box center [436, 261] width 123 height 17
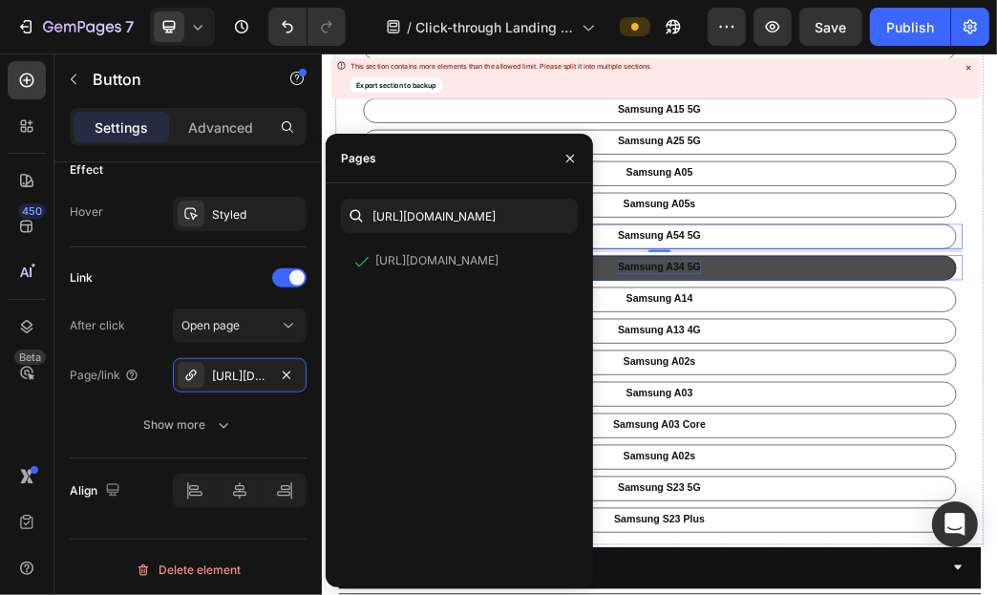
click at [893, 415] on p "Samsung A34 5G" at bounding box center [893, 417] width 140 height 22
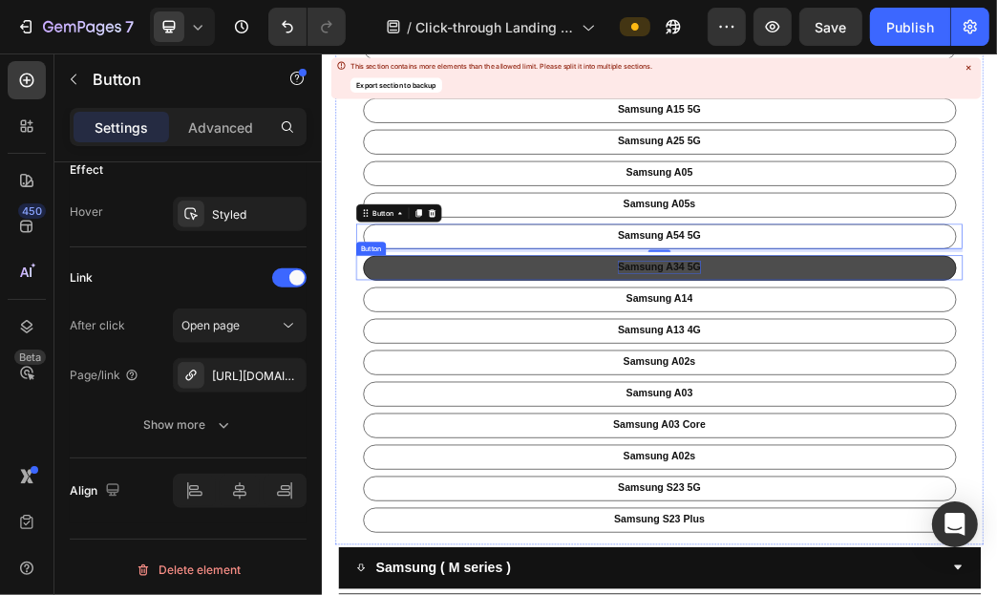
click at [893, 415] on p "Samsung A34 5G" at bounding box center [893, 417] width 140 height 22
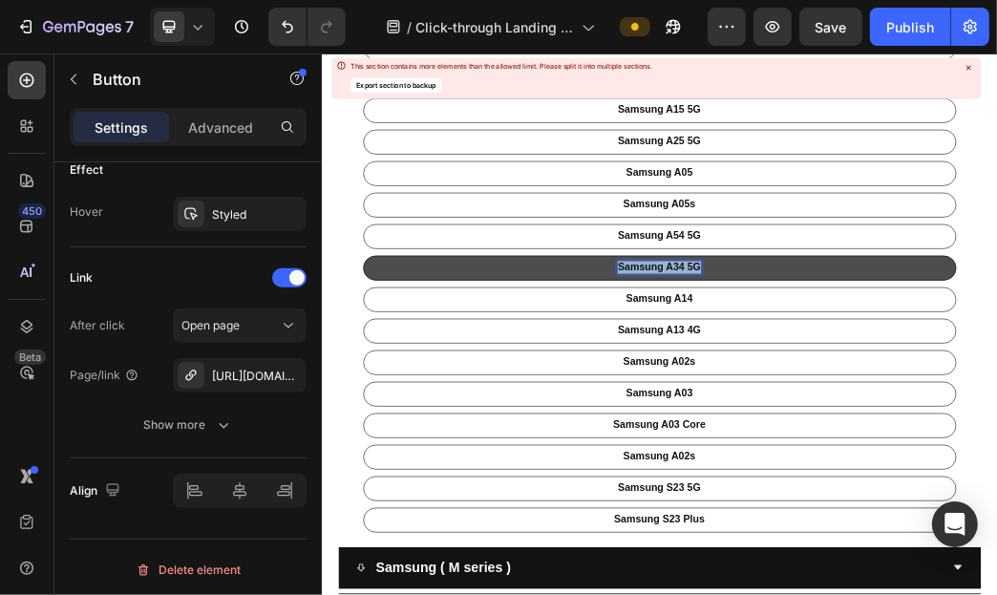
click at [893, 415] on p "Samsung A34 5G" at bounding box center [893, 417] width 140 height 22
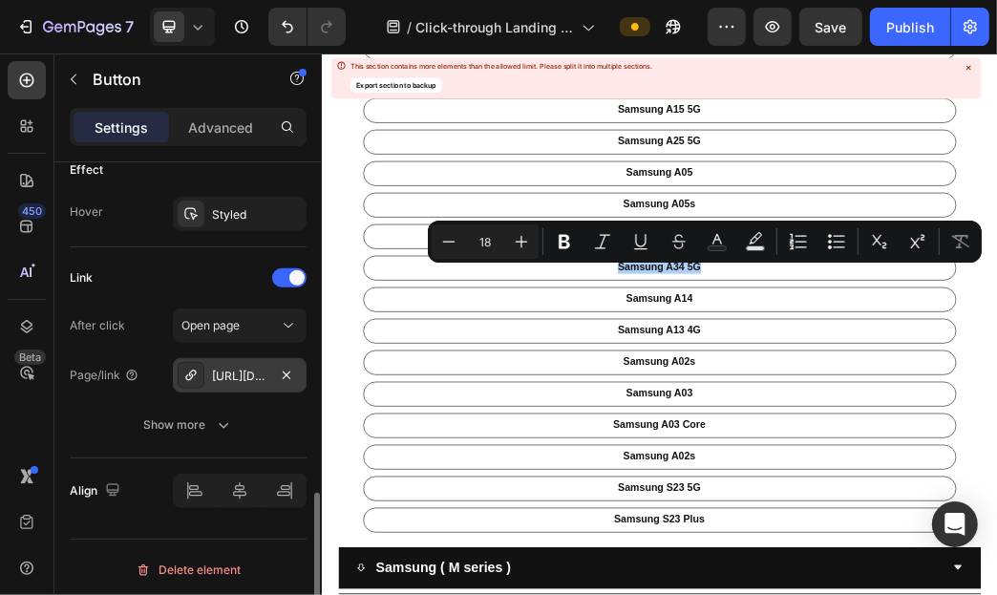
click at [209, 377] on div "[URL][DOMAIN_NAME]" at bounding box center [240, 375] width 134 height 34
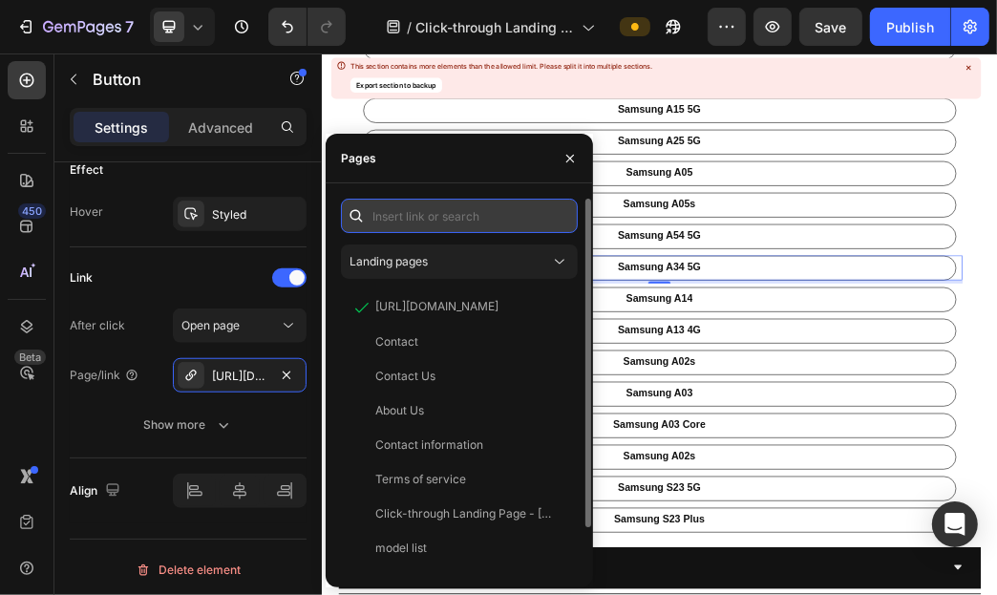
paste input "[URL][DOMAIN_NAME]"
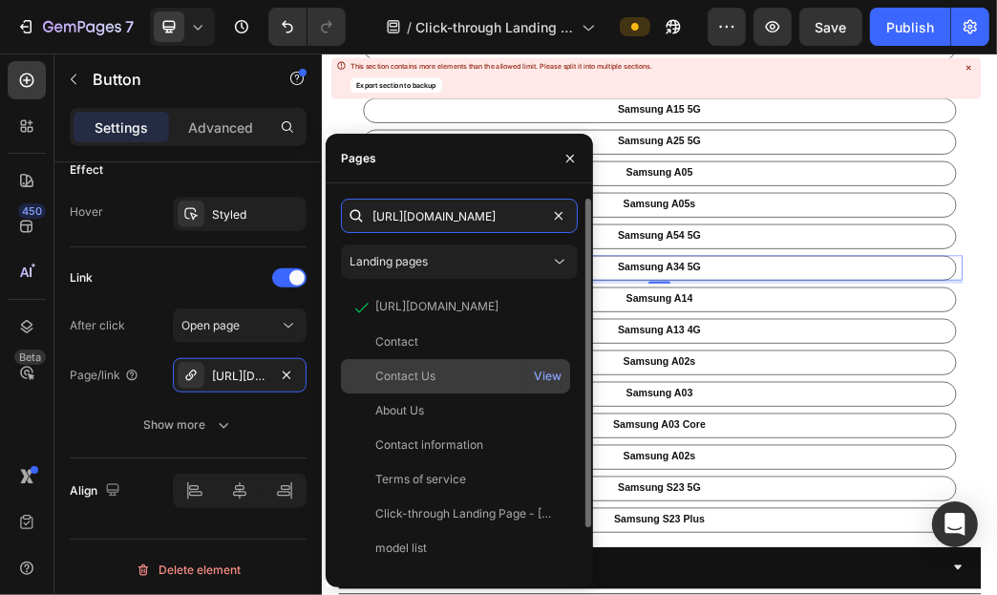
scroll to position [0, 105]
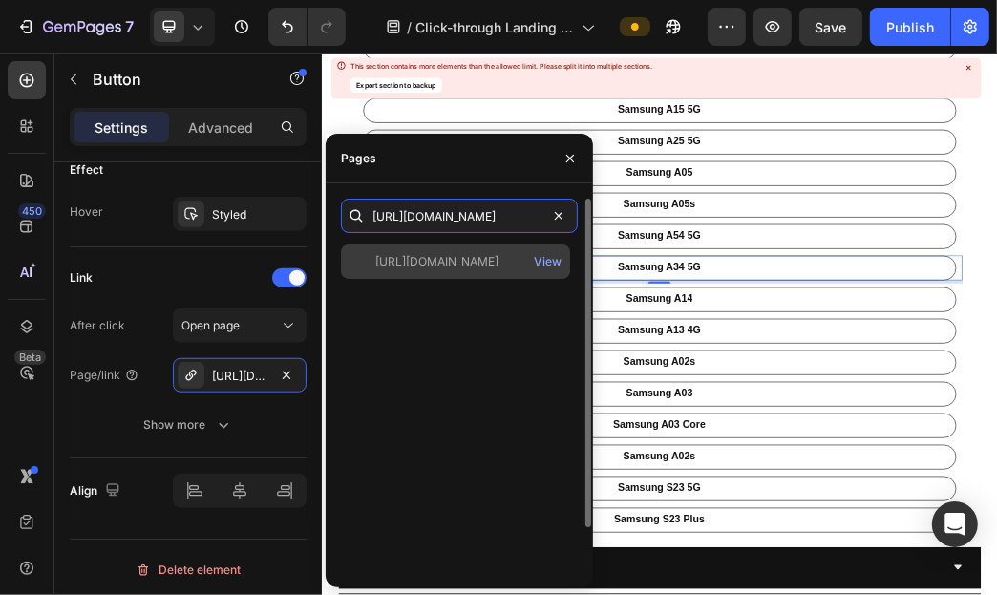
type input "[URL][DOMAIN_NAME]"
click at [480, 267] on div "[URL][DOMAIN_NAME]" at bounding box center [436, 261] width 123 height 17
click at [498, 270] on div "[URL][DOMAIN_NAME]" at bounding box center [436, 261] width 123 height 19
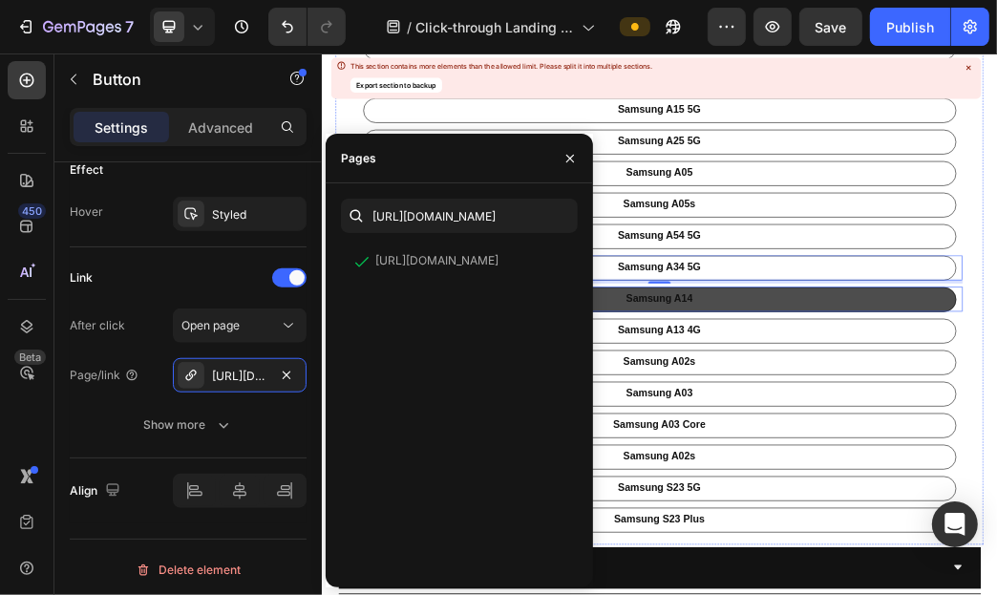
click at [904, 480] on link "Samsung A14" at bounding box center [893, 471] width 1006 height 42
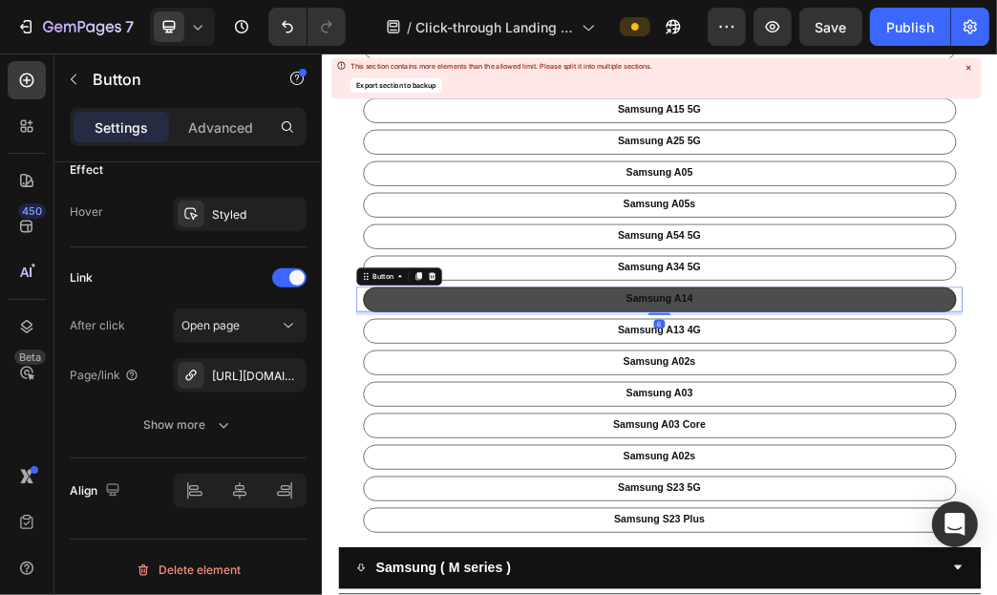
click at [904, 480] on link "Samsung A14" at bounding box center [893, 471] width 1006 height 42
click at [913, 465] on p "Samsung A14" at bounding box center [893, 470] width 113 height 22
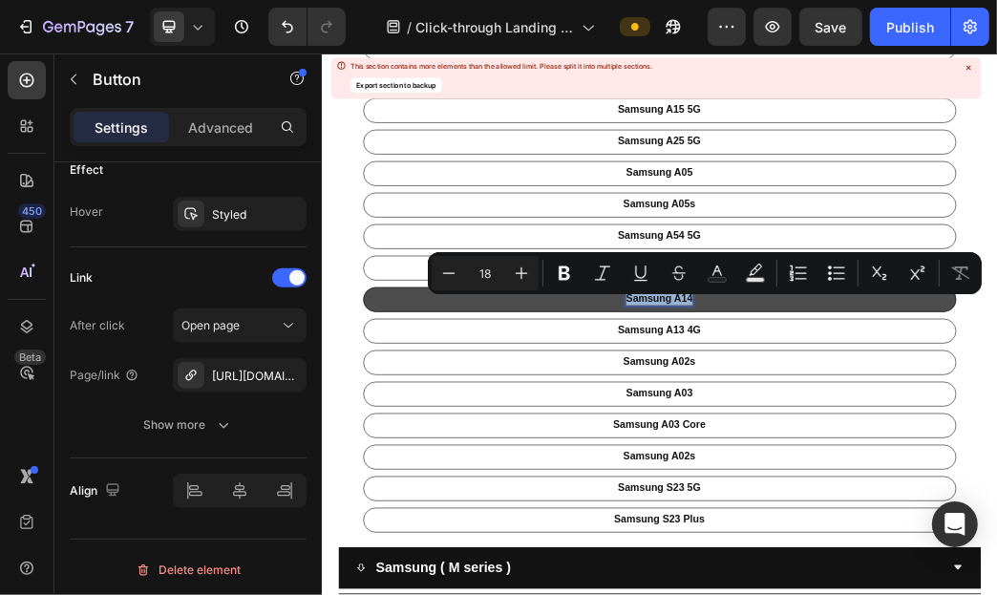
click at [913, 465] on p "Samsung A14" at bounding box center [893, 470] width 113 height 22
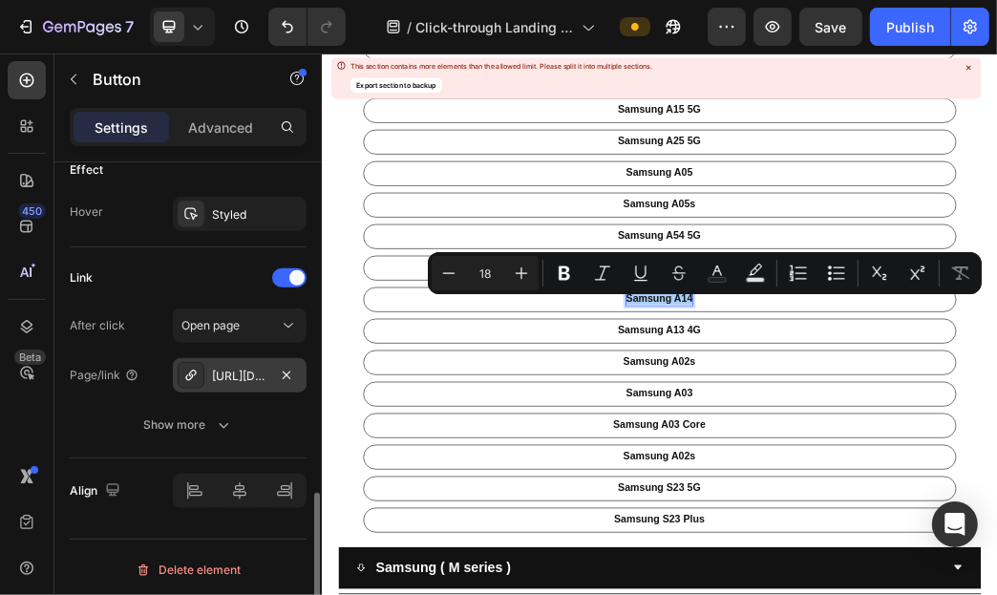
click at [239, 374] on div "[URL][DOMAIN_NAME]" at bounding box center [239, 375] width 55 height 17
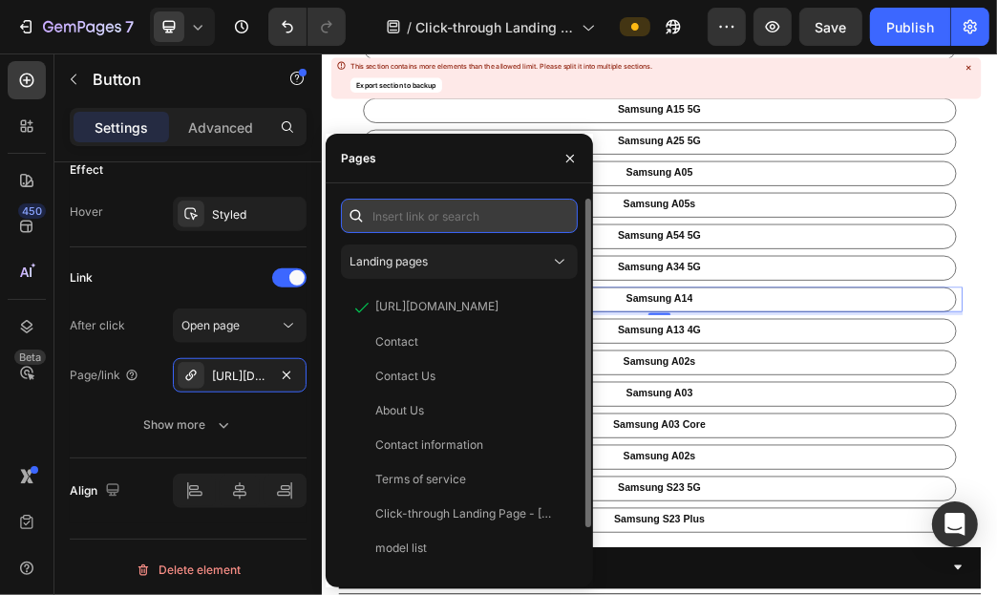
paste input "[URL][DOMAIN_NAME]"
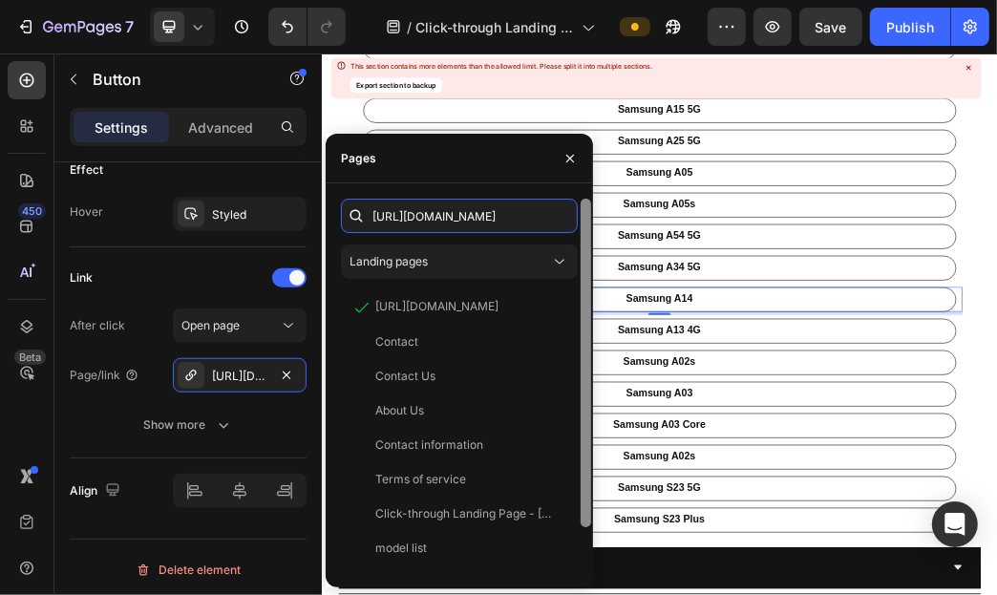
scroll to position [0, 82]
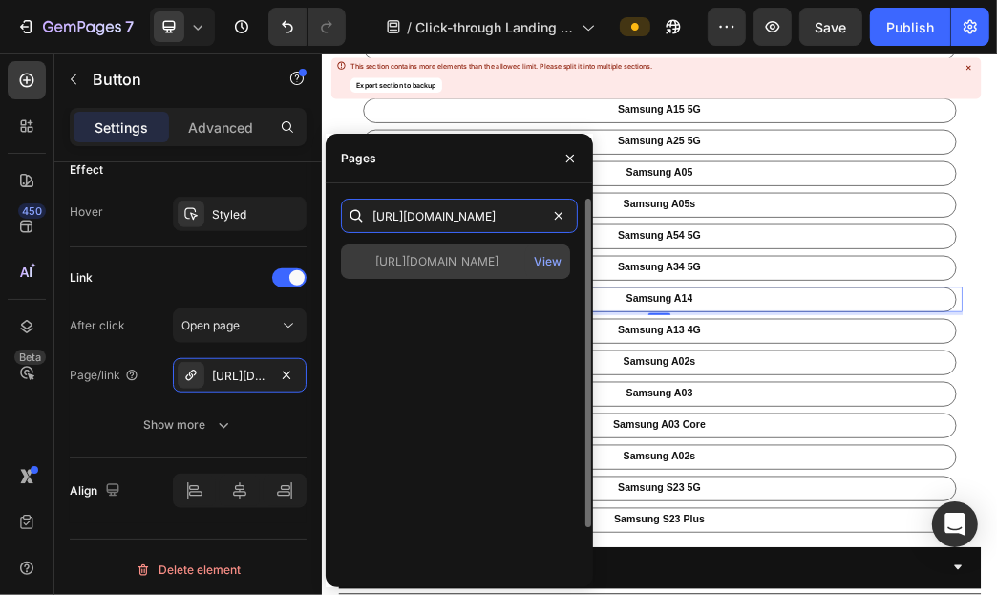
type input "[URL][DOMAIN_NAME]"
click at [471, 273] on div "[URL][DOMAIN_NAME] View" at bounding box center [455, 261] width 229 height 34
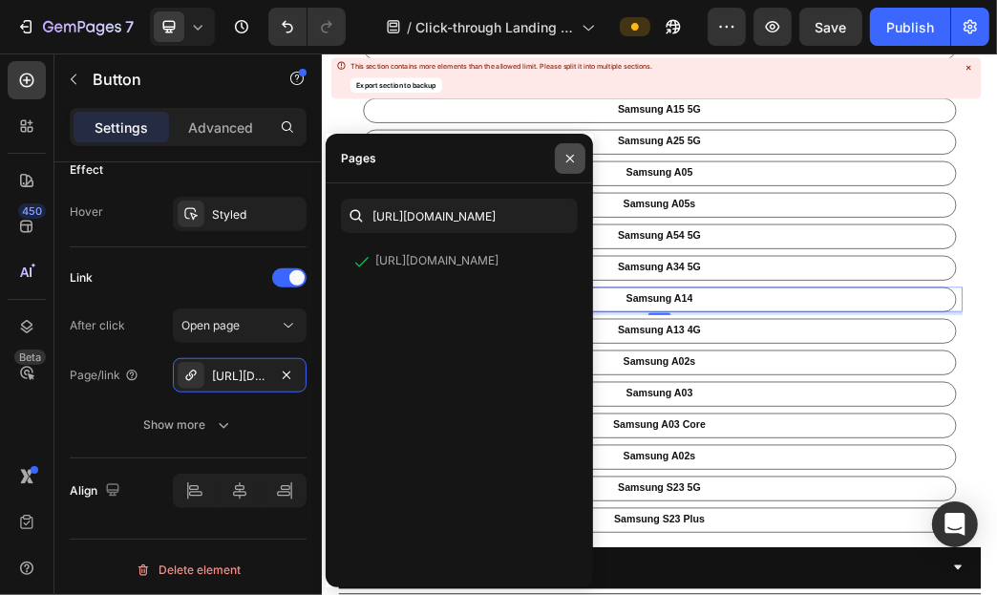
click at [566, 164] on icon "button" at bounding box center [569, 158] width 15 height 15
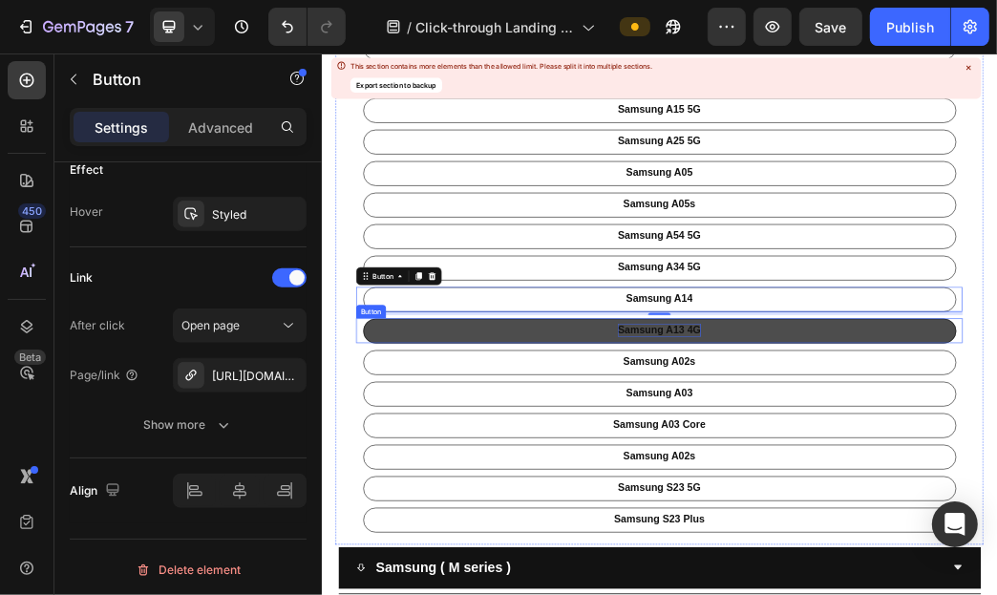
click at [905, 527] on p "Samsung A13 4G" at bounding box center [893, 524] width 140 height 22
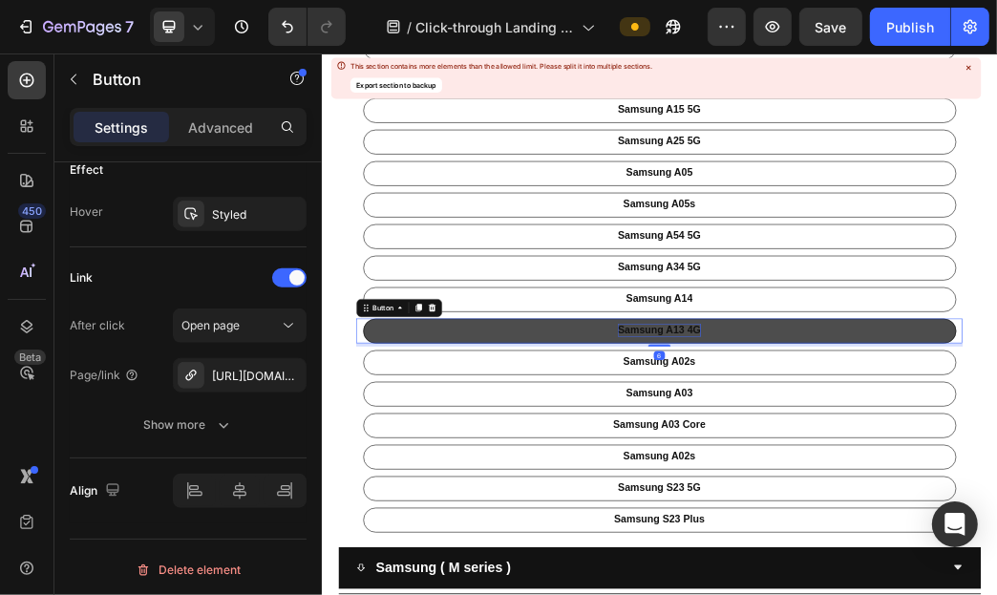
click at [902, 525] on p "Samsung A13 4G" at bounding box center [893, 524] width 140 height 22
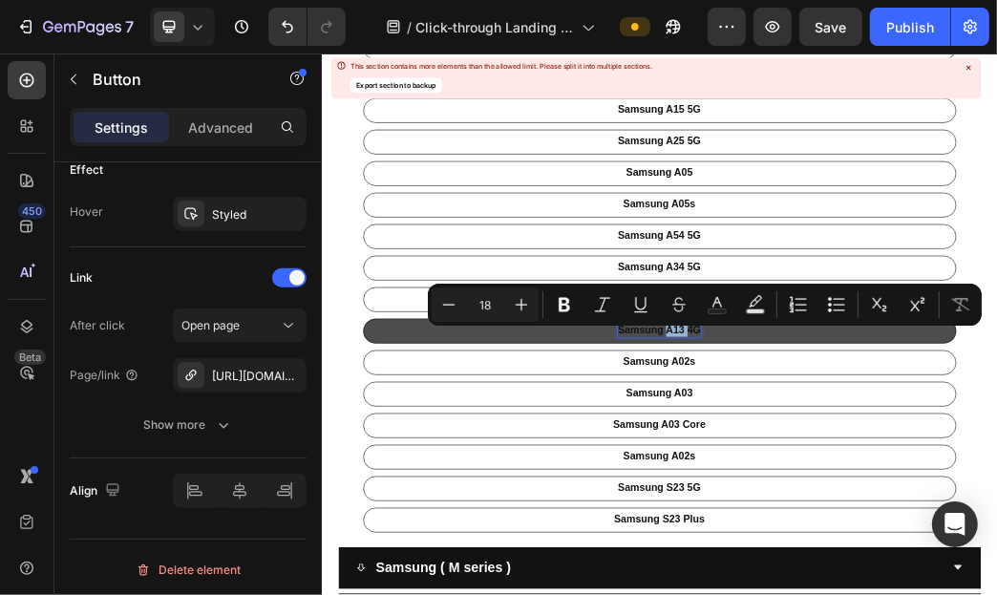
click at [902, 525] on p "Samsung A13 4G" at bounding box center [893, 524] width 140 height 22
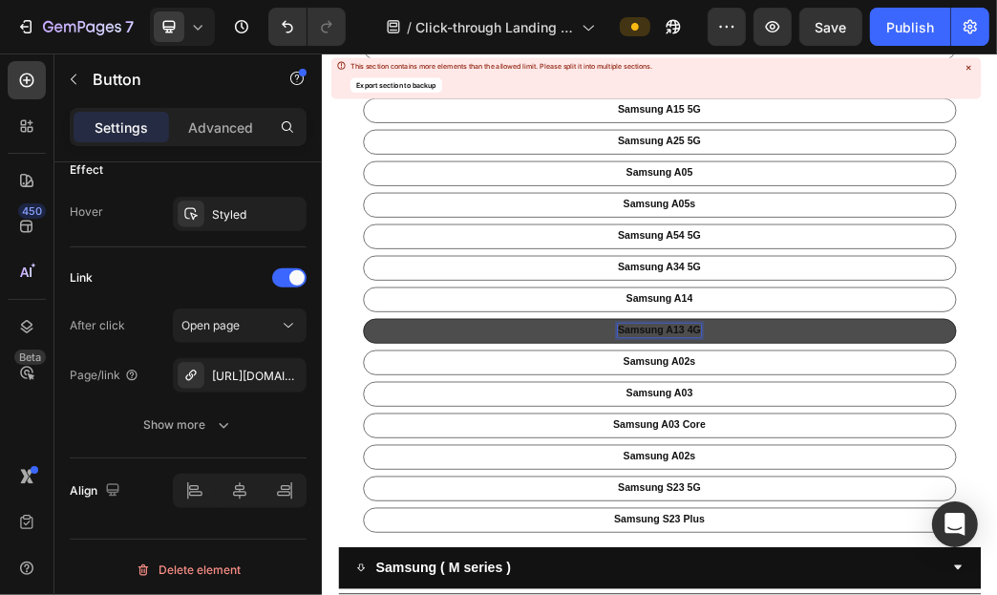
click at [912, 519] on p "Samsung A13 4G" at bounding box center [893, 524] width 140 height 22
click at [912, 521] on p "Samsung A13 4G" at bounding box center [893, 524] width 140 height 22
click at [910, 521] on p "Samsung A13 4G" at bounding box center [893, 524] width 140 height 22
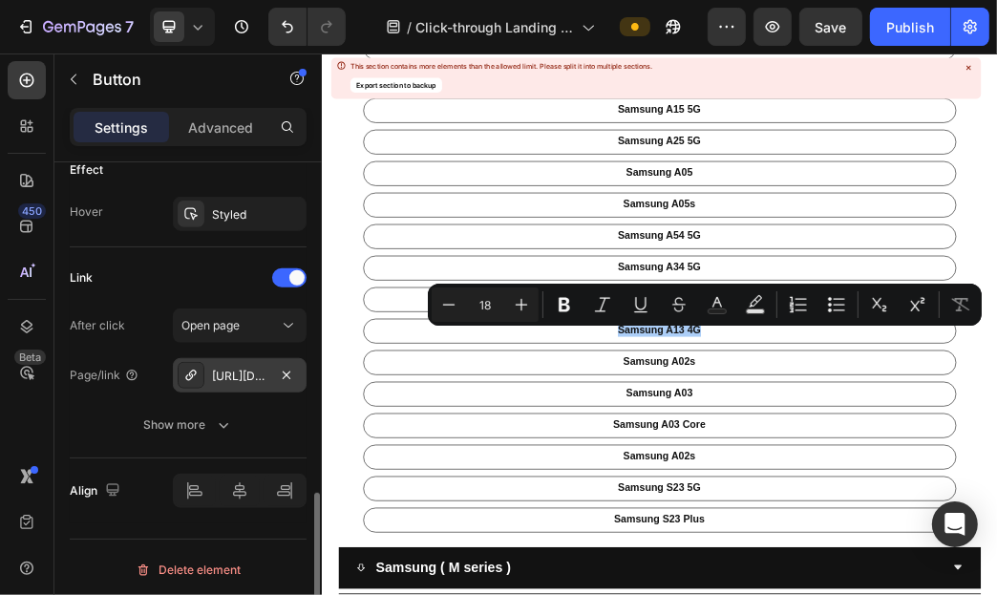
click at [234, 386] on div "[URL][DOMAIN_NAME]" at bounding box center [240, 375] width 134 height 34
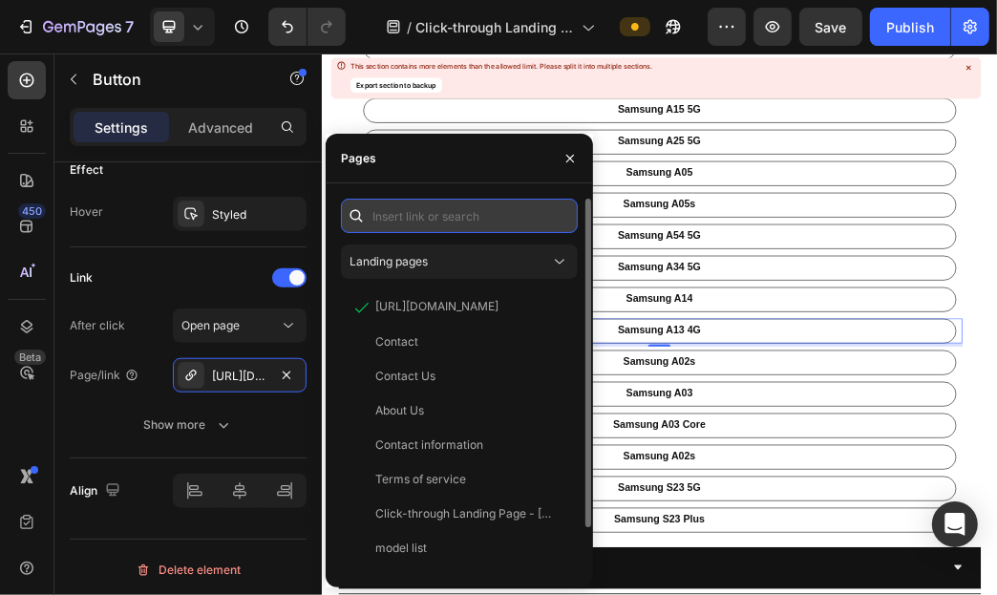
paste input "[URL][DOMAIN_NAME]"
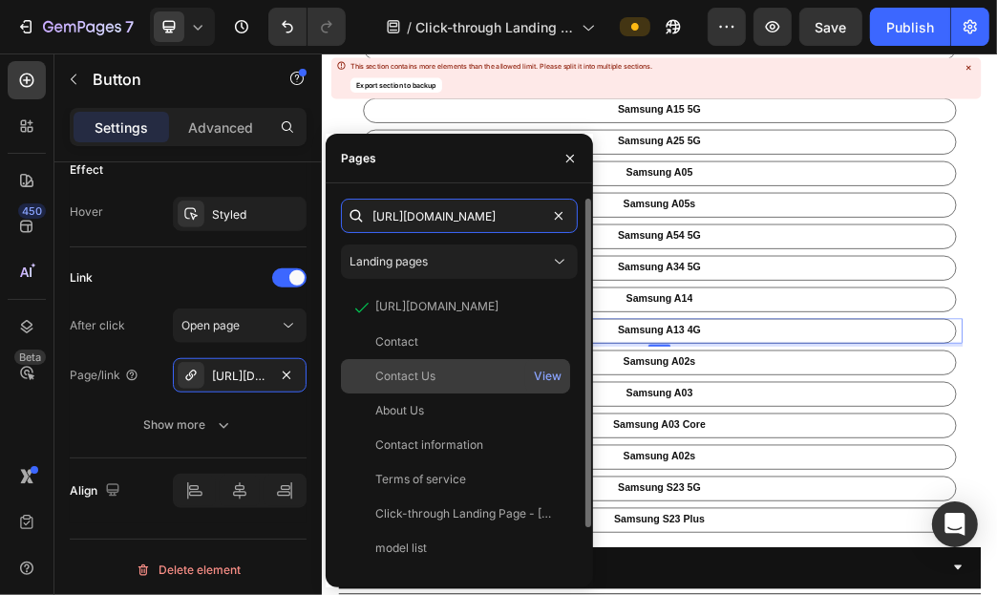
scroll to position [0, 102]
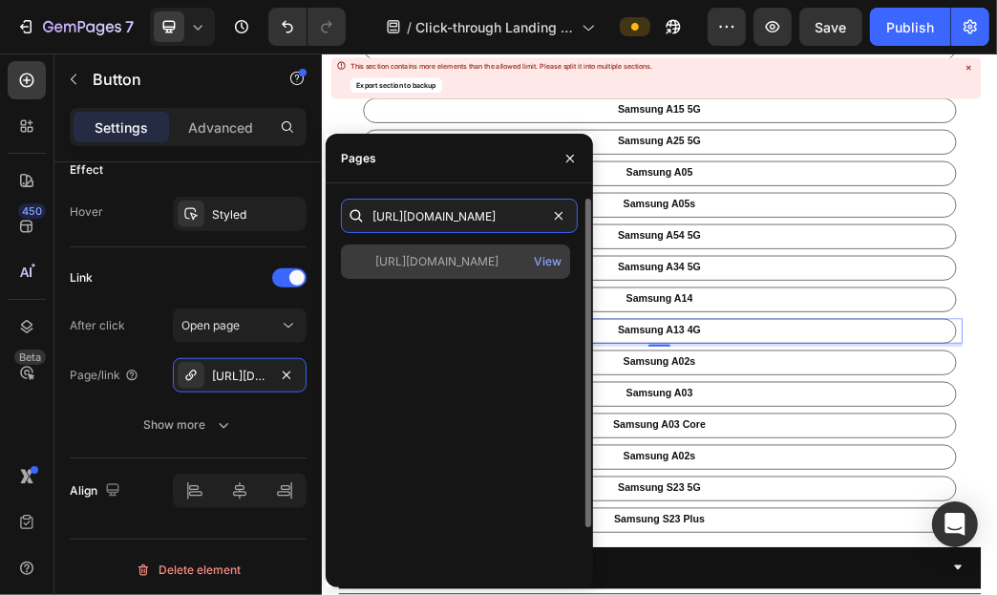
type input "[URL][DOMAIN_NAME]"
click at [472, 253] on div "[URL][DOMAIN_NAME]" at bounding box center [436, 261] width 123 height 17
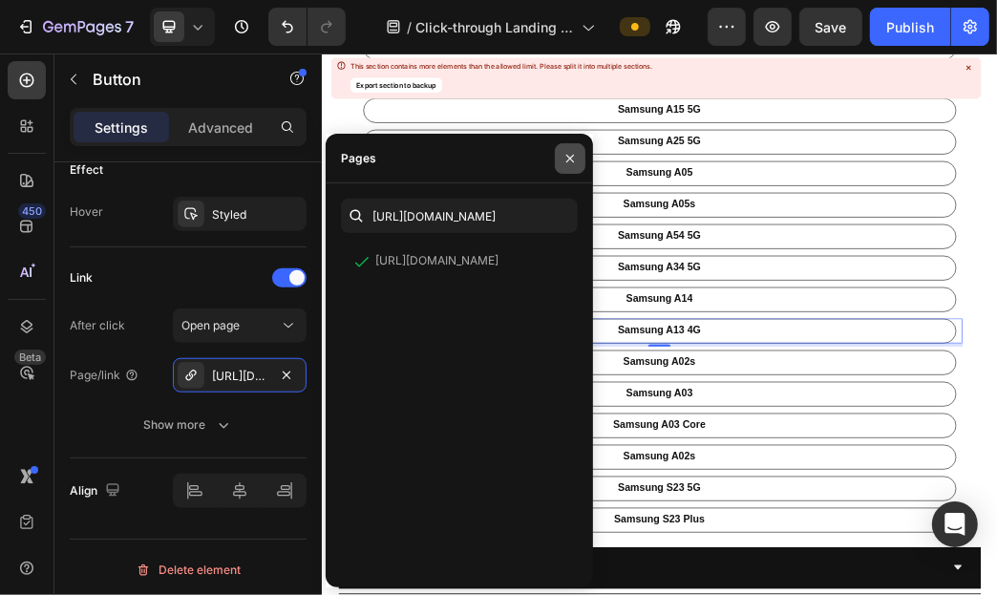
click at [569, 170] on button "button" at bounding box center [570, 158] width 31 height 31
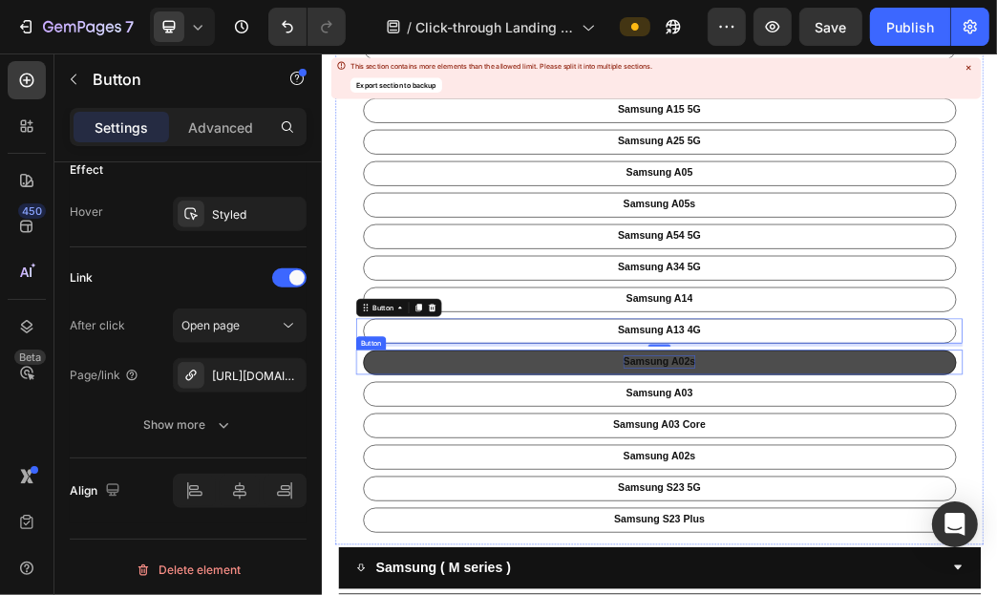
click at [898, 568] on p "Samsung A02s" at bounding box center [893, 577] width 122 height 22
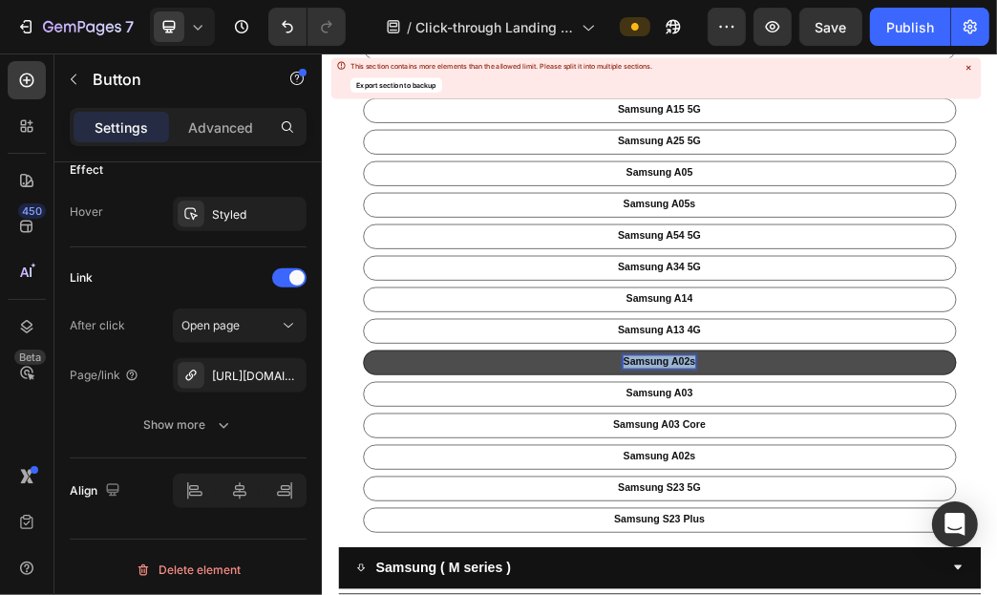
click at [898, 568] on p "Samsung A02s" at bounding box center [893, 577] width 122 height 22
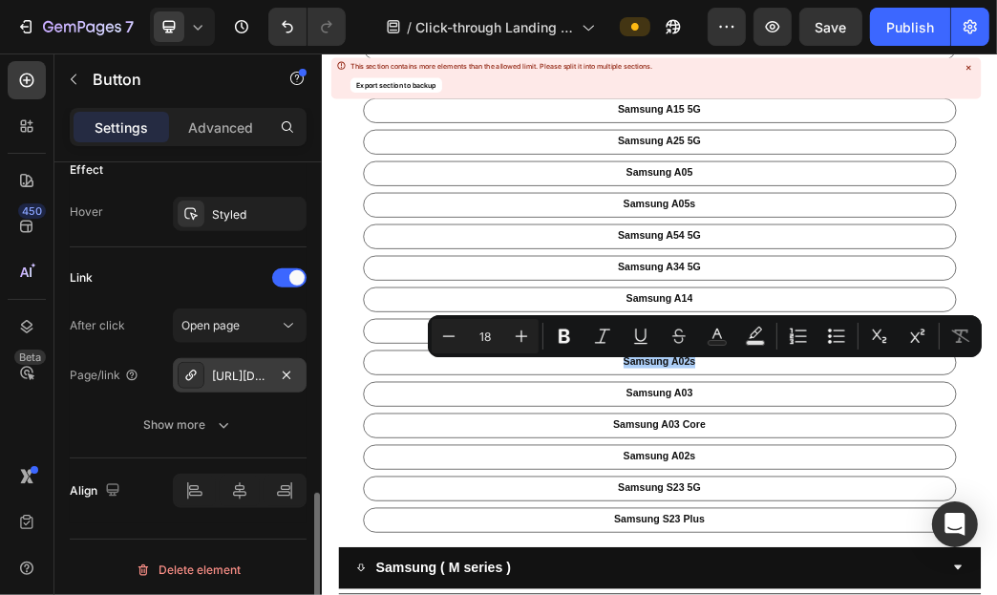
click at [233, 376] on div "[URL][DOMAIN_NAME]" at bounding box center [239, 375] width 55 height 17
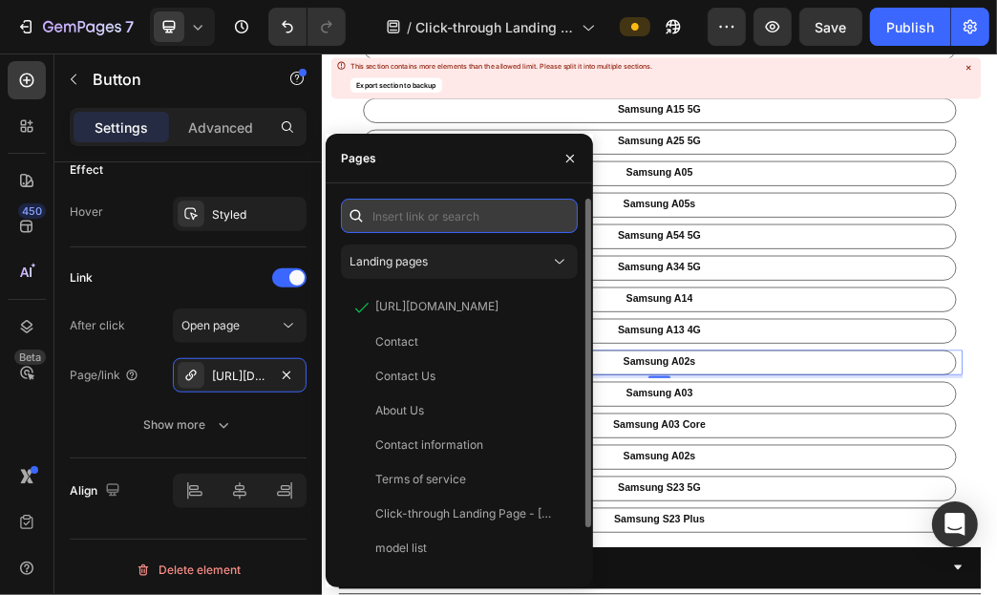
paste input "[URL][DOMAIN_NAME]"
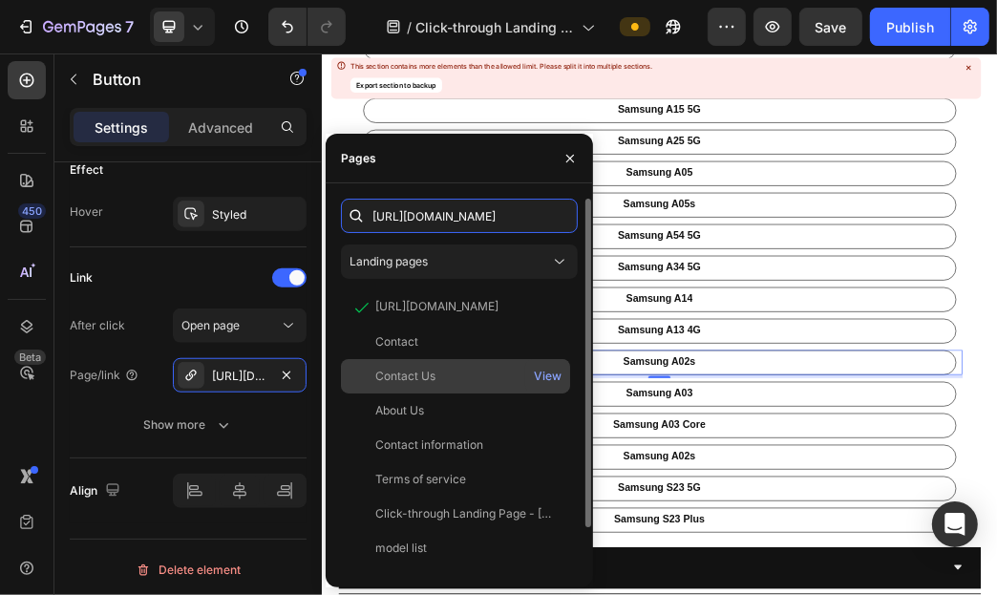
scroll to position [0, 92]
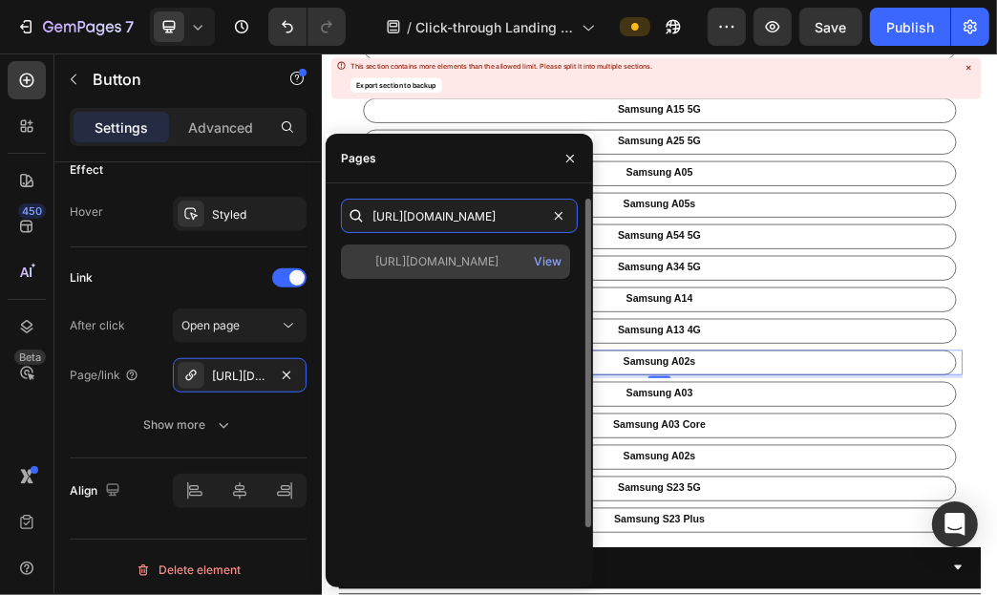
type input "[URL][DOMAIN_NAME]"
click at [482, 269] on div "[URL][DOMAIN_NAME]" at bounding box center [436, 261] width 123 height 17
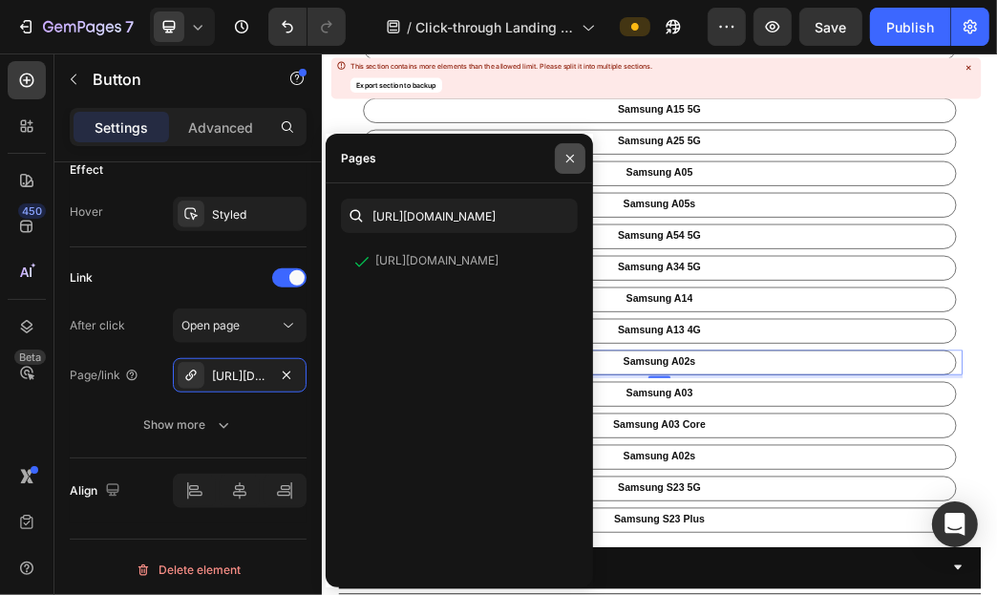
click at [574, 160] on icon "button" at bounding box center [569, 158] width 15 height 15
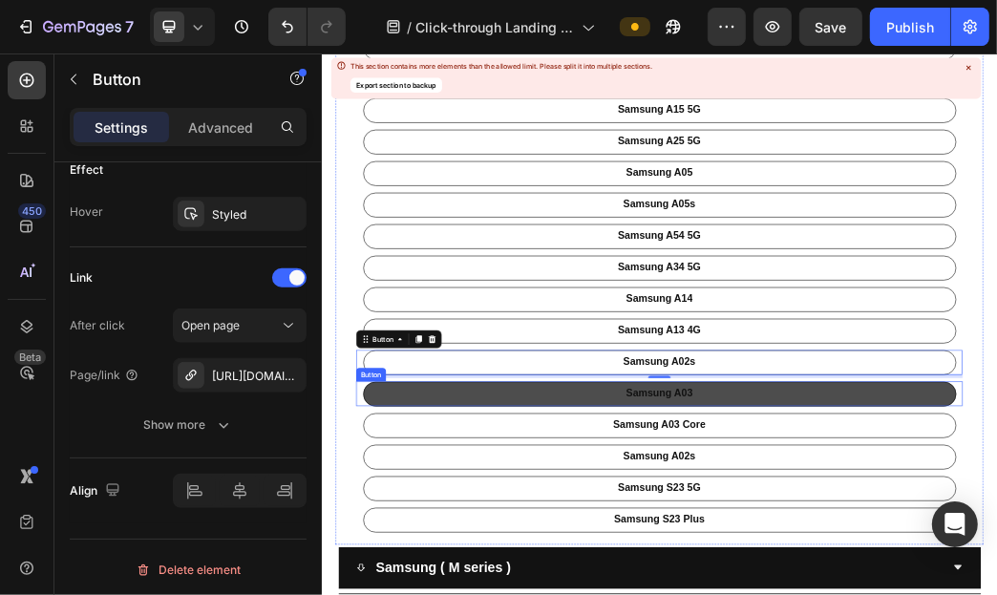
scroll to position [859, 0]
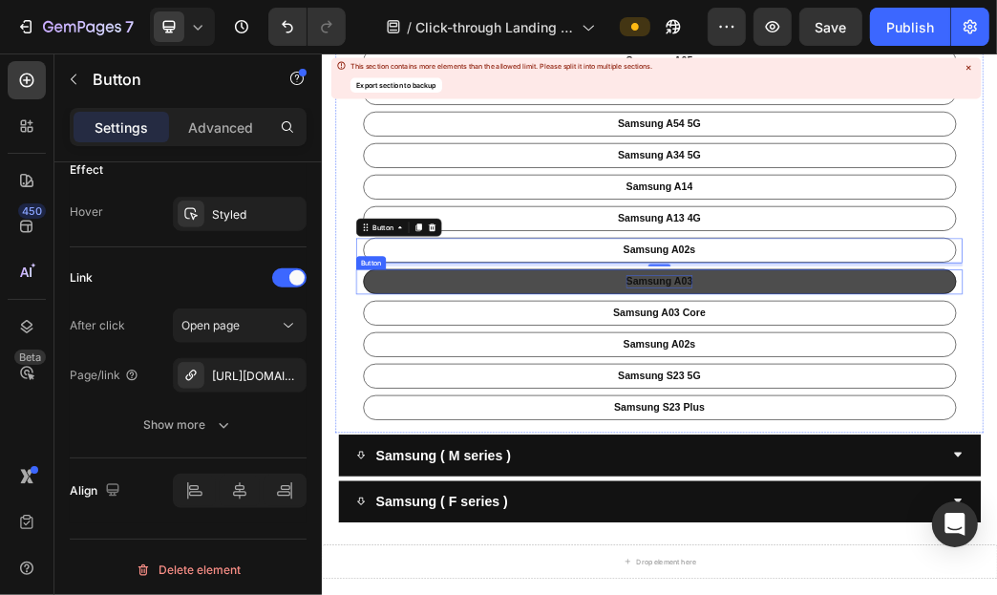
click at [901, 431] on p "Samsung A03" at bounding box center [893, 440] width 113 height 22
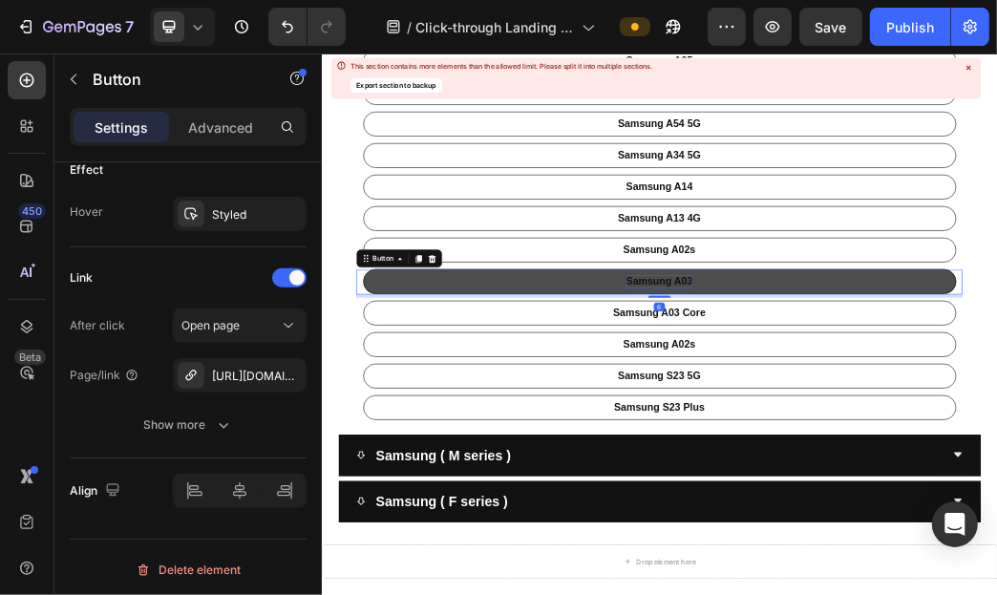
click at [901, 431] on p "Samsung A03" at bounding box center [893, 440] width 113 height 22
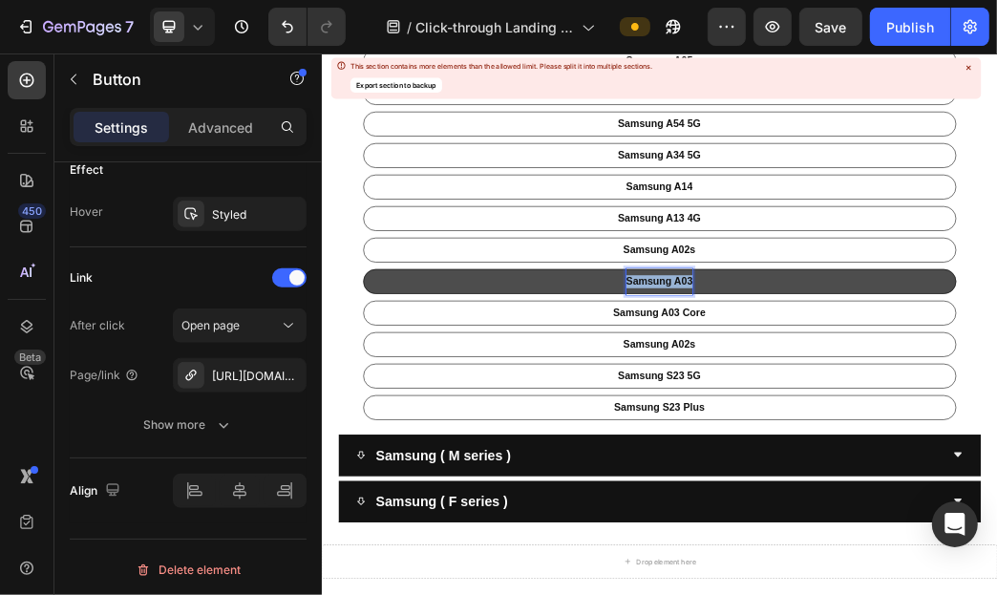
click at [901, 431] on p "Samsung A03" at bounding box center [893, 440] width 113 height 22
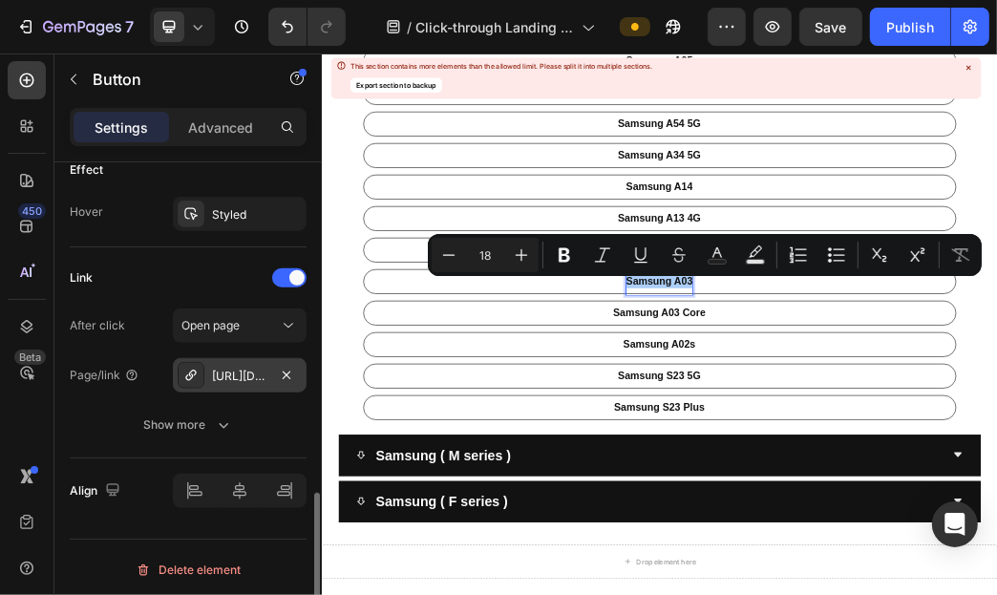
click at [231, 387] on div "[URL][DOMAIN_NAME]" at bounding box center [240, 375] width 134 height 34
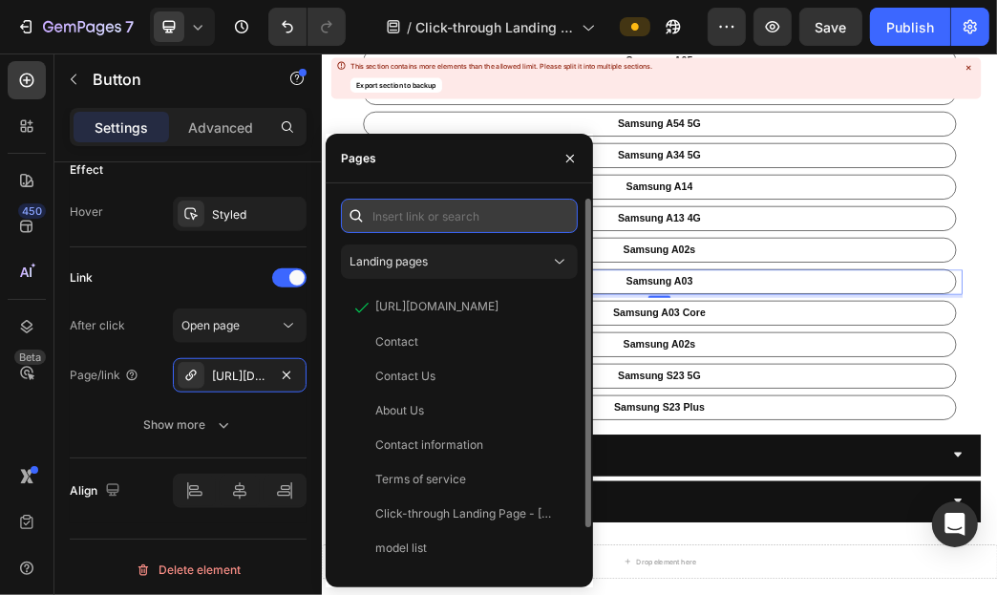
paste input "[URL][DOMAIN_NAME]"
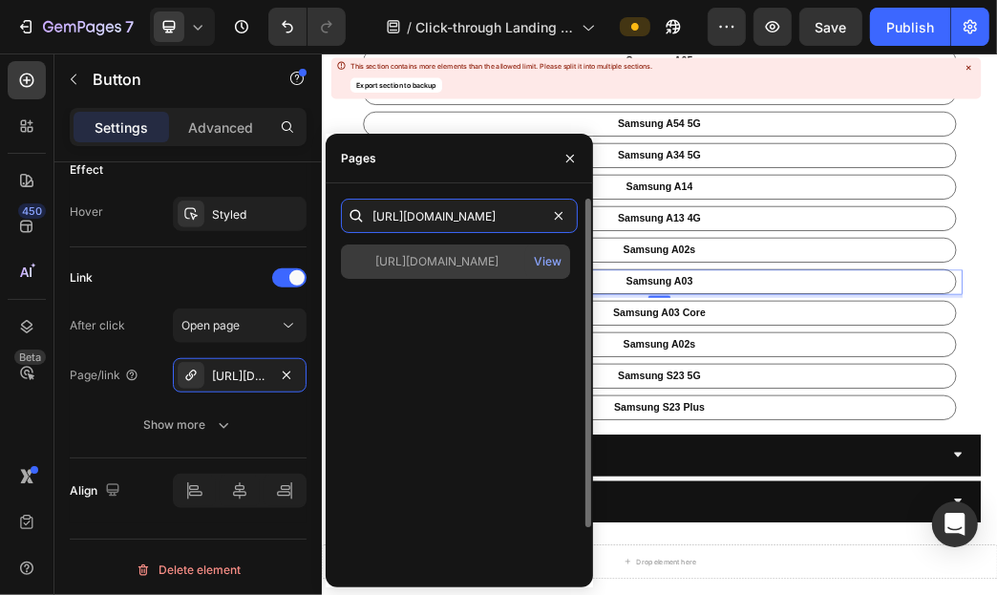
type input "[URL][DOMAIN_NAME]"
click at [494, 253] on div "[URL][DOMAIN_NAME]" at bounding box center [436, 261] width 123 height 17
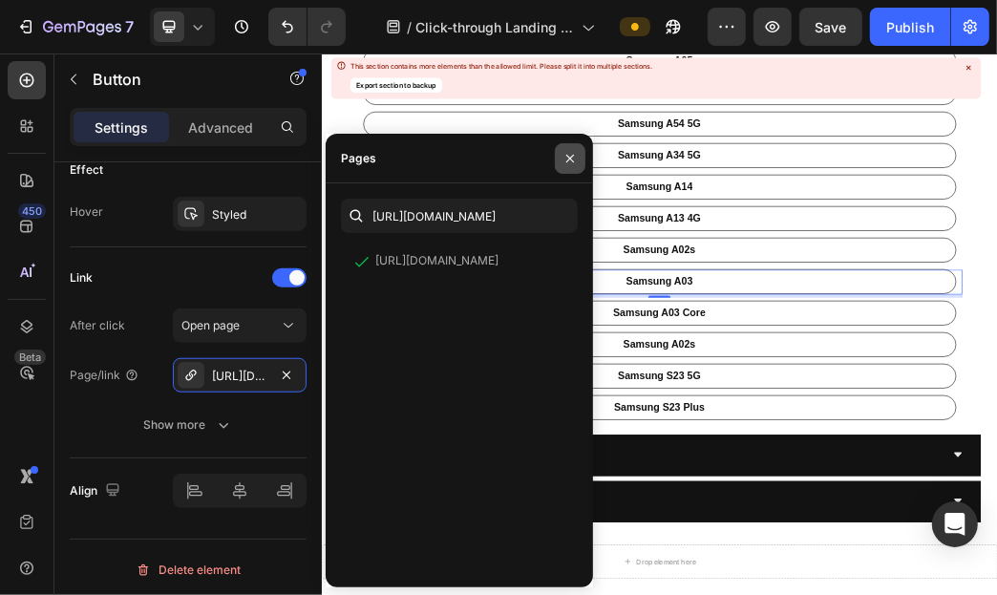
click at [565, 158] on icon "button" at bounding box center [569, 158] width 15 height 15
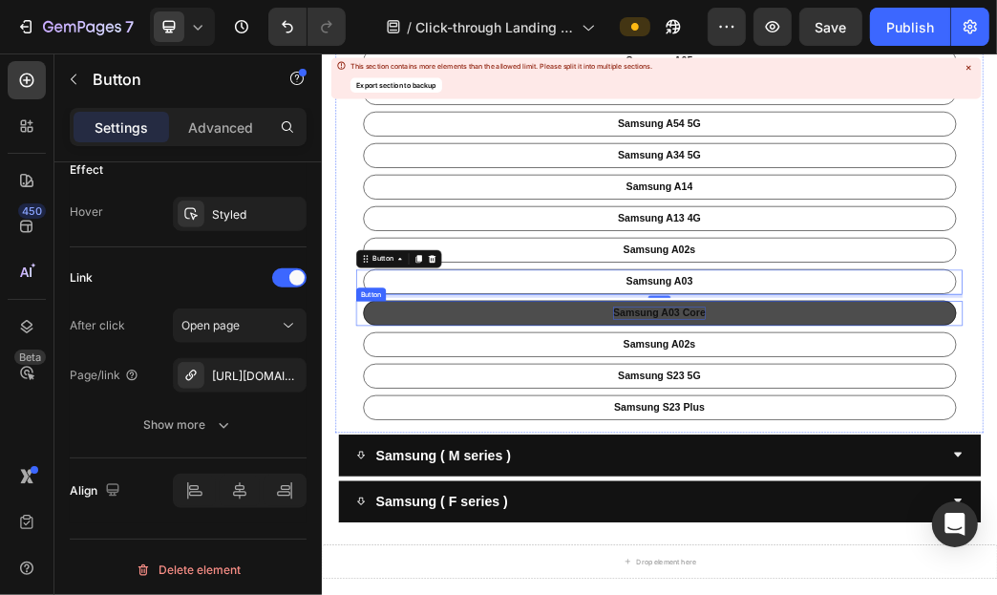
click at [888, 493] on p "Samsung A03 Core" at bounding box center [893, 493] width 157 height 22
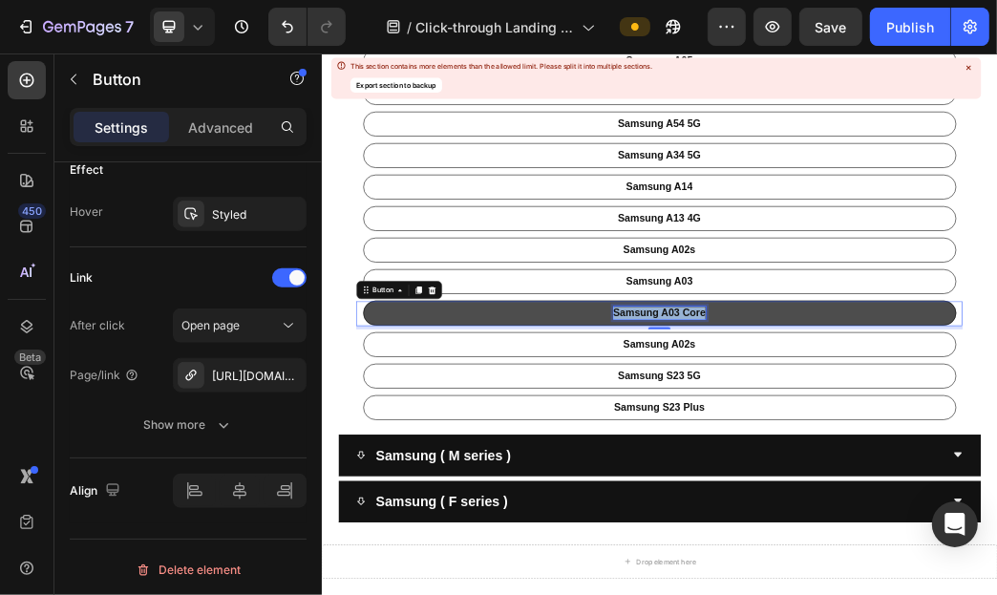
click at [888, 493] on p "Samsung A03 Core" at bounding box center [893, 493] width 157 height 22
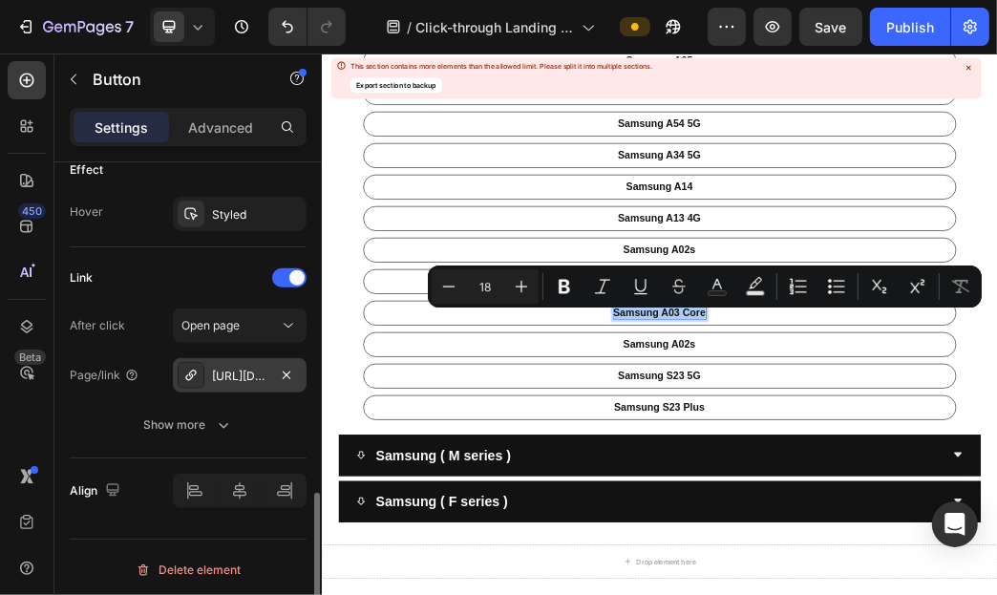
click at [200, 367] on div at bounding box center [191, 375] width 27 height 27
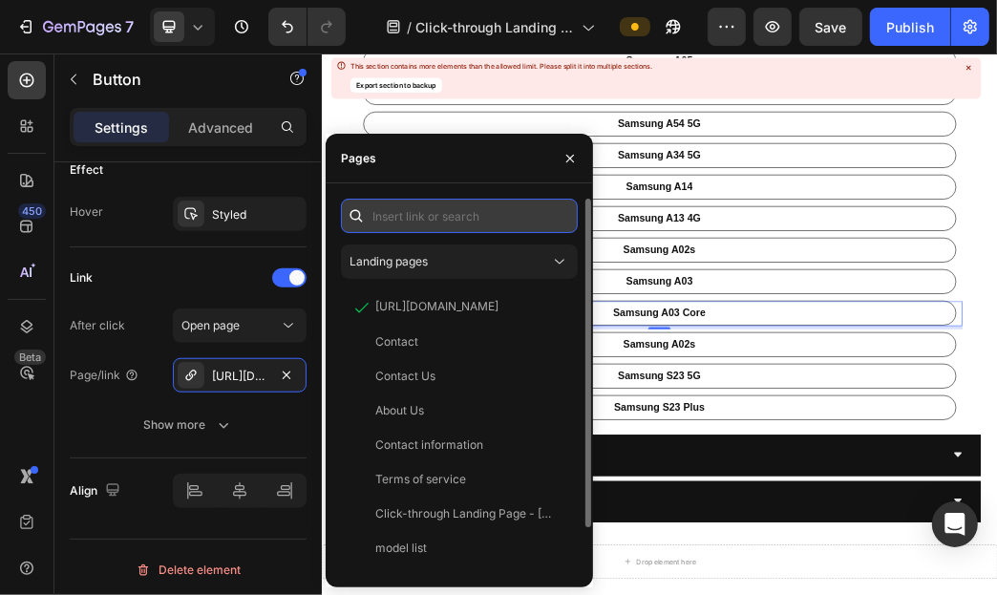
click at [489, 222] on input "text" at bounding box center [459, 216] width 237 height 34
paste input "[URL][DOMAIN_NAME]"
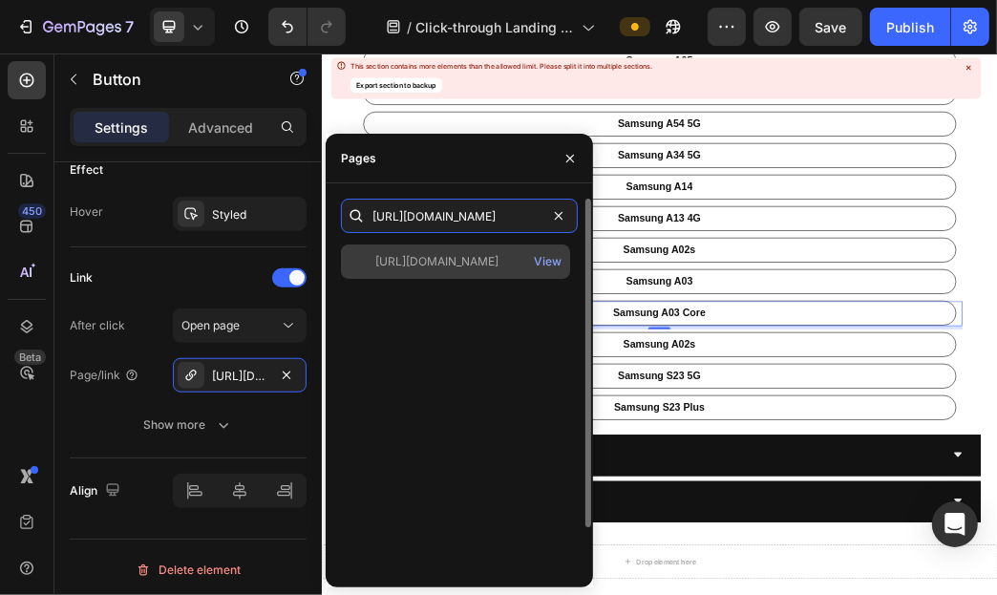
type input "[URL][DOMAIN_NAME]"
click at [475, 277] on div "[URL][DOMAIN_NAME] View" at bounding box center [455, 261] width 229 height 34
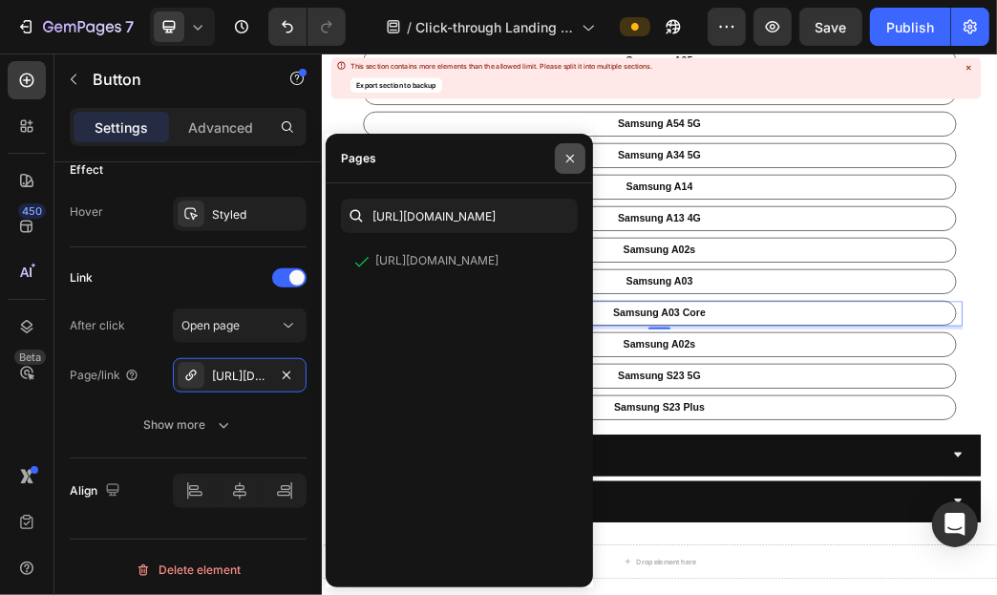
click at [577, 157] on button "button" at bounding box center [570, 158] width 31 height 31
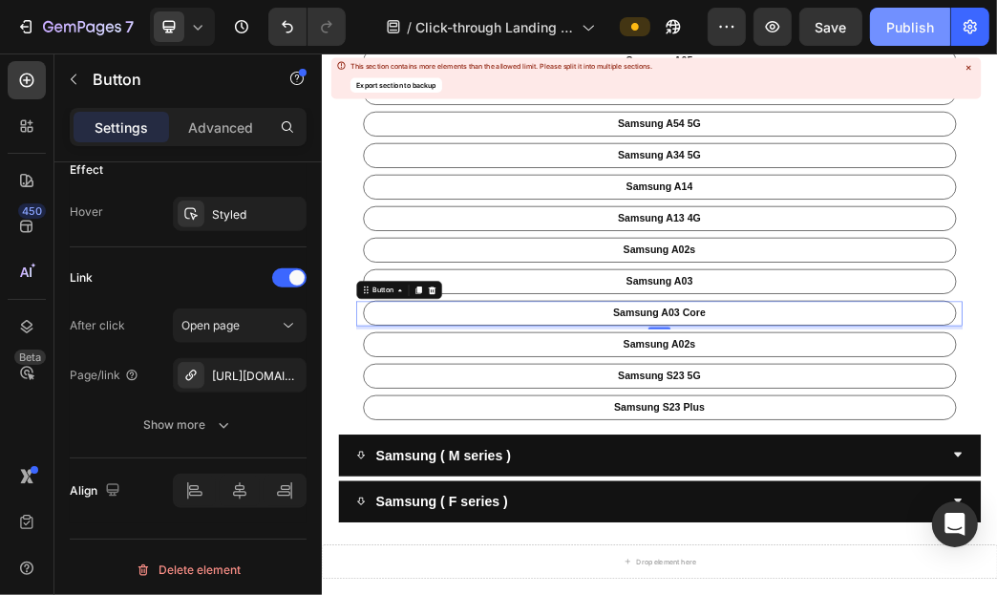
click at [922, 19] on div "Publish" at bounding box center [910, 27] width 48 height 20
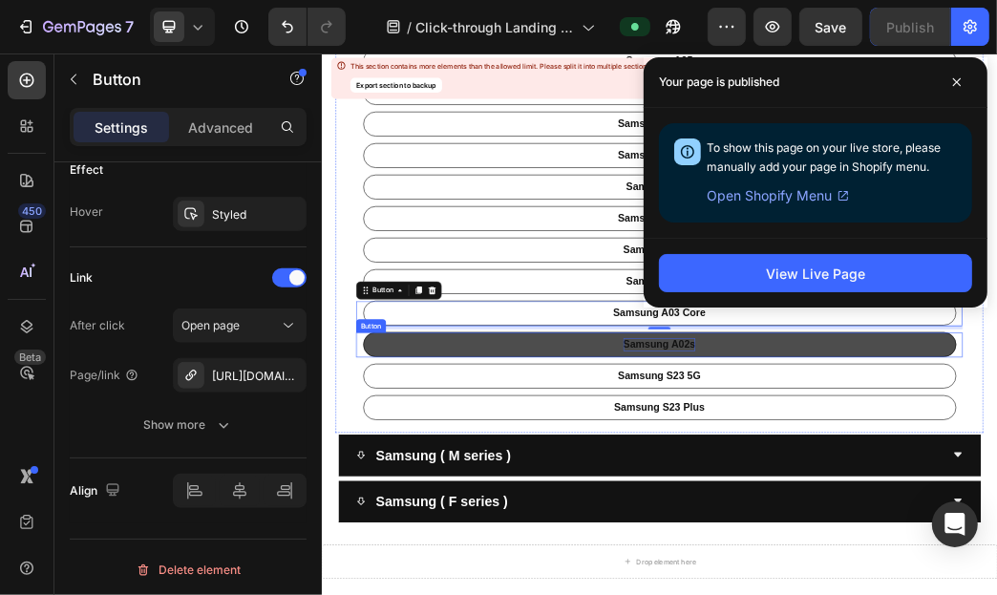
click at [905, 547] on p "Samsung A02s" at bounding box center [893, 546] width 122 height 22
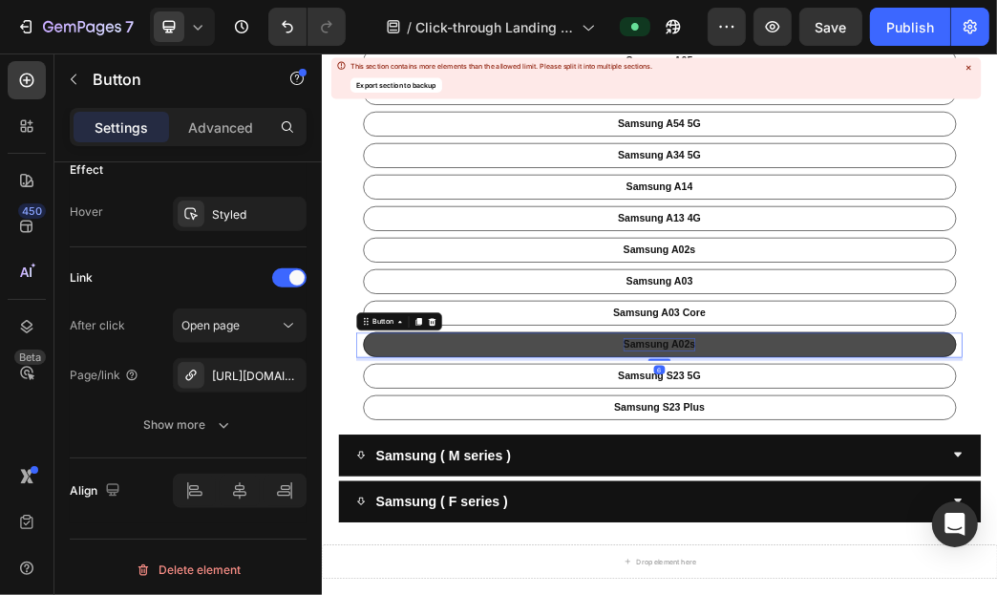
click at [905, 547] on p "Samsung A02s" at bounding box center [893, 546] width 122 height 22
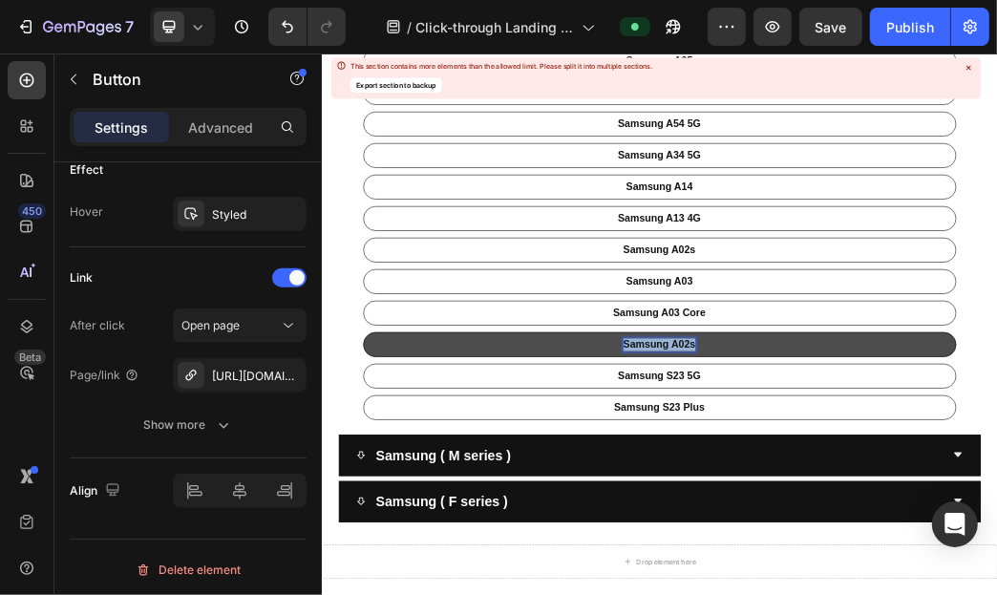
click at [905, 547] on p "Samsung A02s" at bounding box center [893, 546] width 122 height 22
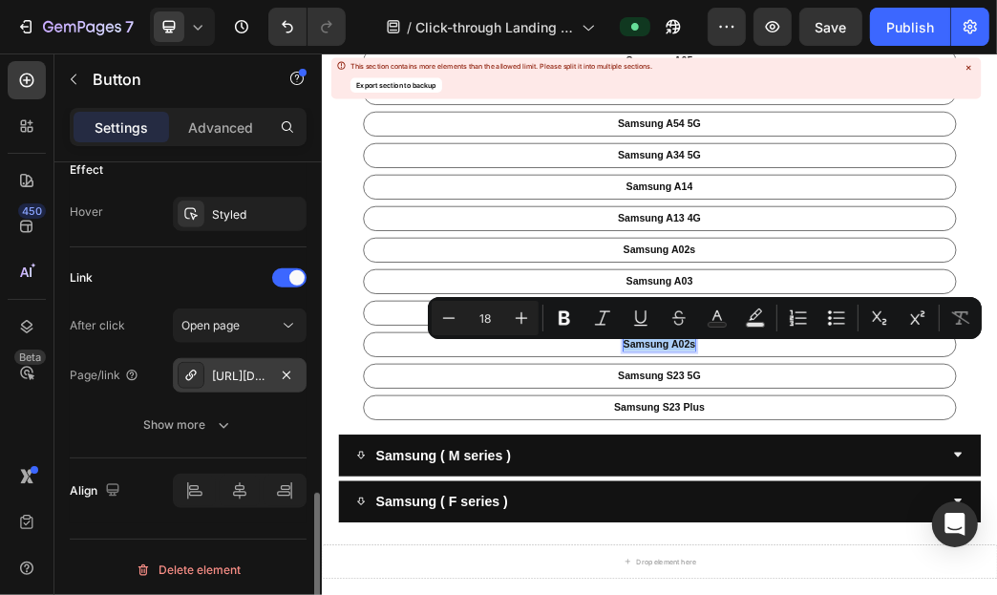
click at [204, 374] on div "[URL][DOMAIN_NAME]" at bounding box center [240, 375] width 134 height 34
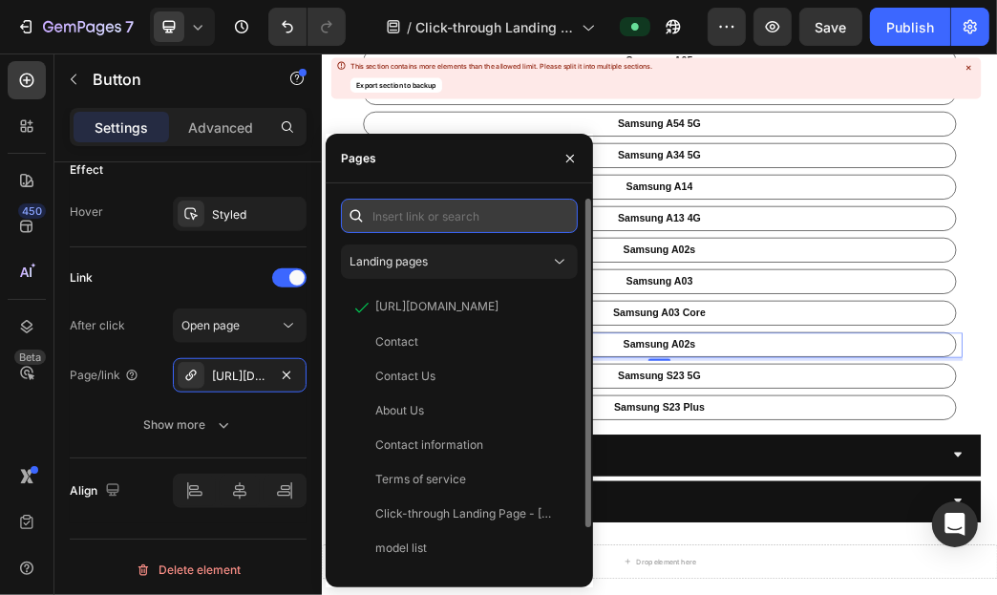
paste input "[URL][DOMAIN_NAME]"
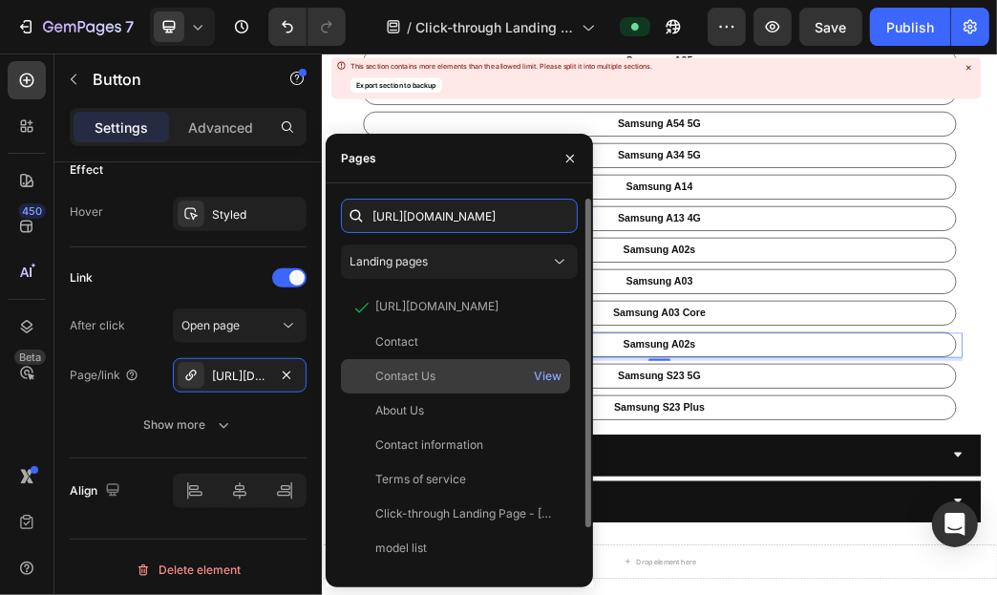
scroll to position [0, 92]
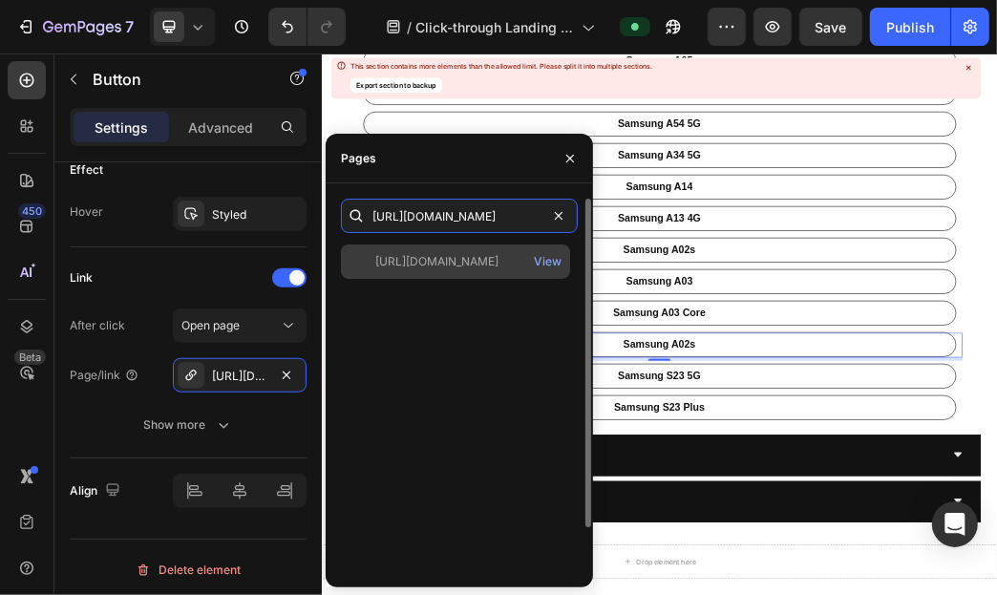
type input "[URL][DOMAIN_NAME]"
click at [471, 262] on div "[URL][DOMAIN_NAME]" at bounding box center [436, 261] width 123 height 17
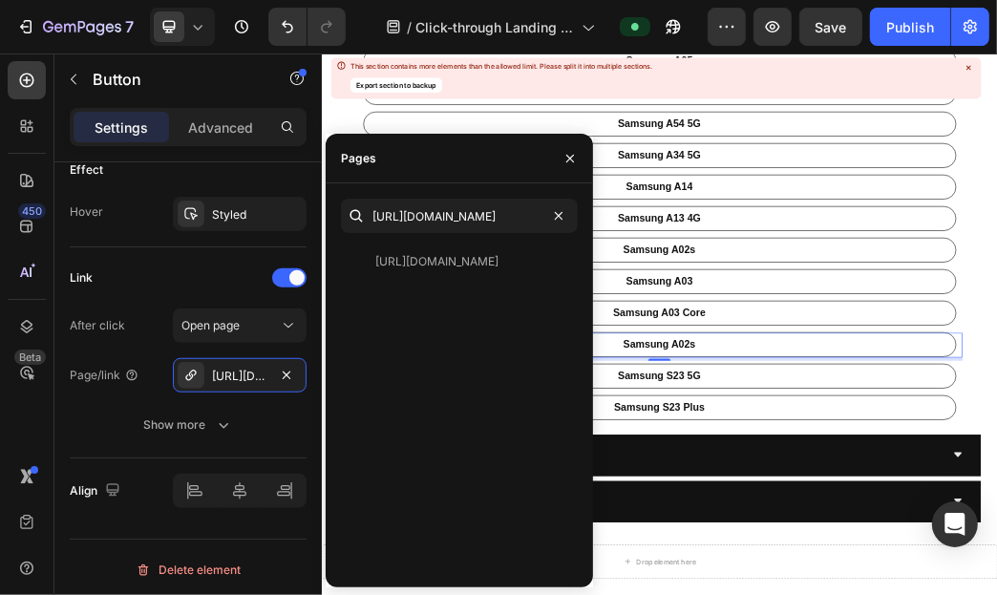
scroll to position [0, 0]
click at [577, 163] on icon "button" at bounding box center [569, 158] width 15 height 15
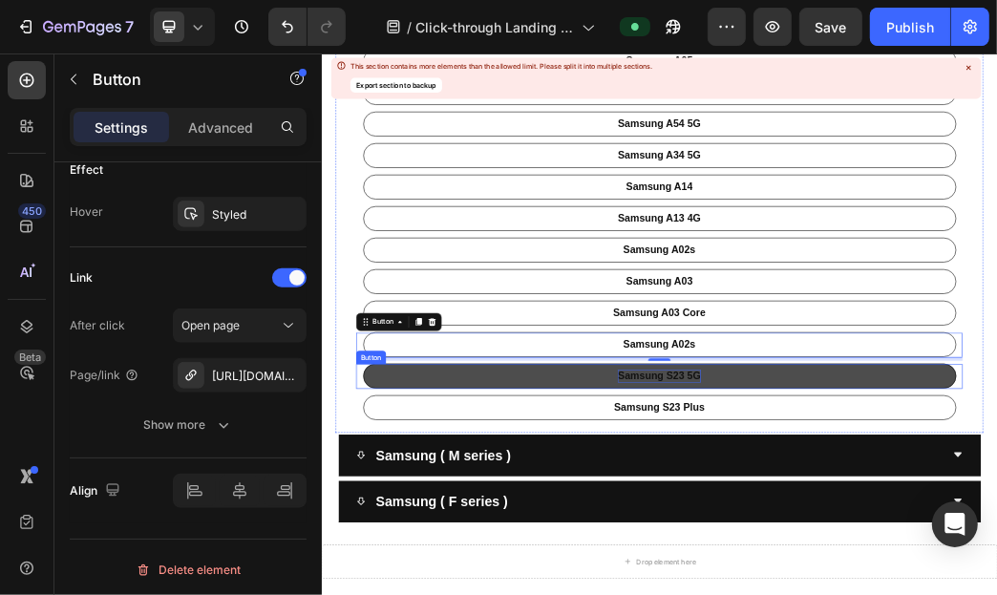
click at [921, 594] on p "Samsung S23 5G" at bounding box center [893, 600] width 140 height 22
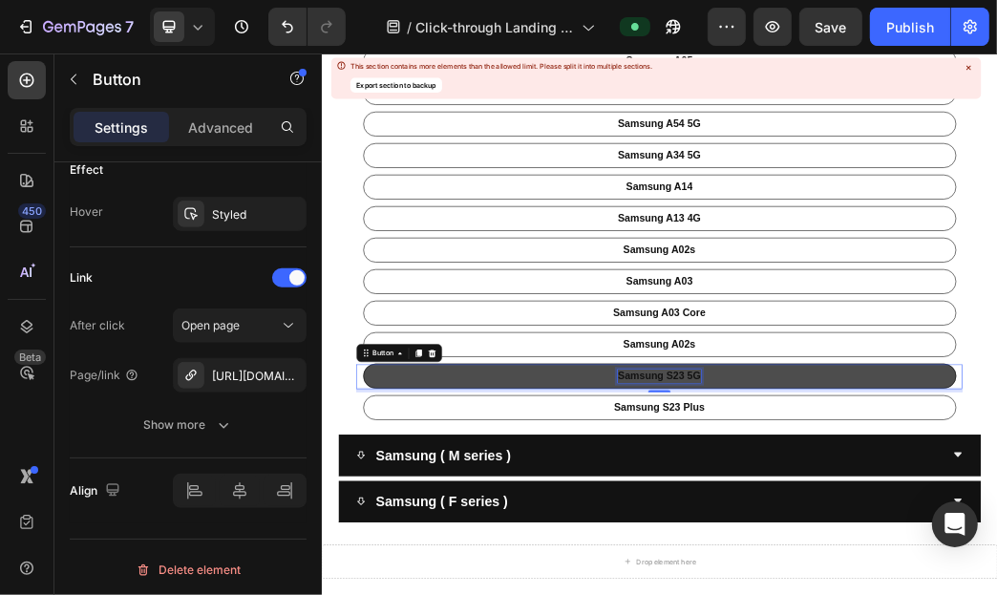
click at [921, 594] on p "Samsung S23 5G" at bounding box center [893, 600] width 140 height 22
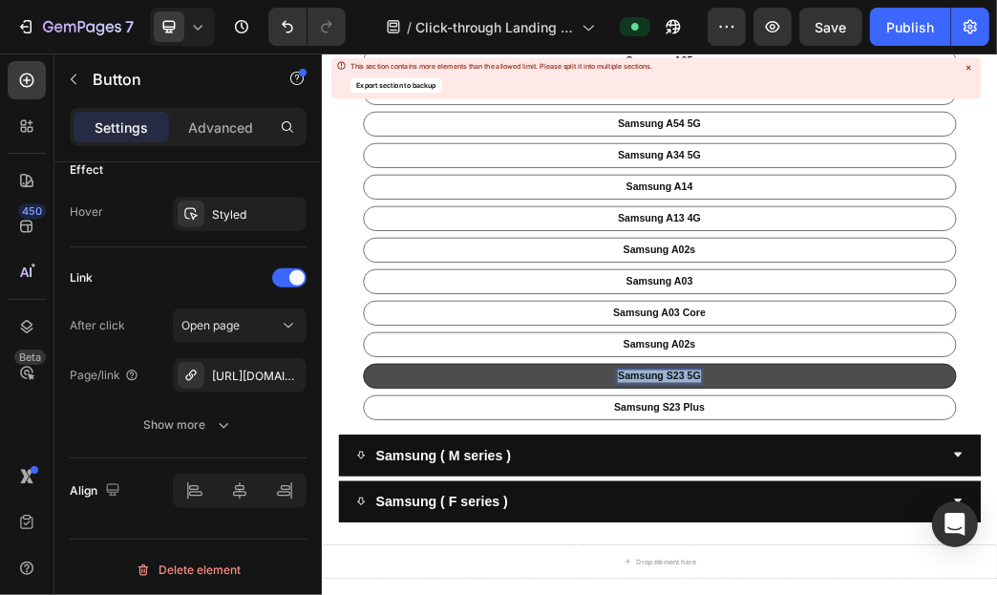
click at [921, 594] on p "Samsung S23 5G" at bounding box center [893, 600] width 140 height 22
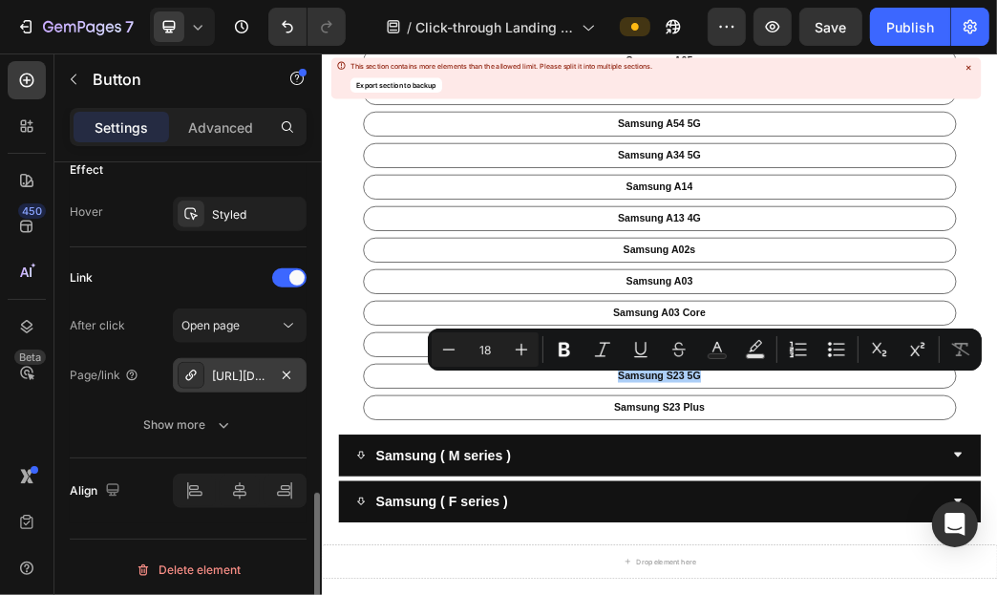
click at [249, 372] on div "[URL][DOMAIN_NAME]" at bounding box center [239, 375] width 55 height 17
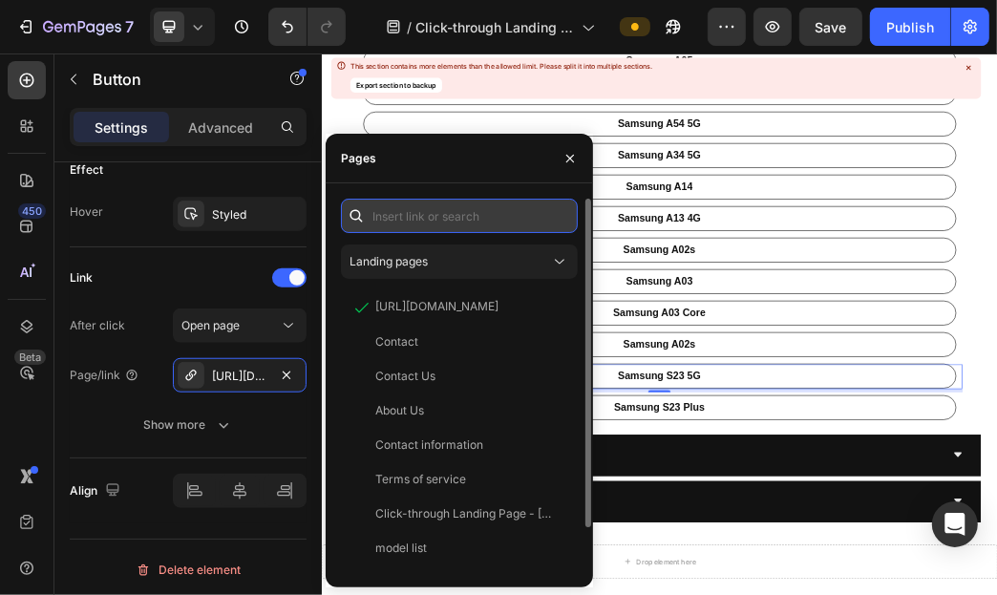
paste input "[URL][DOMAIN_NAME]"
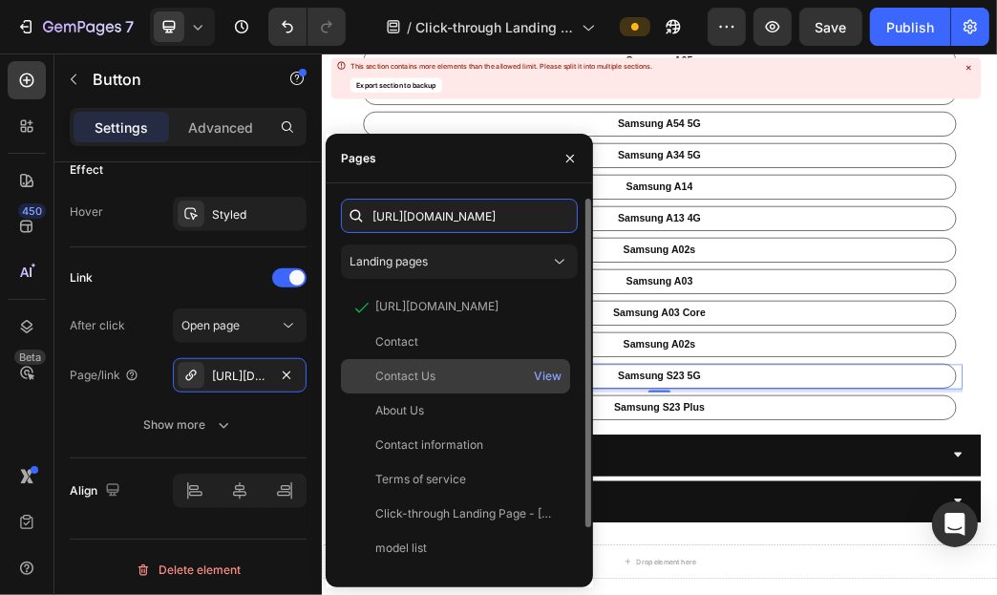
scroll to position [0, 104]
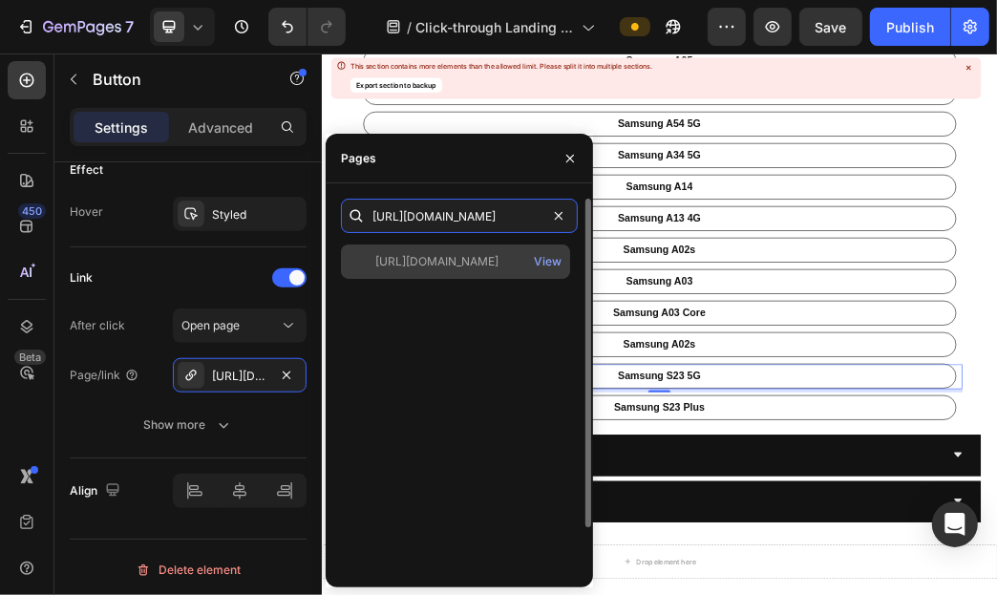
type input "[URL][DOMAIN_NAME]"
click at [434, 275] on div "[URL][DOMAIN_NAME] View" at bounding box center [455, 261] width 229 height 34
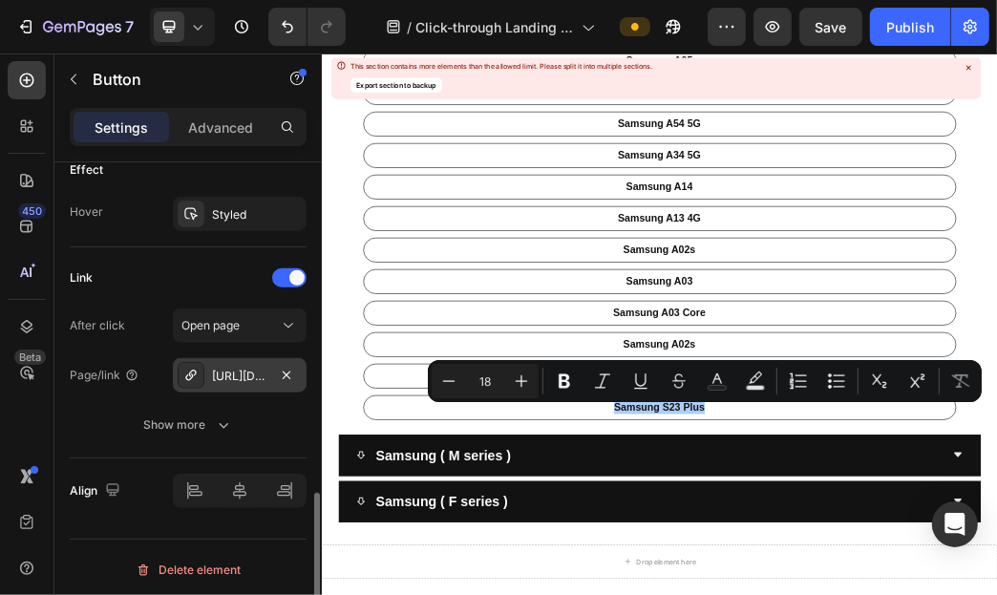
click at [220, 379] on div "[URL][DOMAIN_NAME]" at bounding box center [239, 375] width 55 height 17
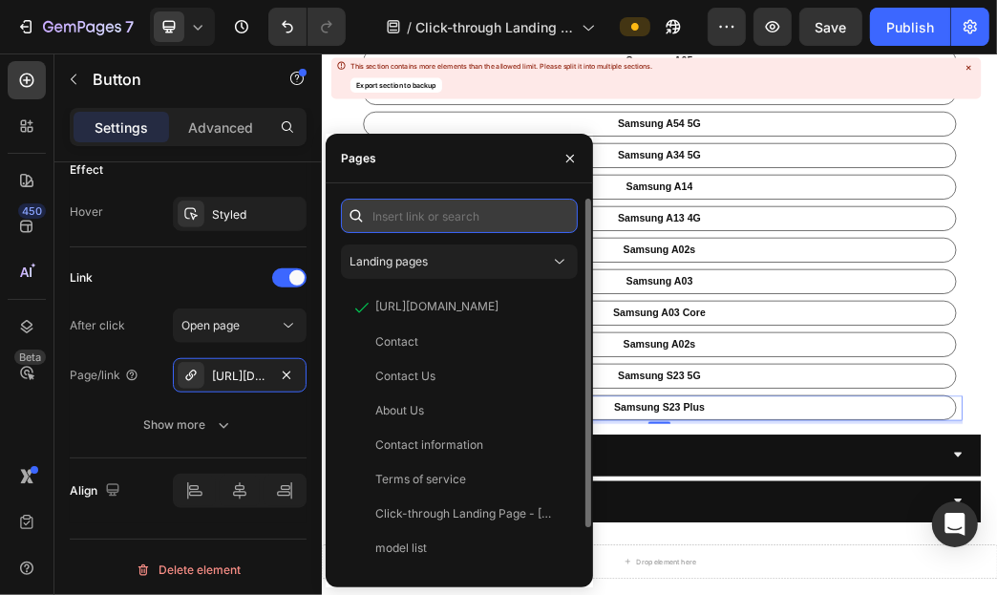
click at [451, 228] on input "text" at bounding box center [459, 216] width 237 height 34
paste input "[URL][DOMAIN_NAME]"
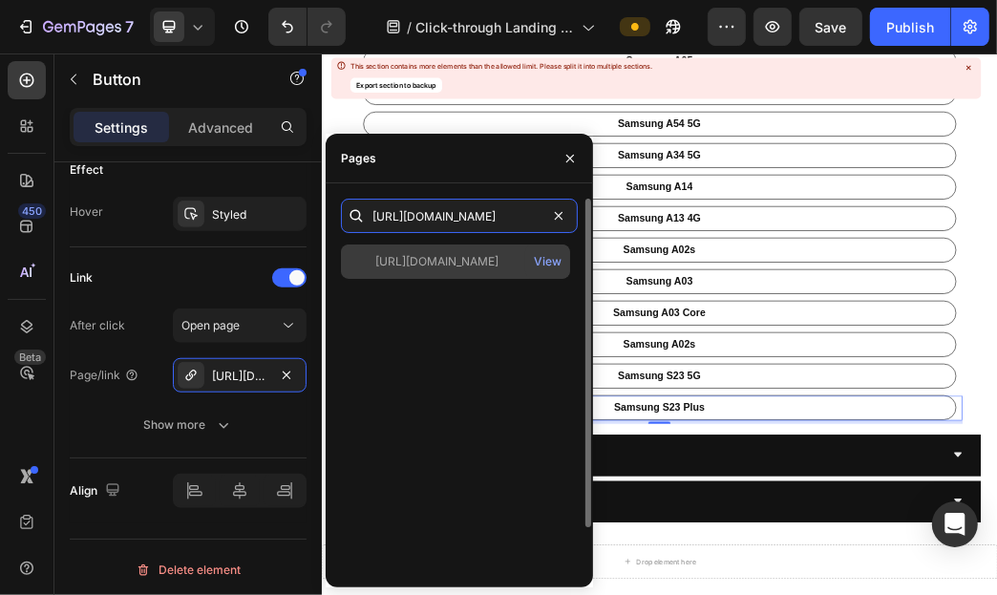
type input "[URL][DOMAIN_NAME]"
click at [454, 268] on div "[URL][DOMAIN_NAME]" at bounding box center [436, 261] width 123 height 17
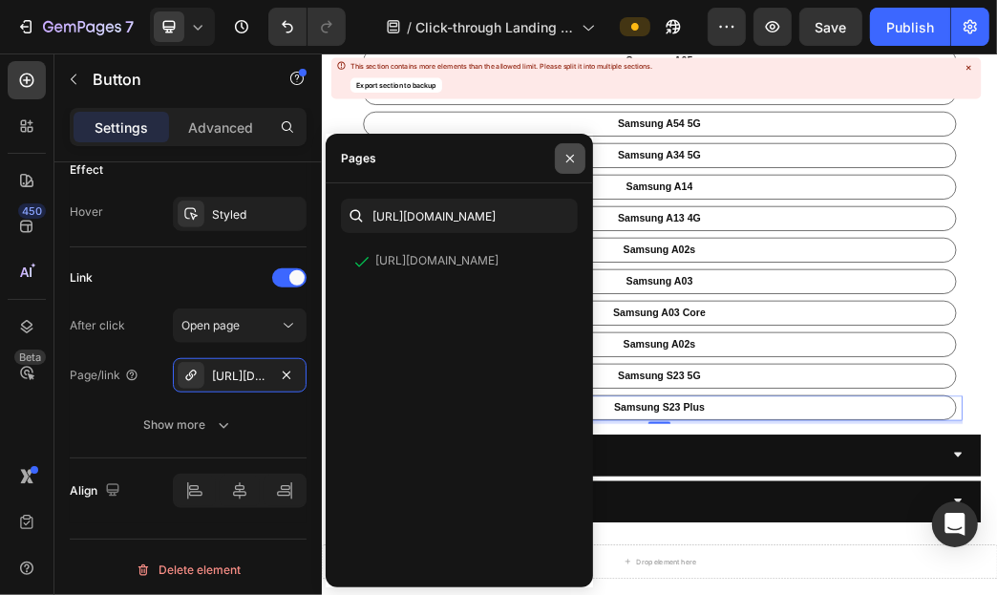
click at [562, 169] on button "button" at bounding box center [570, 158] width 31 height 31
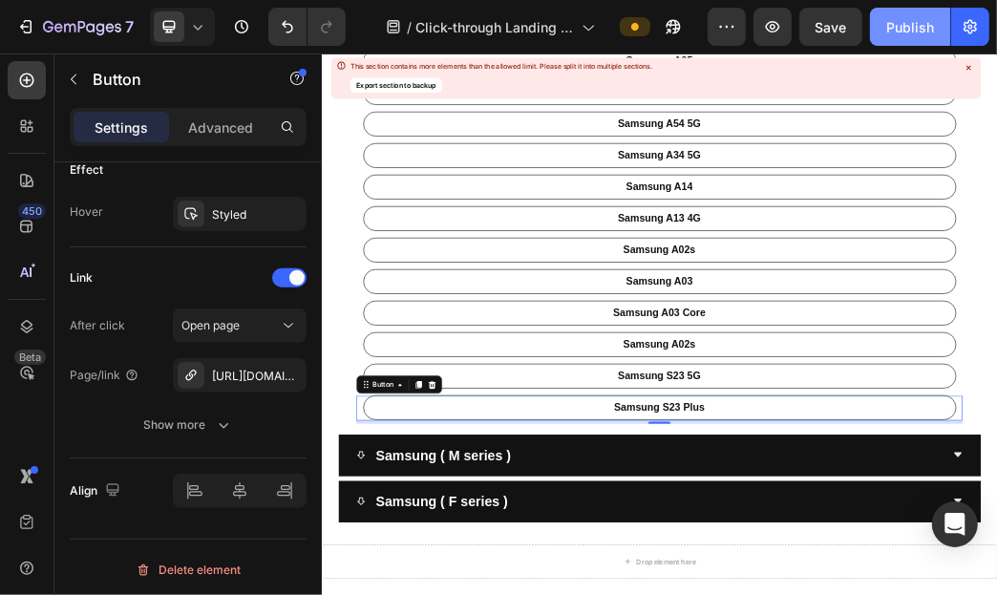
click at [896, 40] on button "Publish" at bounding box center [910, 27] width 80 height 38
click at [967, 72] on icon at bounding box center [967, 67] width 11 height 11
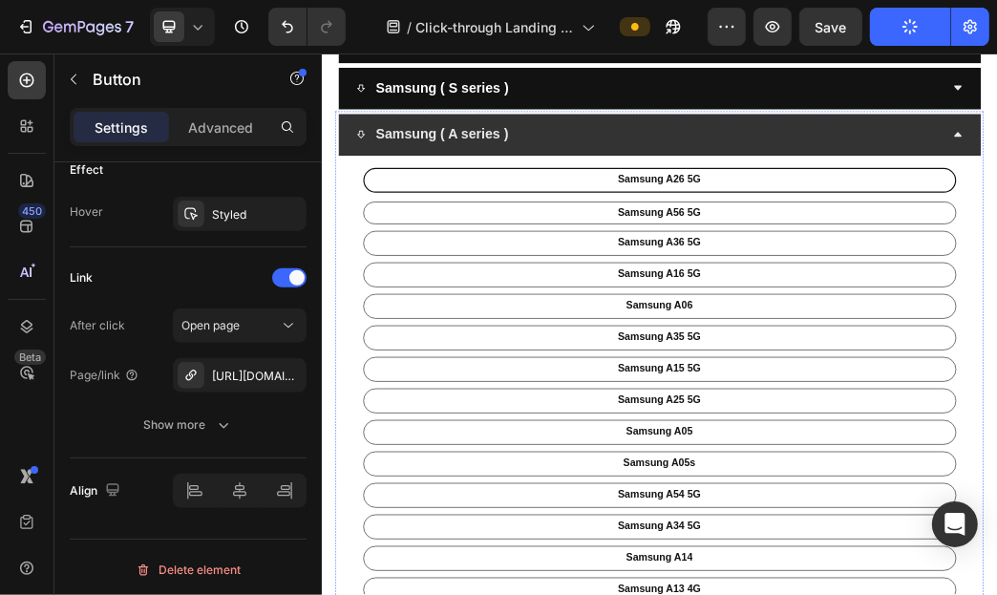
scroll to position [94, 0]
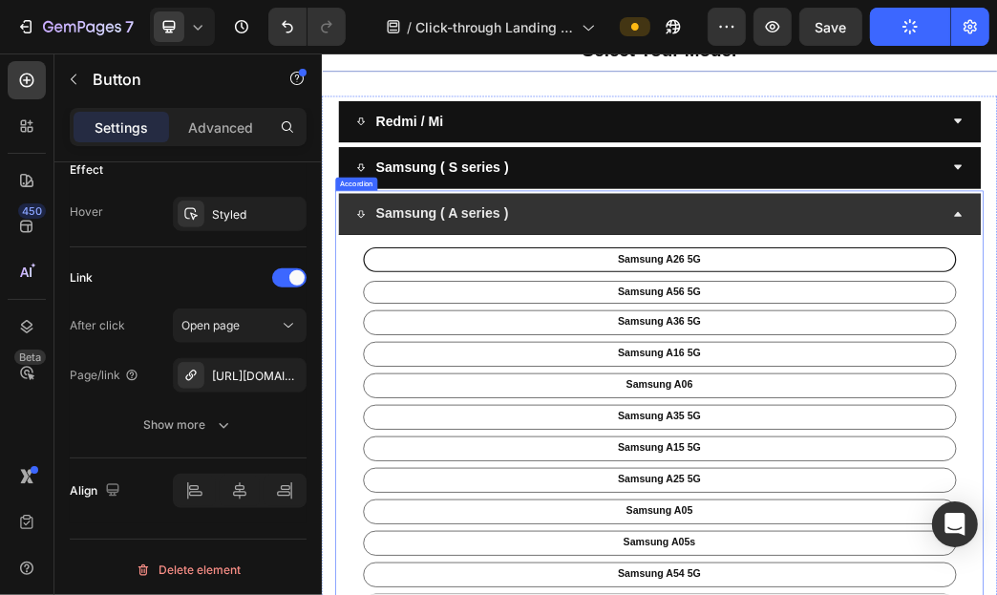
click at [996, 334] on div "Samsung ( A series )" at bounding box center [877, 325] width 997 height 47
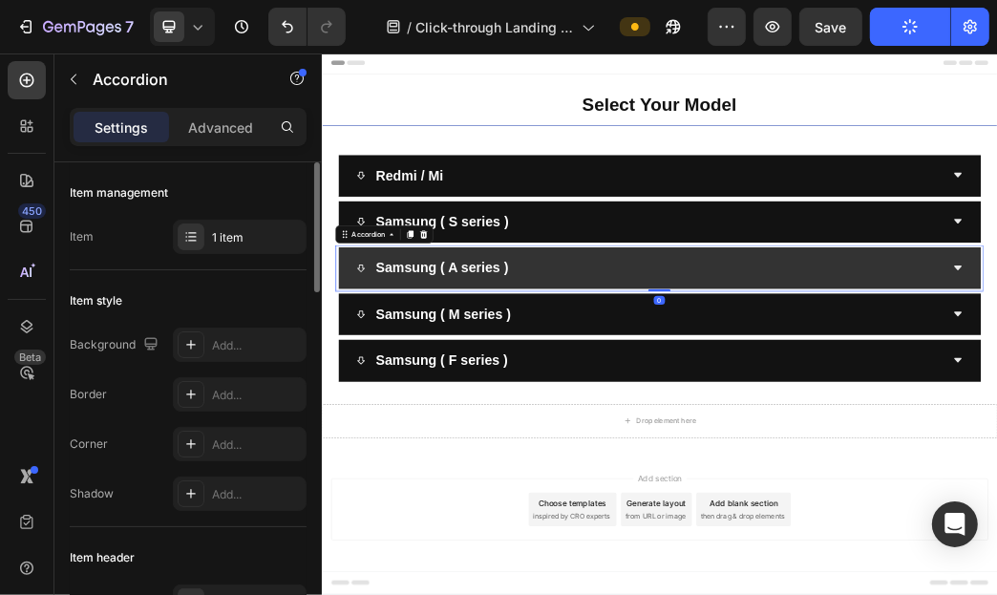
scroll to position [0, 0]
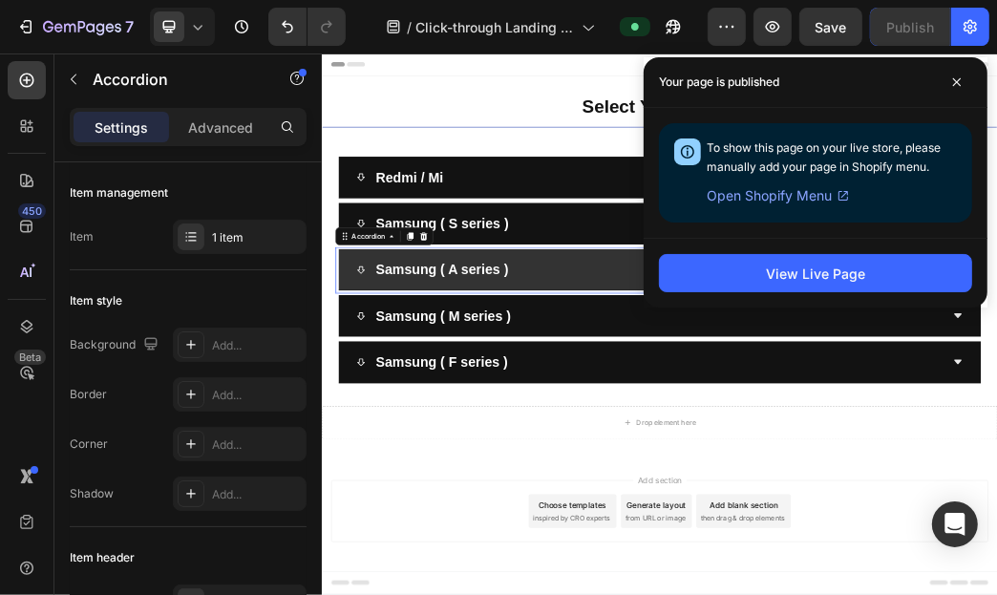
click at [794, 431] on div "Samsung ( A series )" at bounding box center [877, 419] width 997 height 47
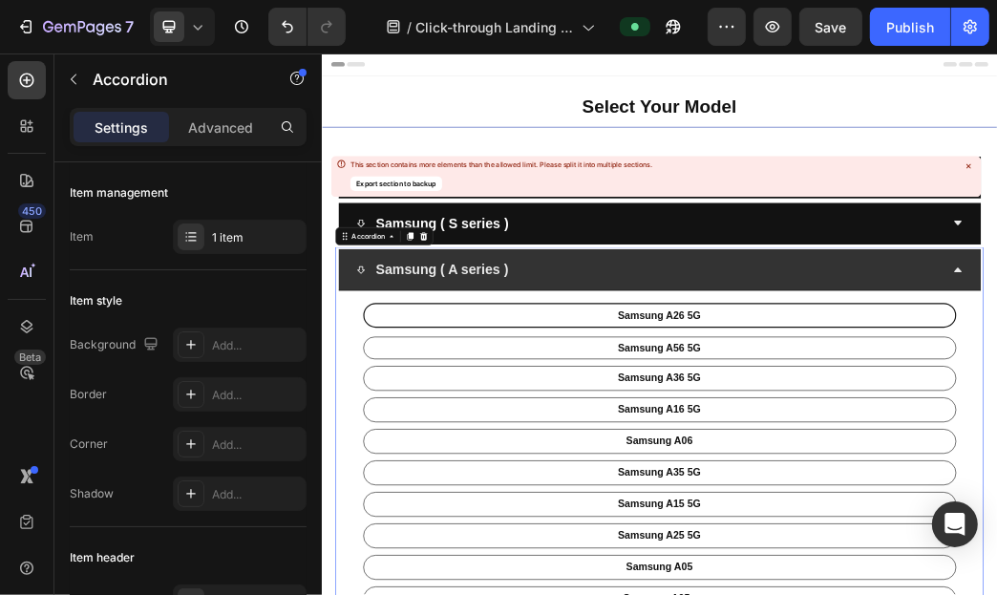
click at [970, 417] on div "Samsung ( A series )" at bounding box center [877, 419] width 997 height 47
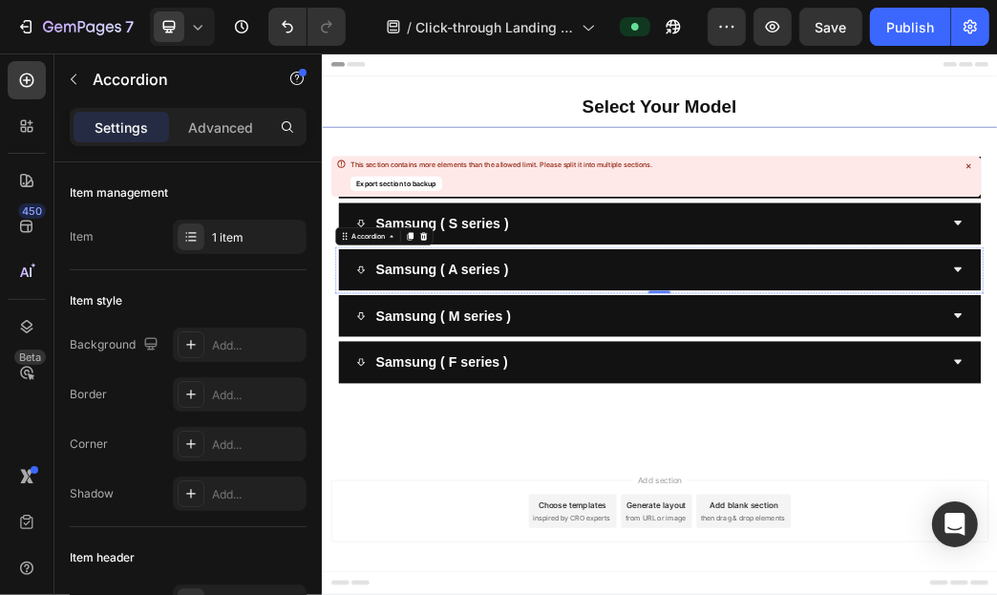
click at [966, 475] on div "Samsung ( M series )" at bounding box center [877, 497] width 997 height 47
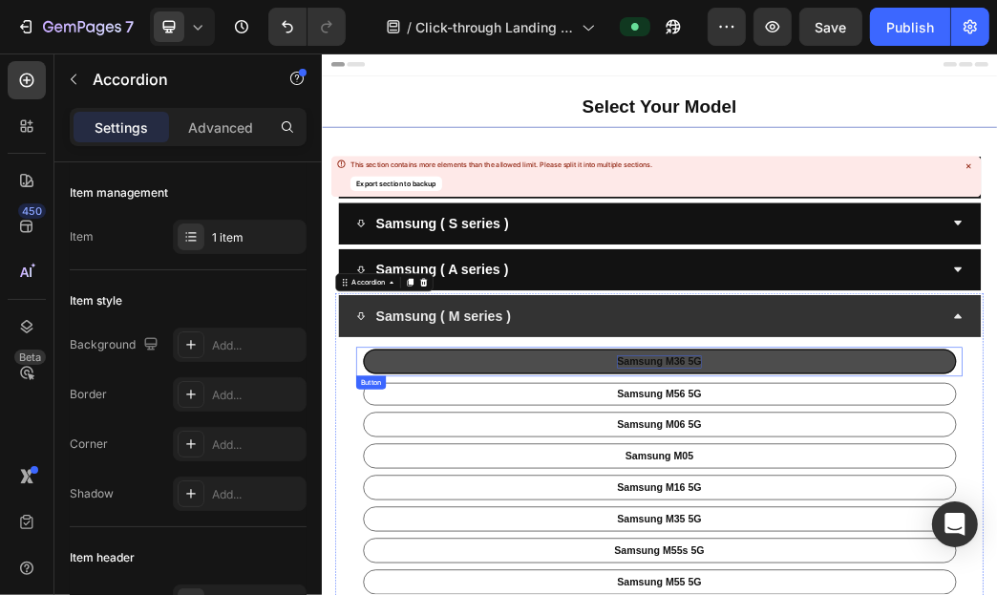
click at [920, 571] on p "Samsung M36 5G" at bounding box center [893, 576] width 143 height 22
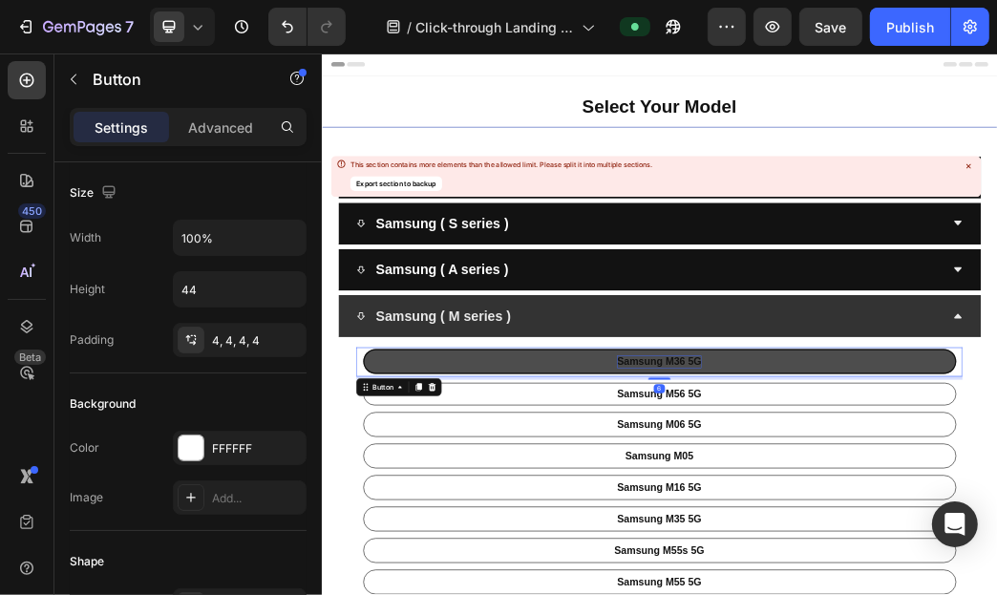
click at [920, 571] on p "Samsung M36 5G" at bounding box center [893, 576] width 143 height 22
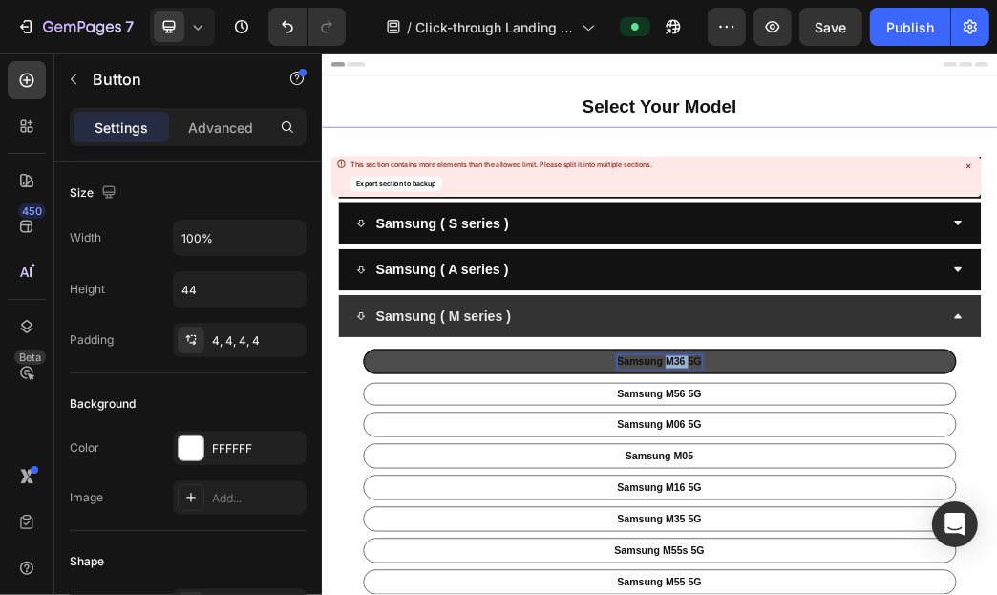
click at [920, 571] on p "Samsung M36 5G" at bounding box center [893, 576] width 143 height 22
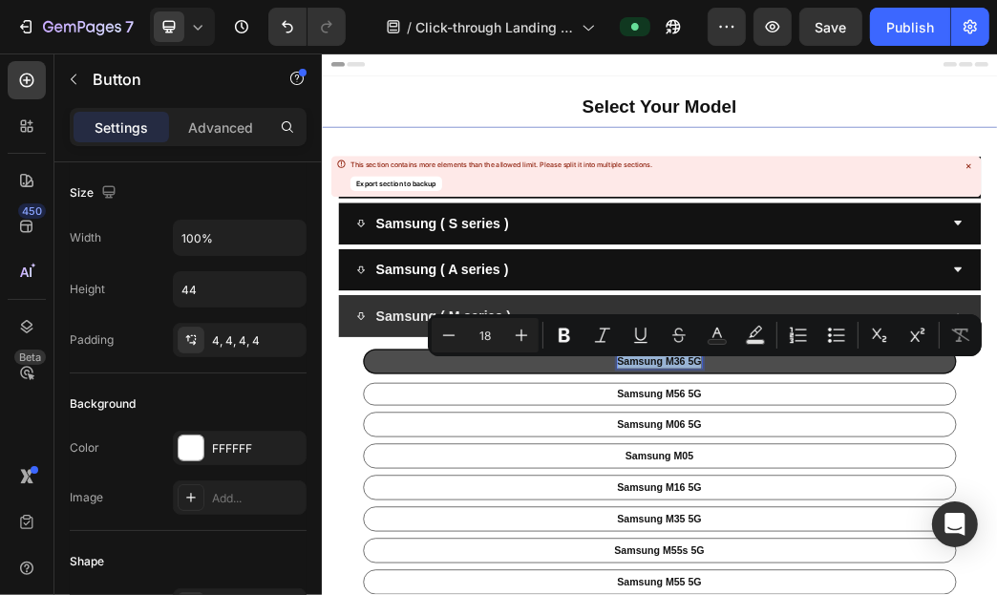
click at [921, 571] on p "Samsung M36 5G" at bounding box center [893, 576] width 143 height 22
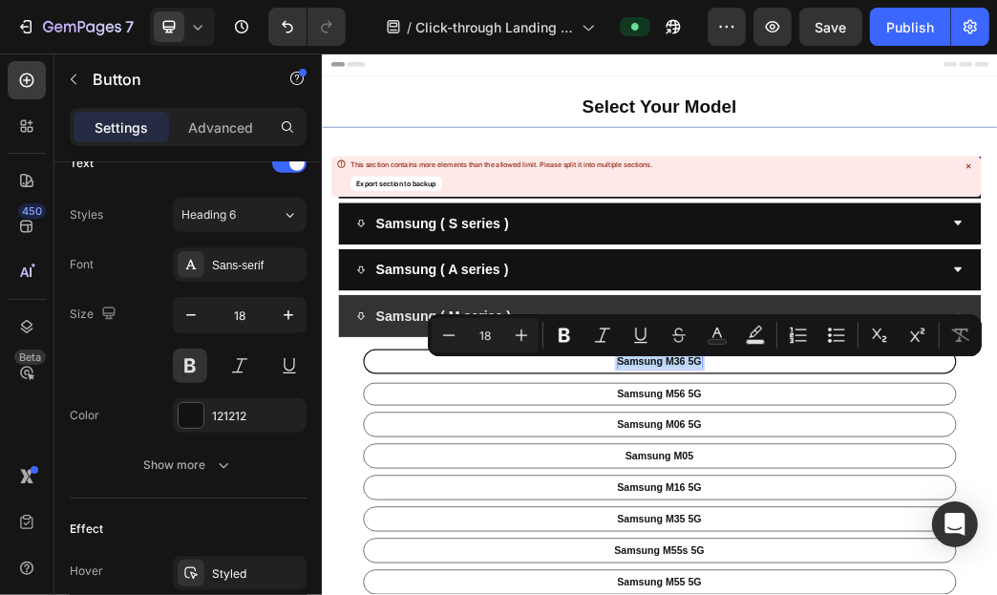
scroll to position [1029, 0]
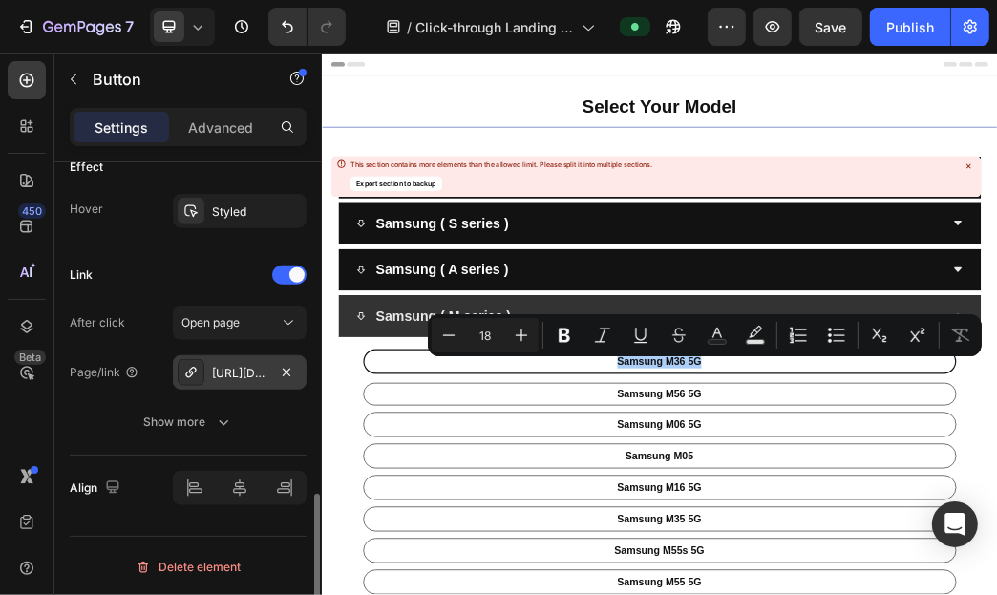
click at [227, 379] on div "[URL][DOMAIN_NAME]" at bounding box center [240, 372] width 134 height 34
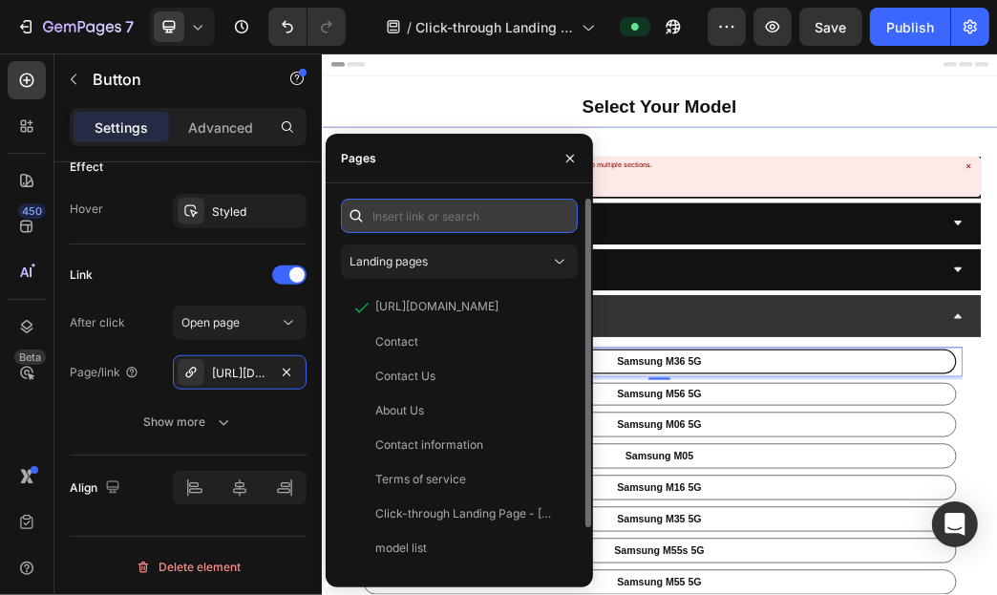
click at [464, 220] on input "text" at bounding box center [459, 216] width 237 height 34
paste input "[URL][DOMAIN_NAME]"
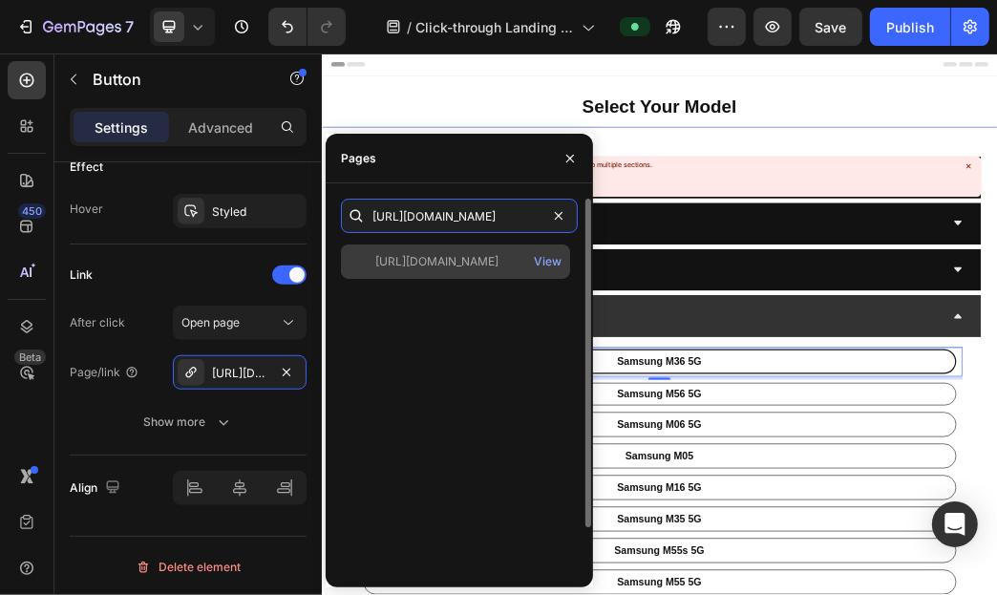
type input "[URL][DOMAIN_NAME]"
click at [485, 260] on div "[URL][DOMAIN_NAME]" at bounding box center [436, 261] width 123 height 17
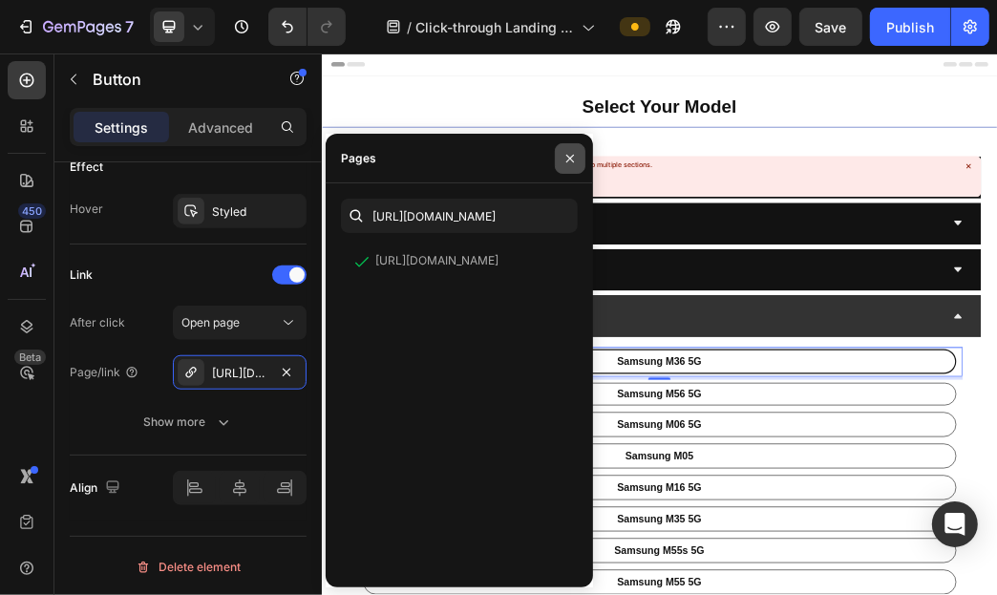
click at [566, 158] on icon "button" at bounding box center [569, 158] width 15 height 15
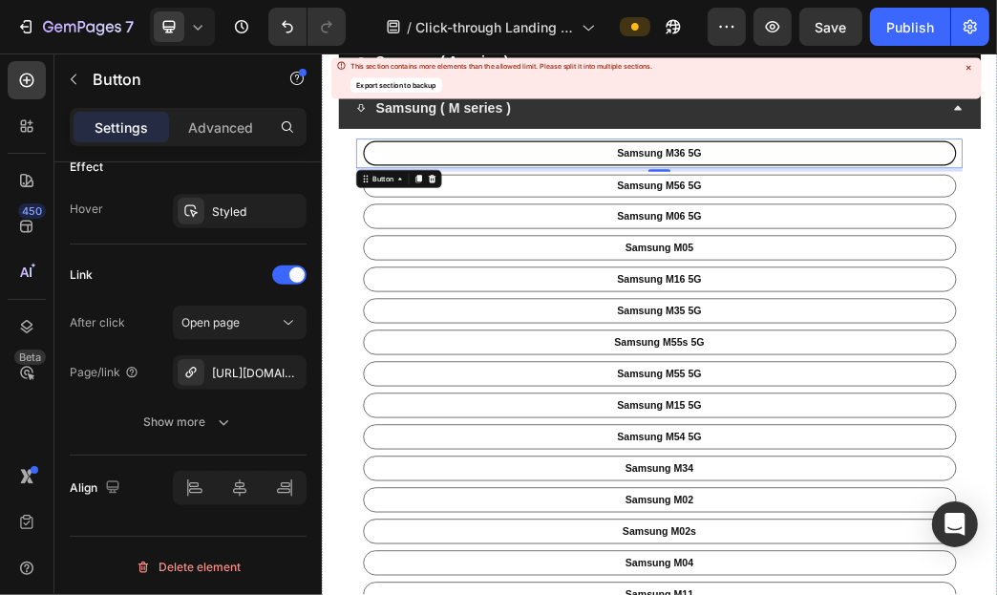
scroll to position [382, 0]
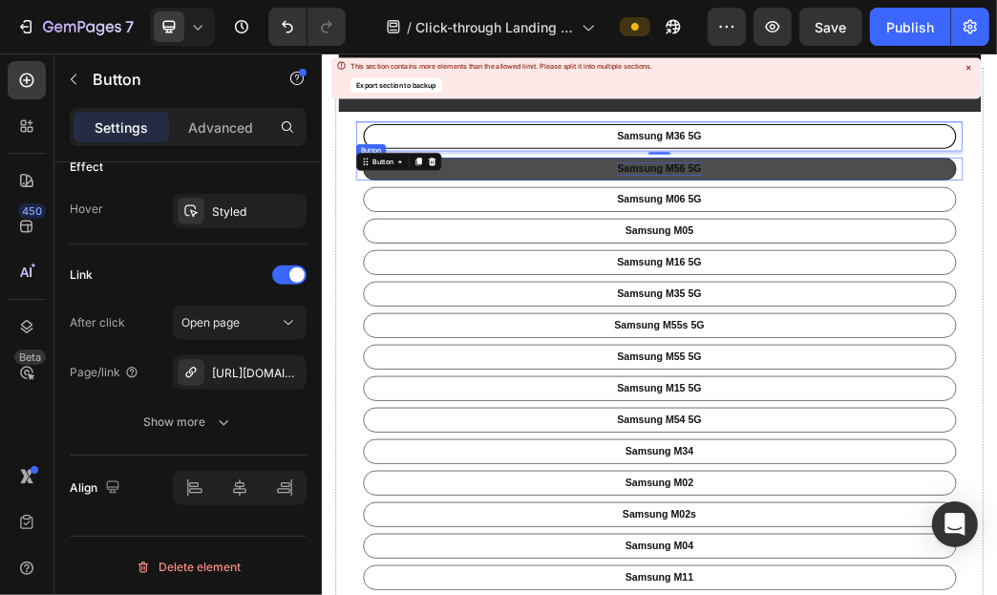
click at [905, 248] on p "Samsung M56 5G" at bounding box center [893, 249] width 143 height 22
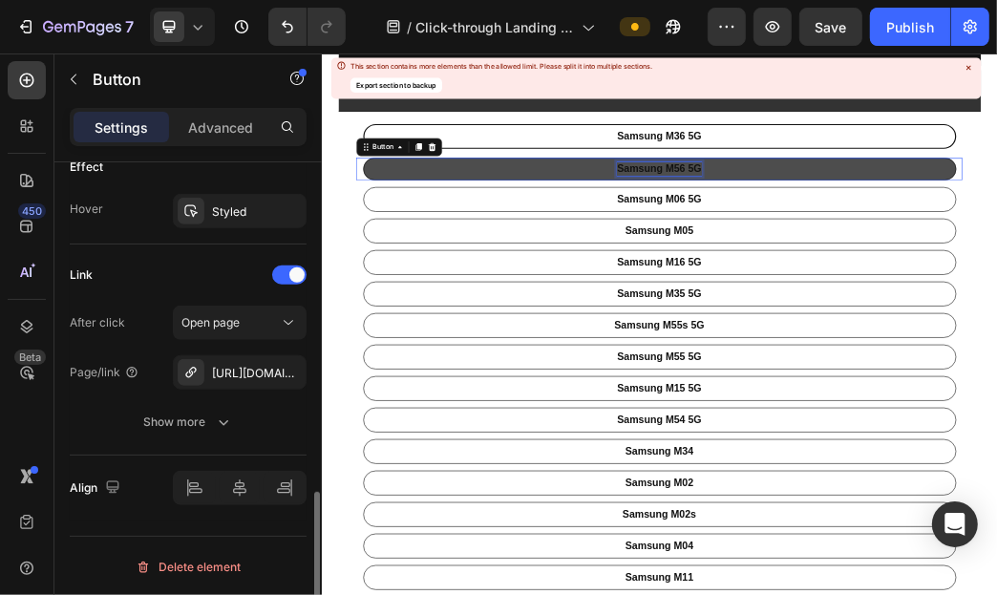
click at [905, 248] on p "Samsung M56 5G" at bounding box center [893, 249] width 143 height 22
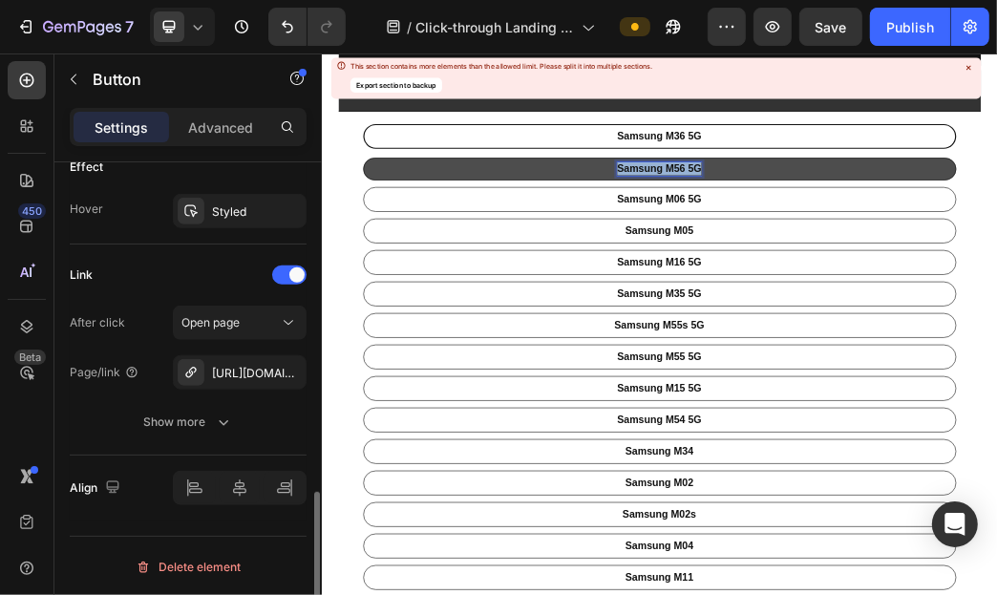
scroll to position [1028, 0]
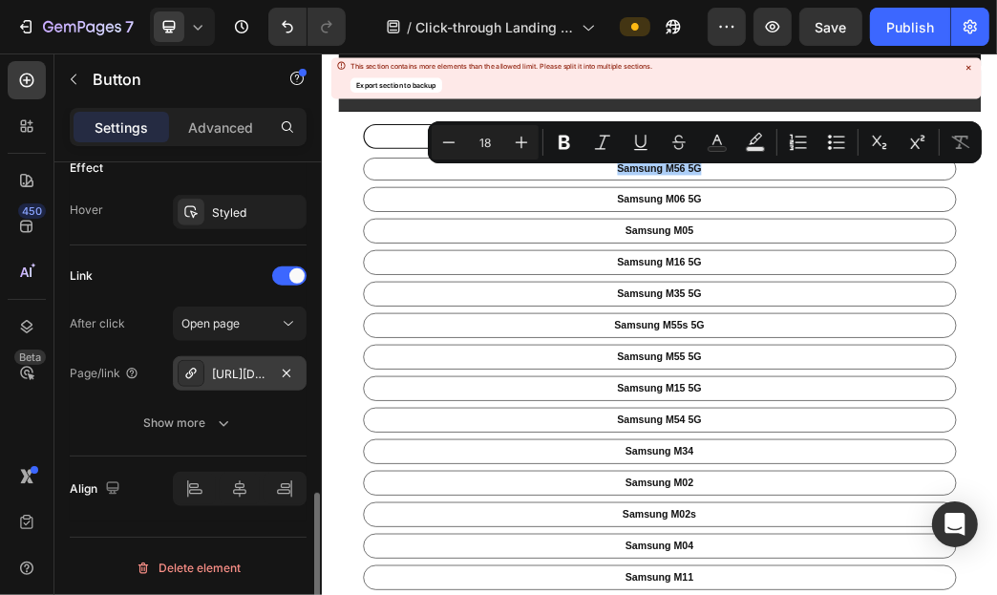
click at [213, 376] on div "[URL][DOMAIN_NAME]" at bounding box center [239, 374] width 55 height 17
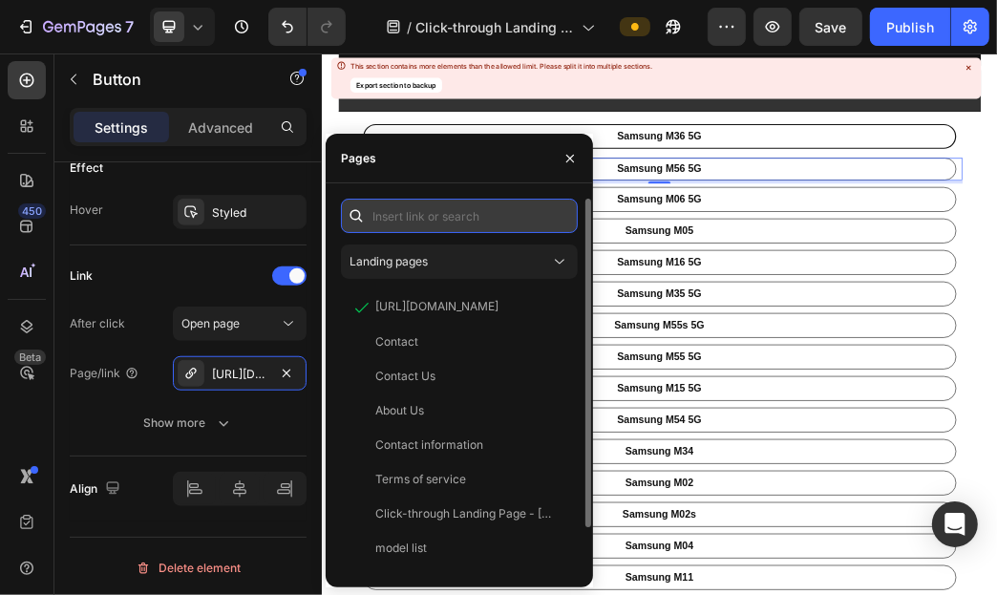
click at [500, 220] on input "text" at bounding box center [459, 216] width 237 height 34
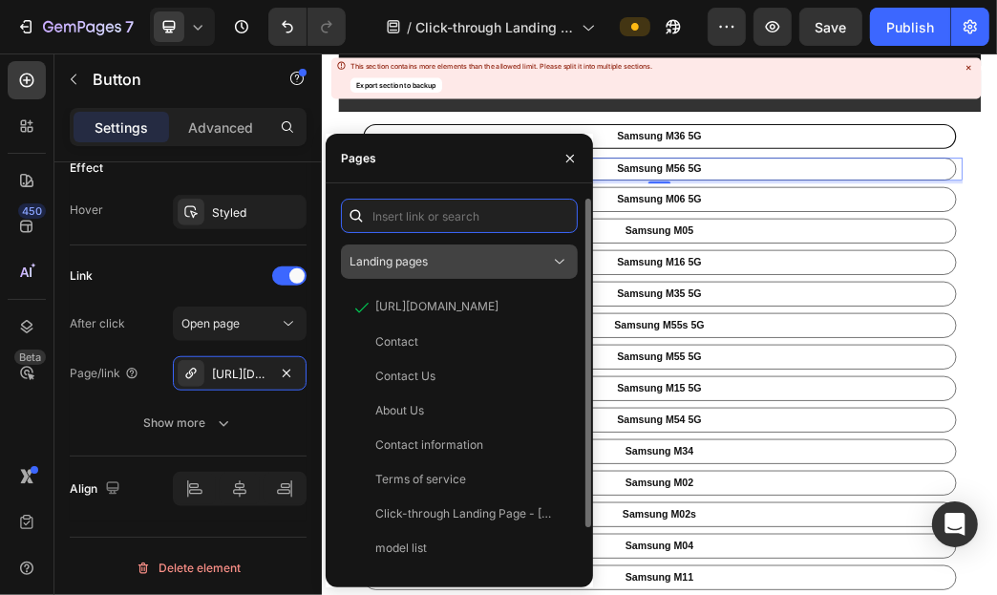
paste input "[URL][DOMAIN_NAME]"
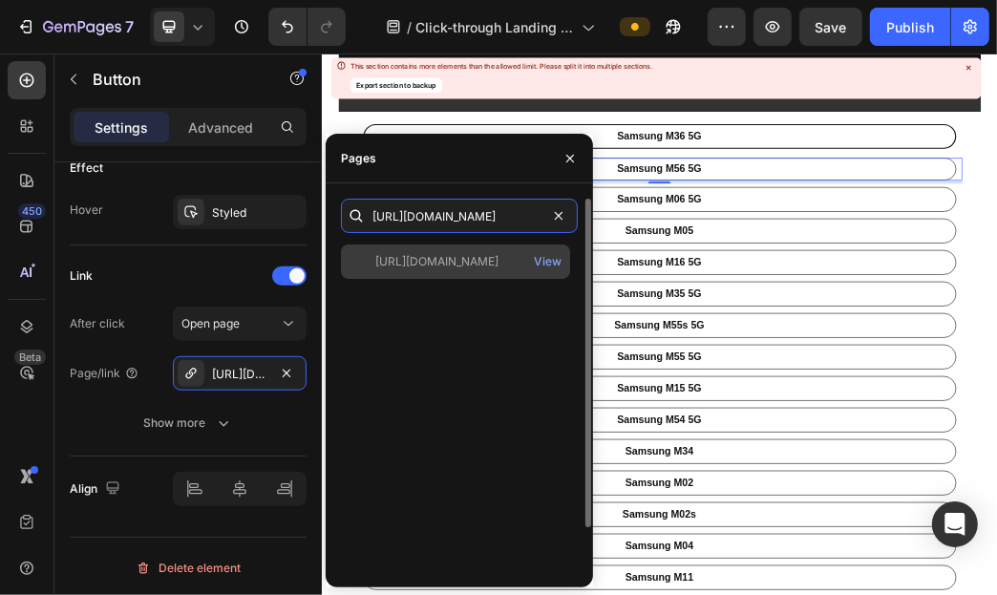
type input "[URL][DOMAIN_NAME]"
click at [493, 255] on div "[URL][DOMAIN_NAME]" at bounding box center [436, 261] width 123 height 17
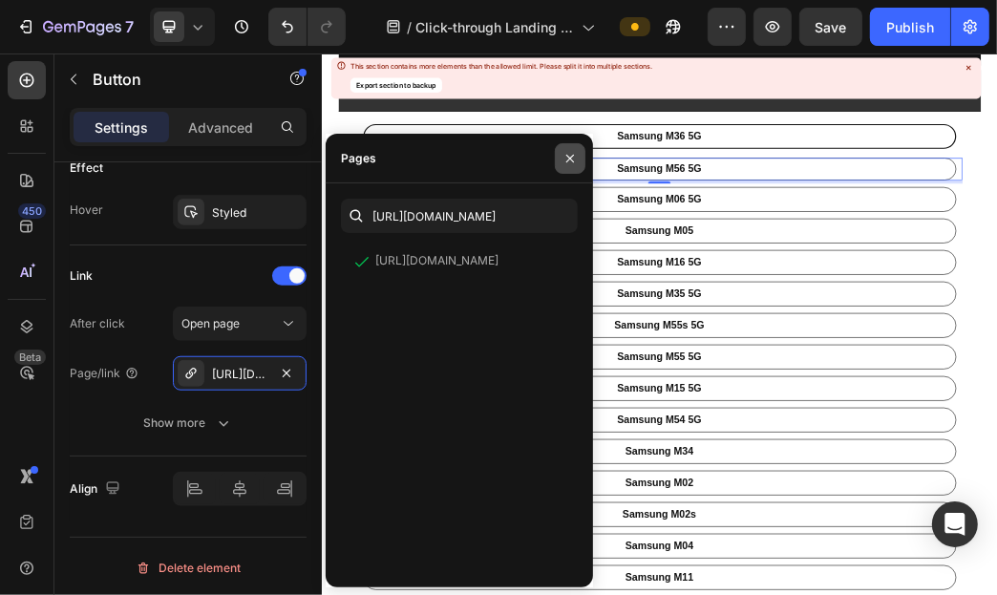
click at [570, 159] on icon "button" at bounding box center [570, 158] width 8 height 8
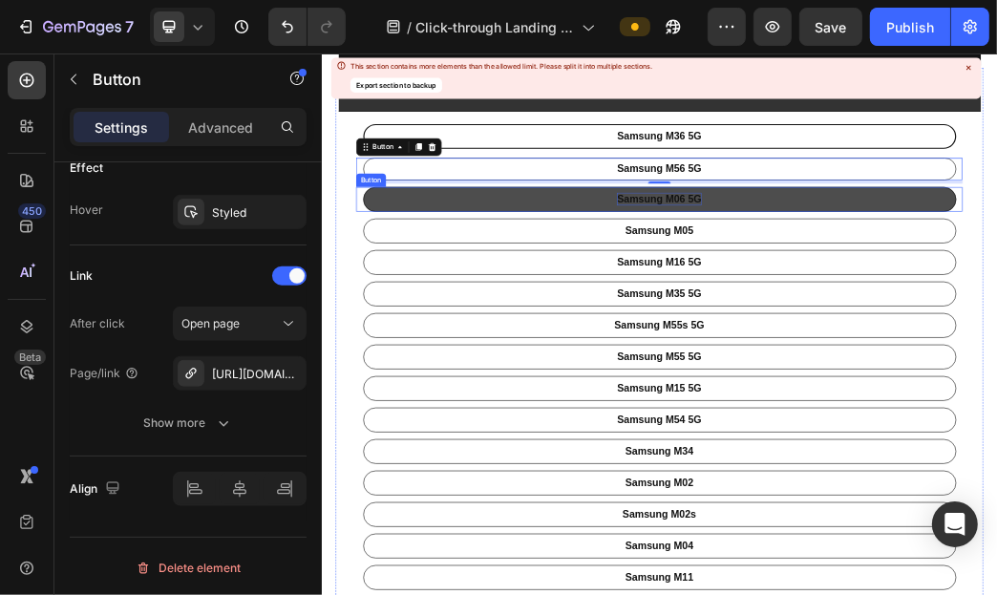
click at [907, 295] on p "Samsung M06 5G" at bounding box center [893, 300] width 143 height 22
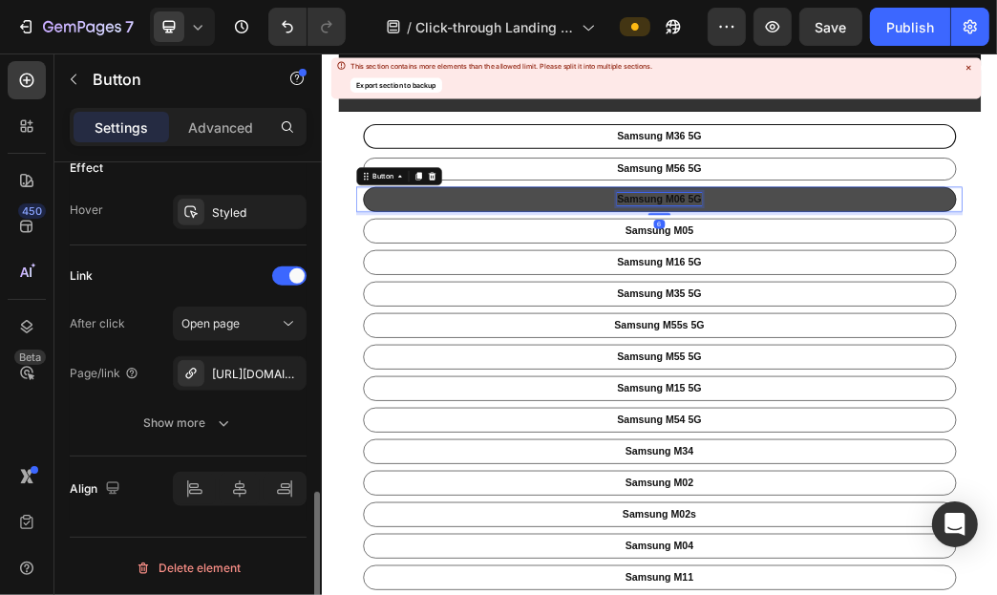
click at [907, 295] on p "Samsung M06 5G" at bounding box center [893, 300] width 143 height 22
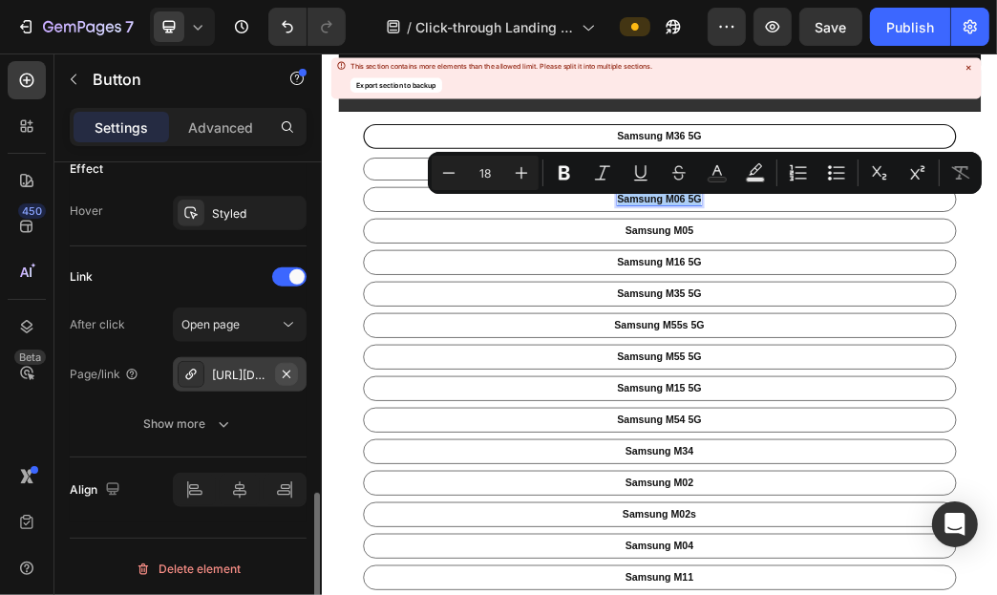
click at [290, 368] on icon "button" at bounding box center [286, 374] width 15 height 15
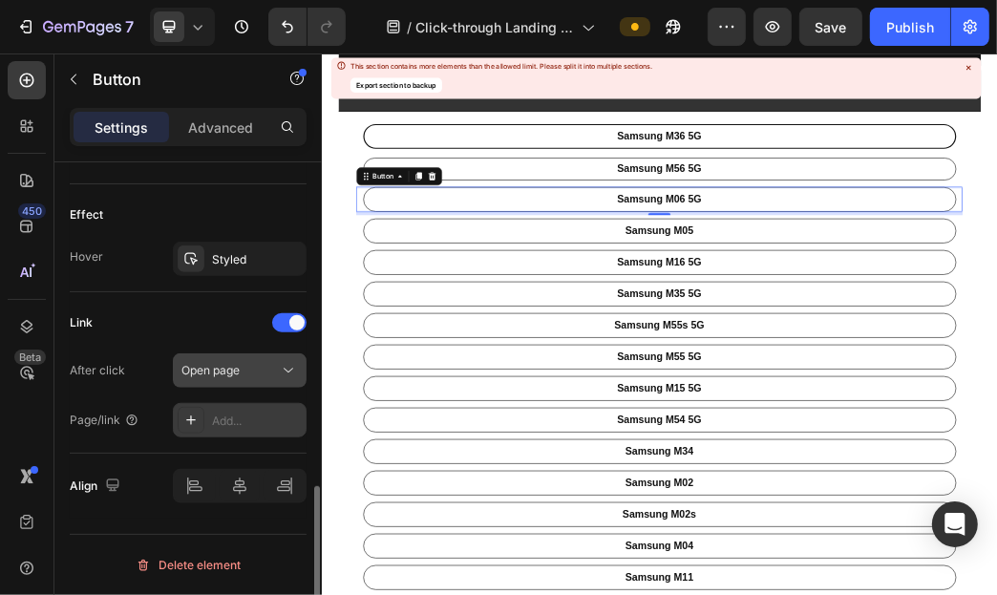
scroll to position [979, 0]
click at [233, 416] on div "Add..." at bounding box center [257, 422] width 90 height 17
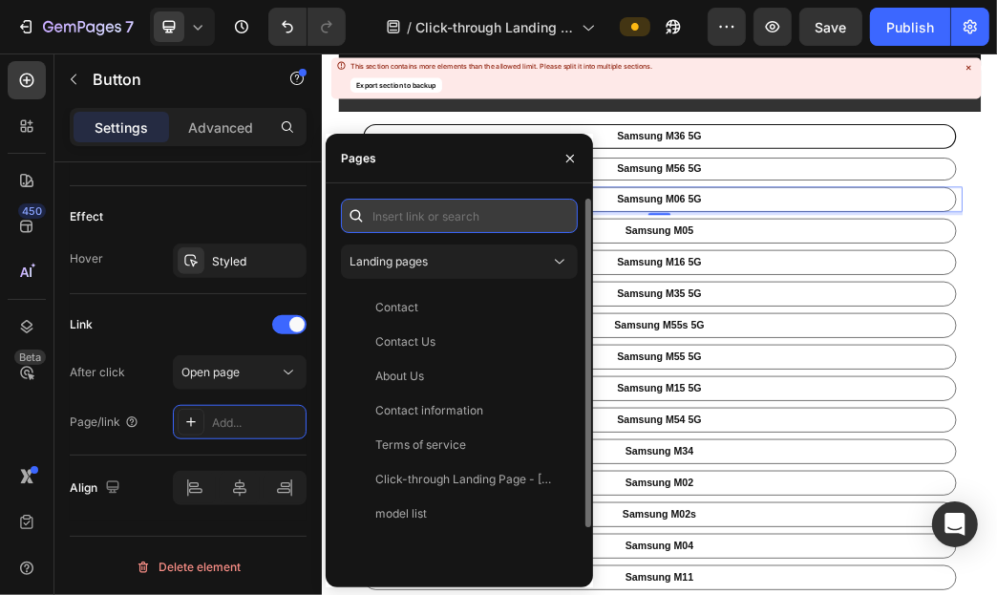
paste input "[URL][DOMAIN_NAME]"
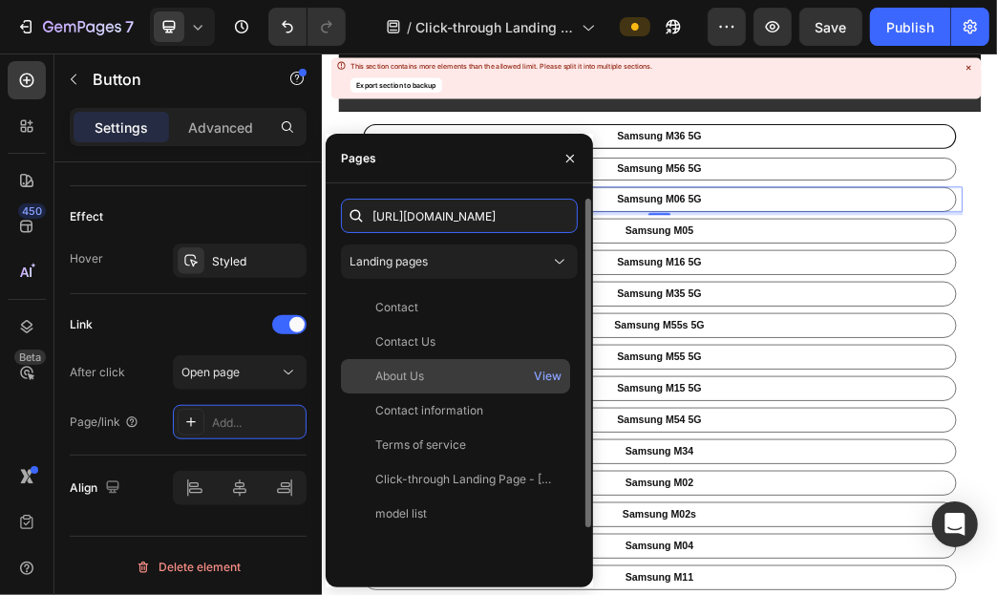
scroll to position [0, 109]
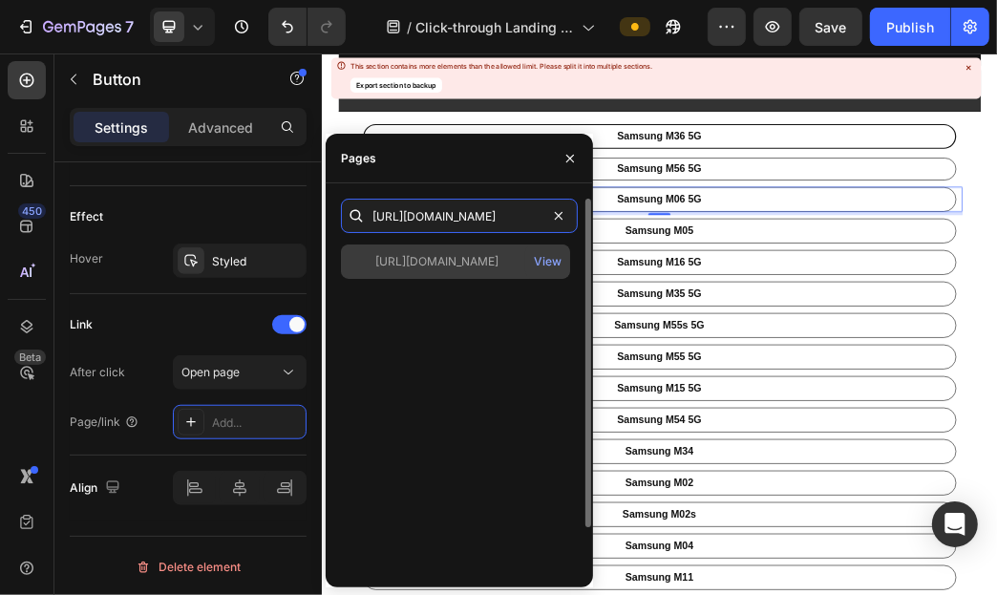
type input "[URL][DOMAIN_NAME]"
click at [493, 253] on div "[URL][DOMAIN_NAME]" at bounding box center [436, 261] width 123 height 17
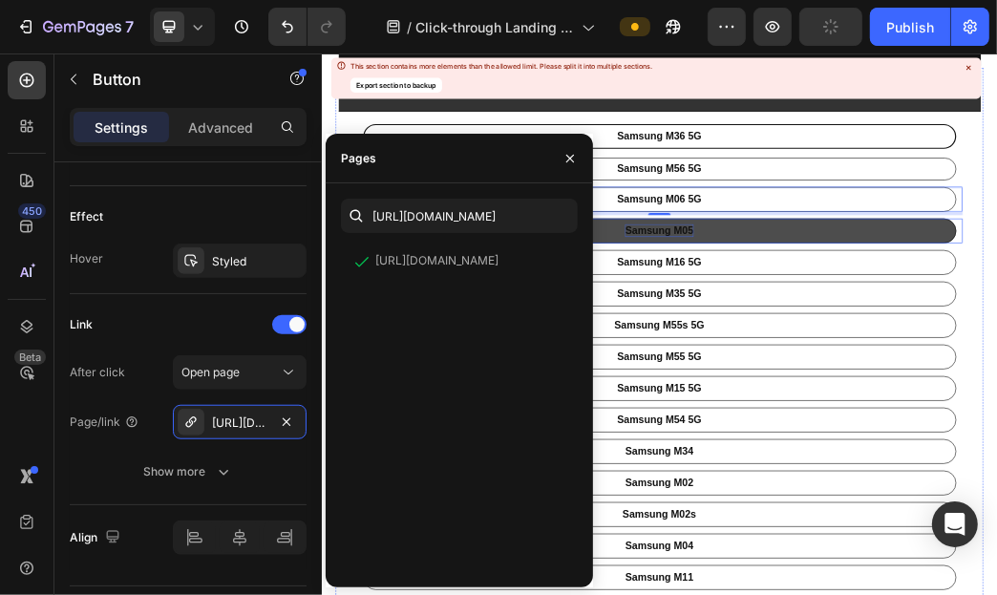
drag, startPoint x: 973, startPoint y: 358, endPoint x: 858, endPoint y: 349, distance: 114.9
click at [973, 352] on link "Samsung M05" at bounding box center [893, 354] width 1006 height 42
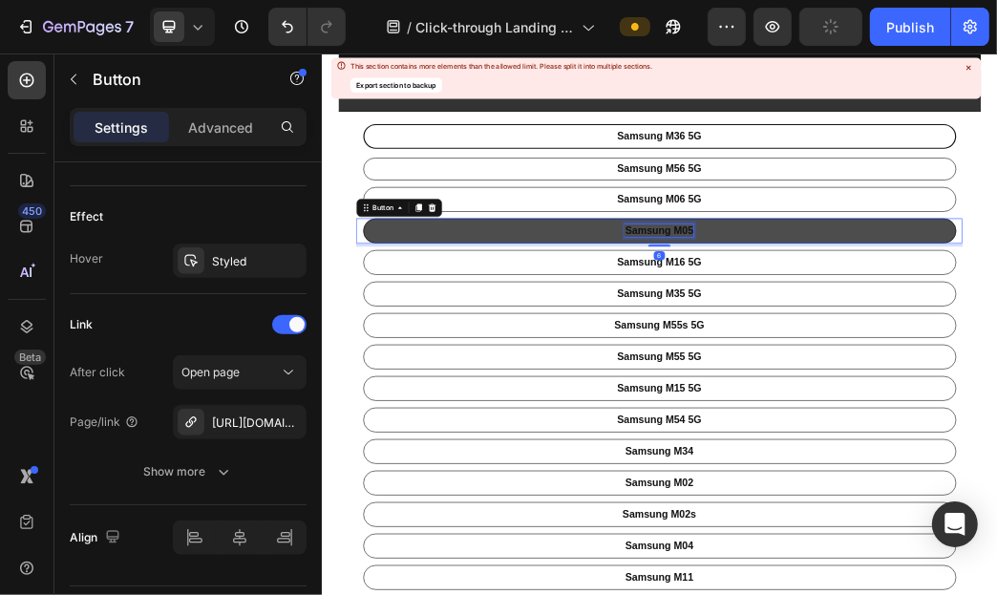
click at [904, 346] on p "Samsung M05" at bounding box center [892, 354] width 115 height 22
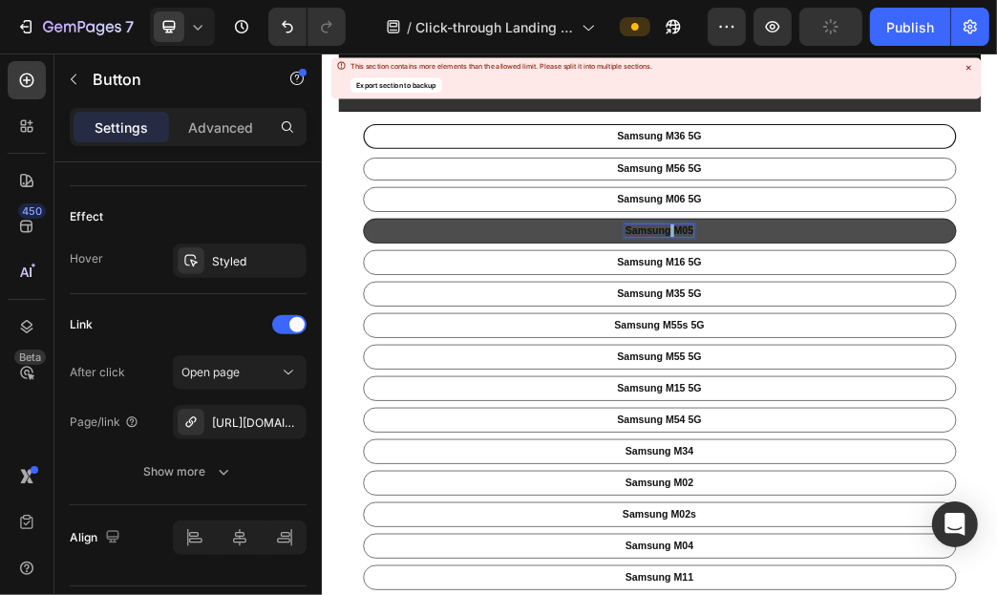
click at [904, 346] on p "Samsung M05" at bounding box center [892, 354] width 115 height 22
